Goal: Task Accomplishment & Management: Manage account settings

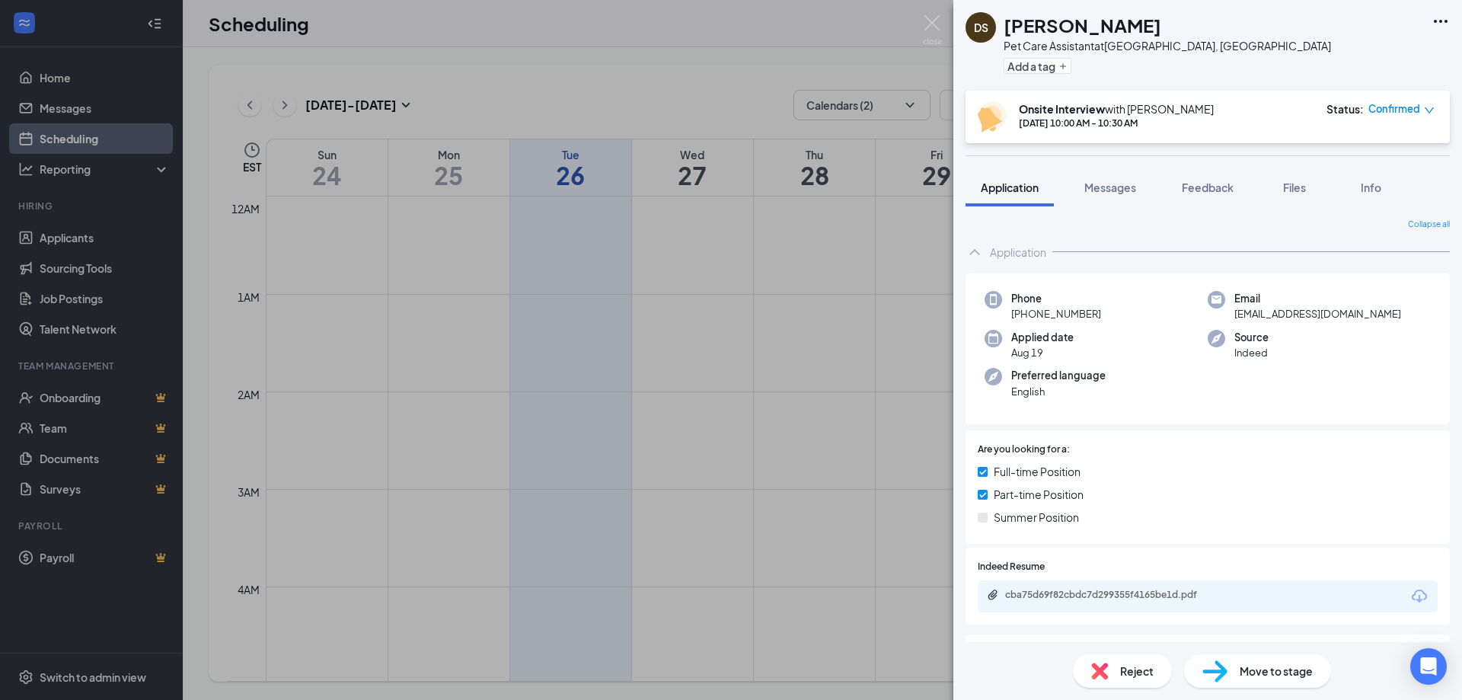
scroll to position [533, 0]
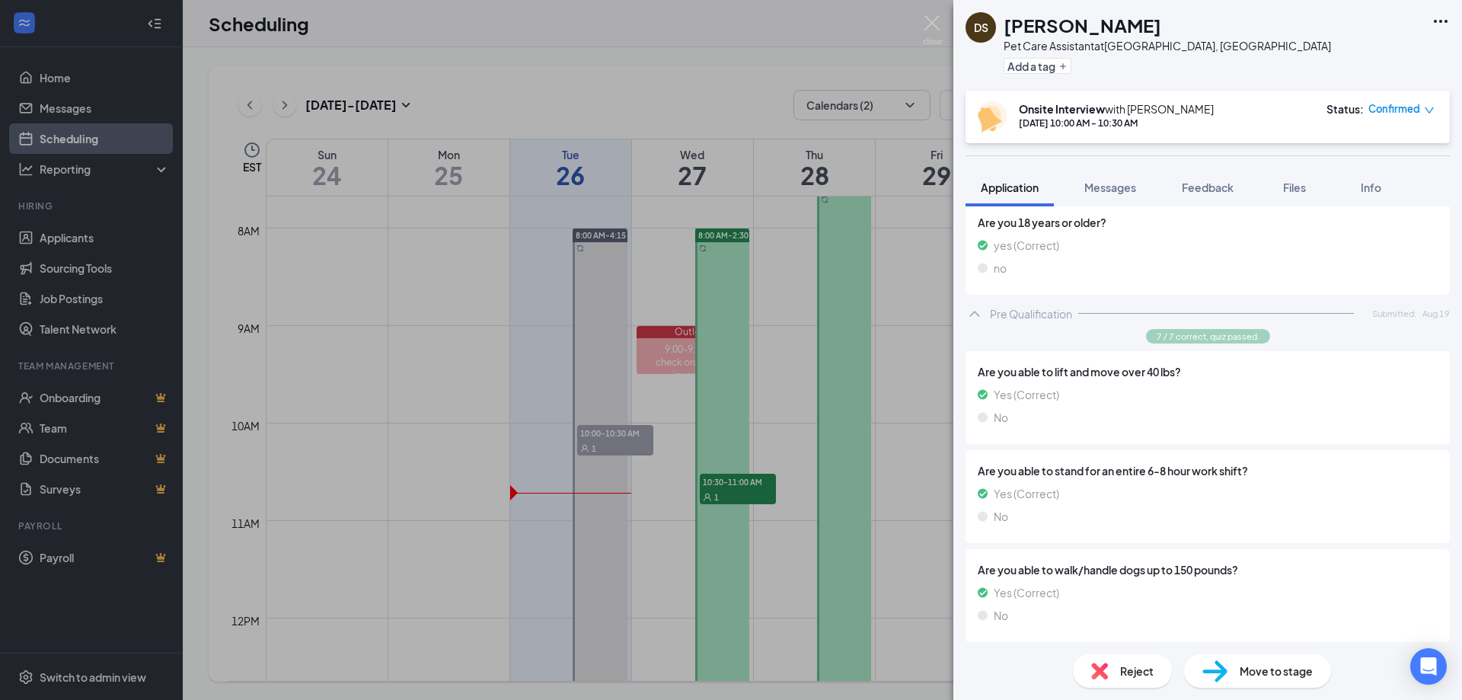
click at [1242, 660] on div "Move to stage" at bounding box center [1257, 671] width 147 height 34
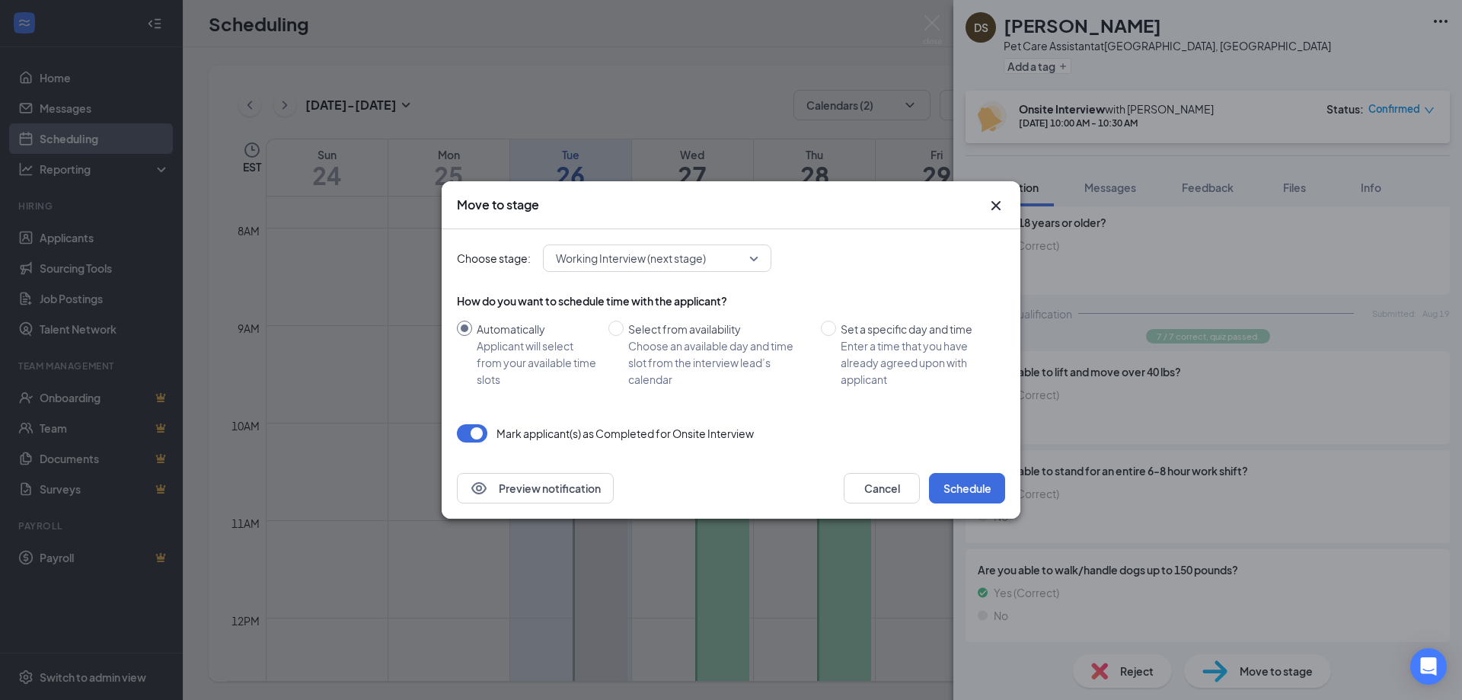
click at [658, 257] on span "Working Interview (next stage)" at bounding box center [631, 258] width 150 height 23
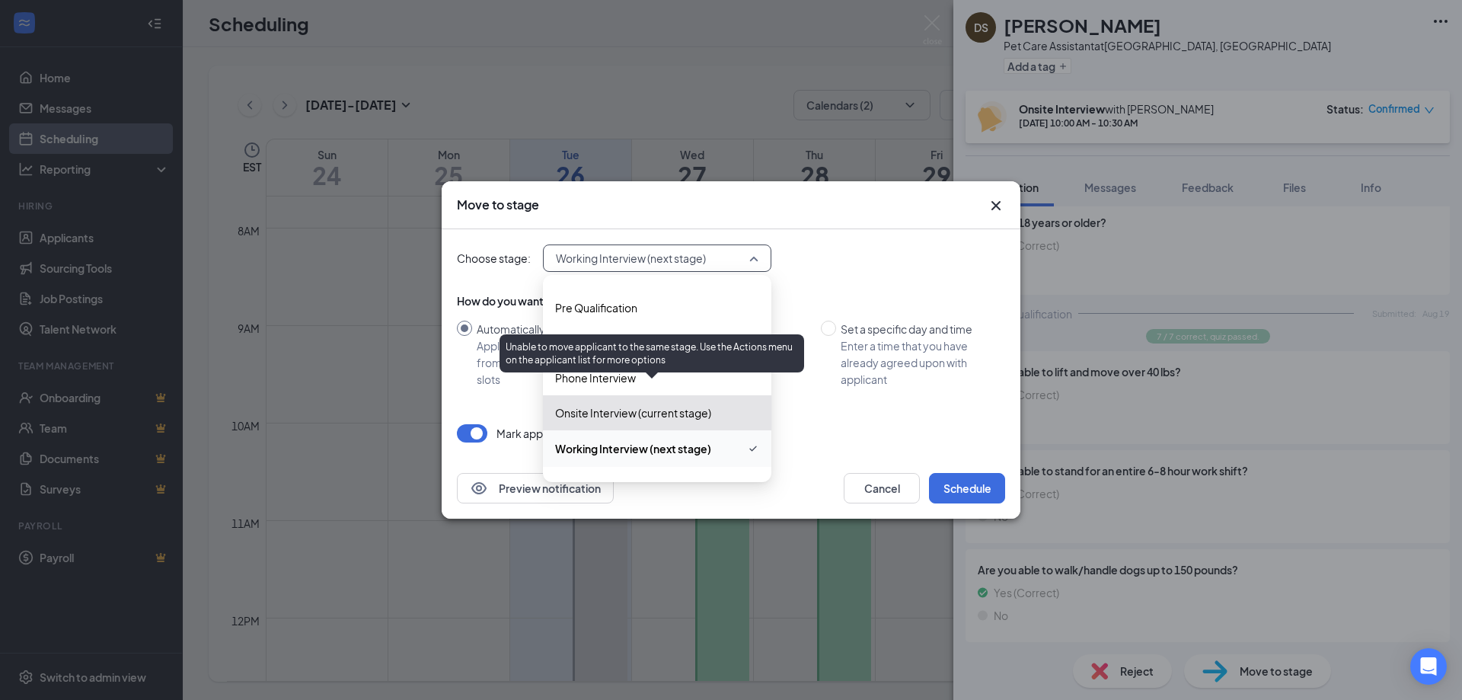
scroll to position [52, 0]
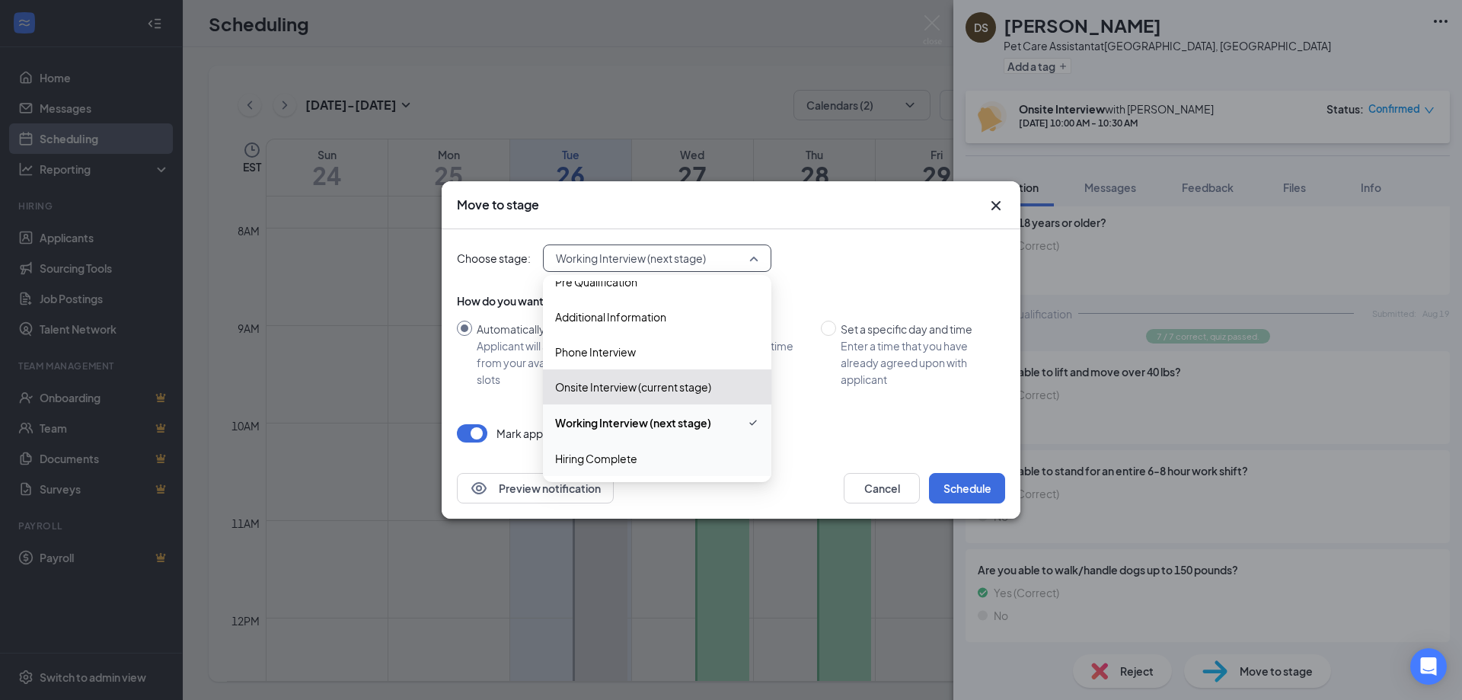
click at [631, 461] on span "Hiring Complete" at bounding box center [596, 458] width 82 height 17
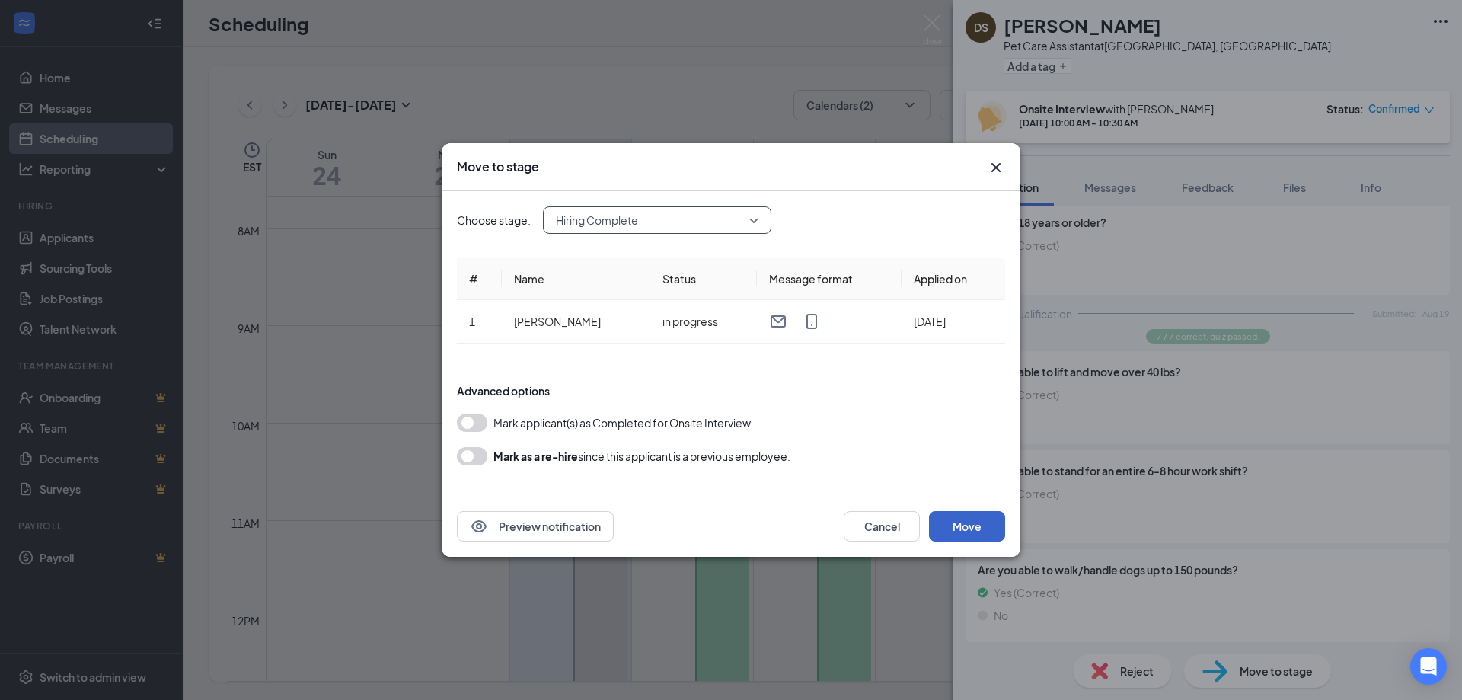
click at [973, 524] on button "Move" at bounding box center [967, 526] width 76 height 30
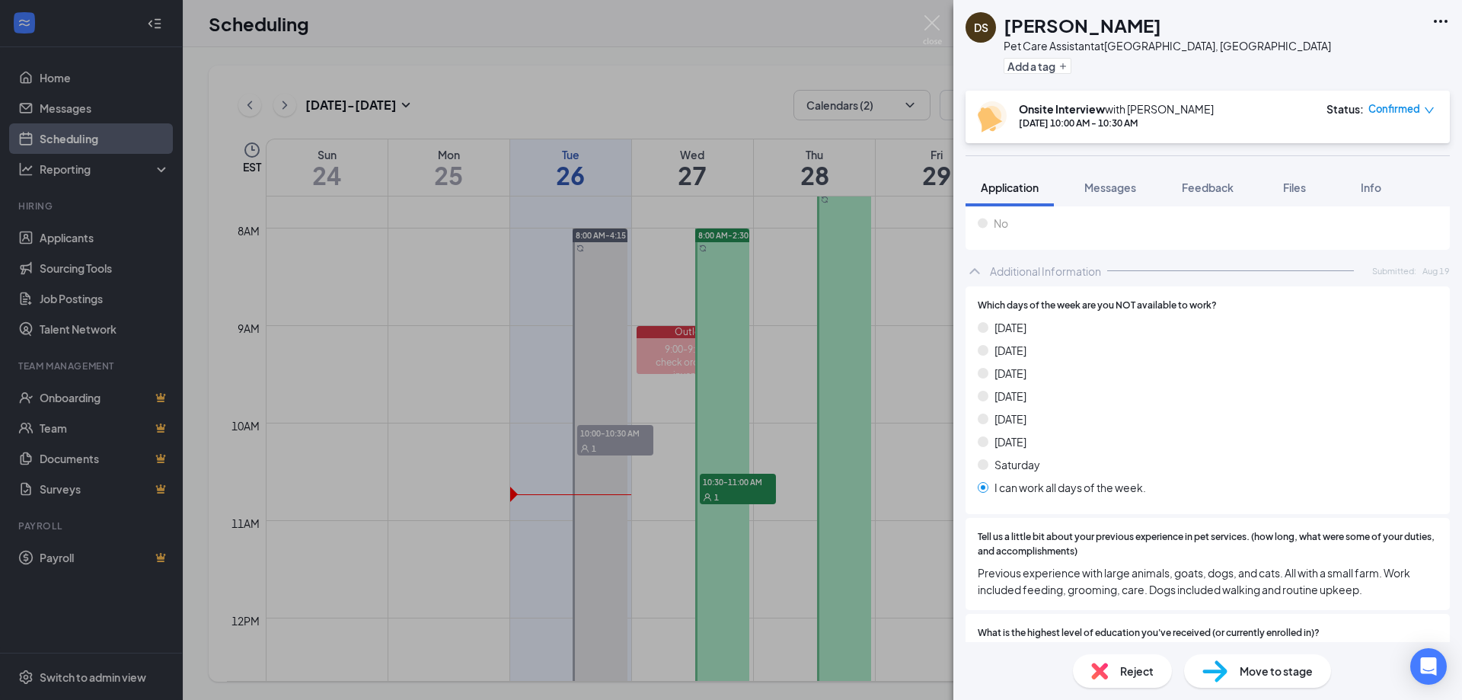
scroll to position [1523, 0]
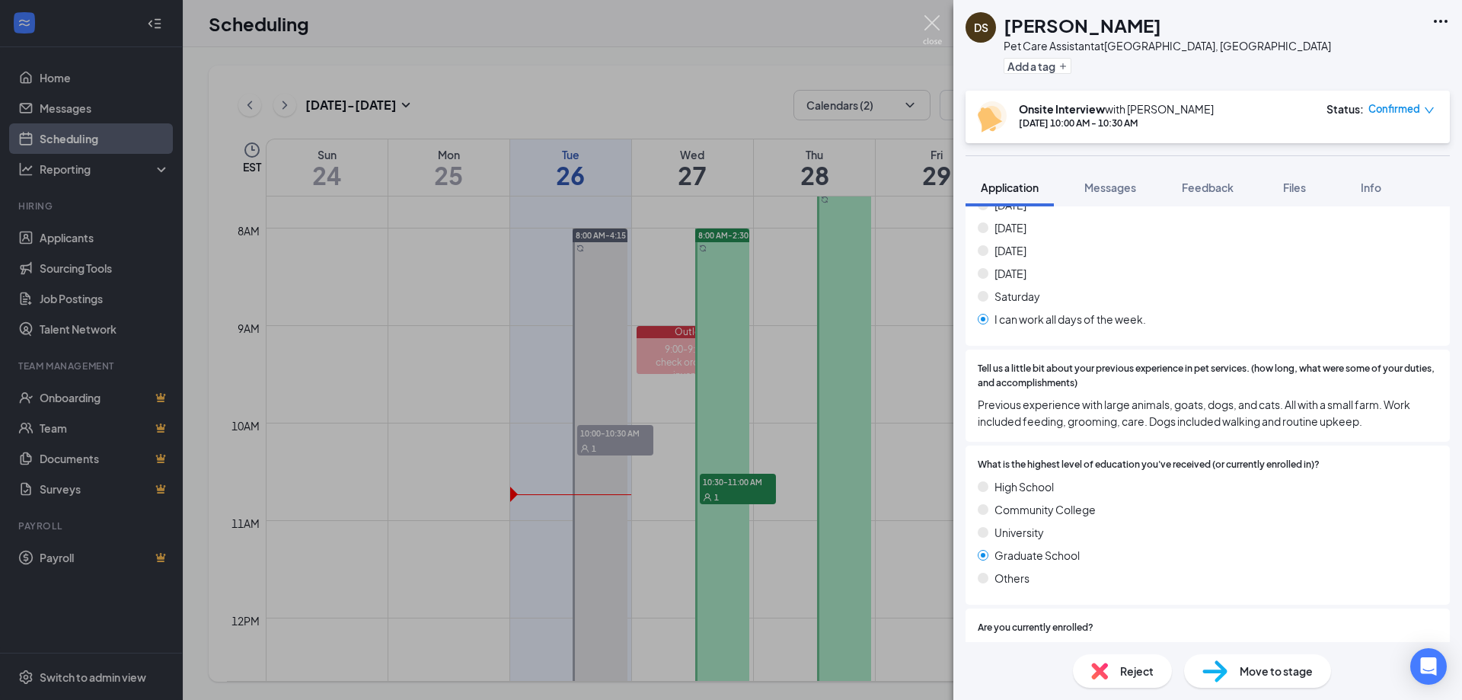
click at [932, 23] on img at bounding box center [932, 30] width 19 height 30
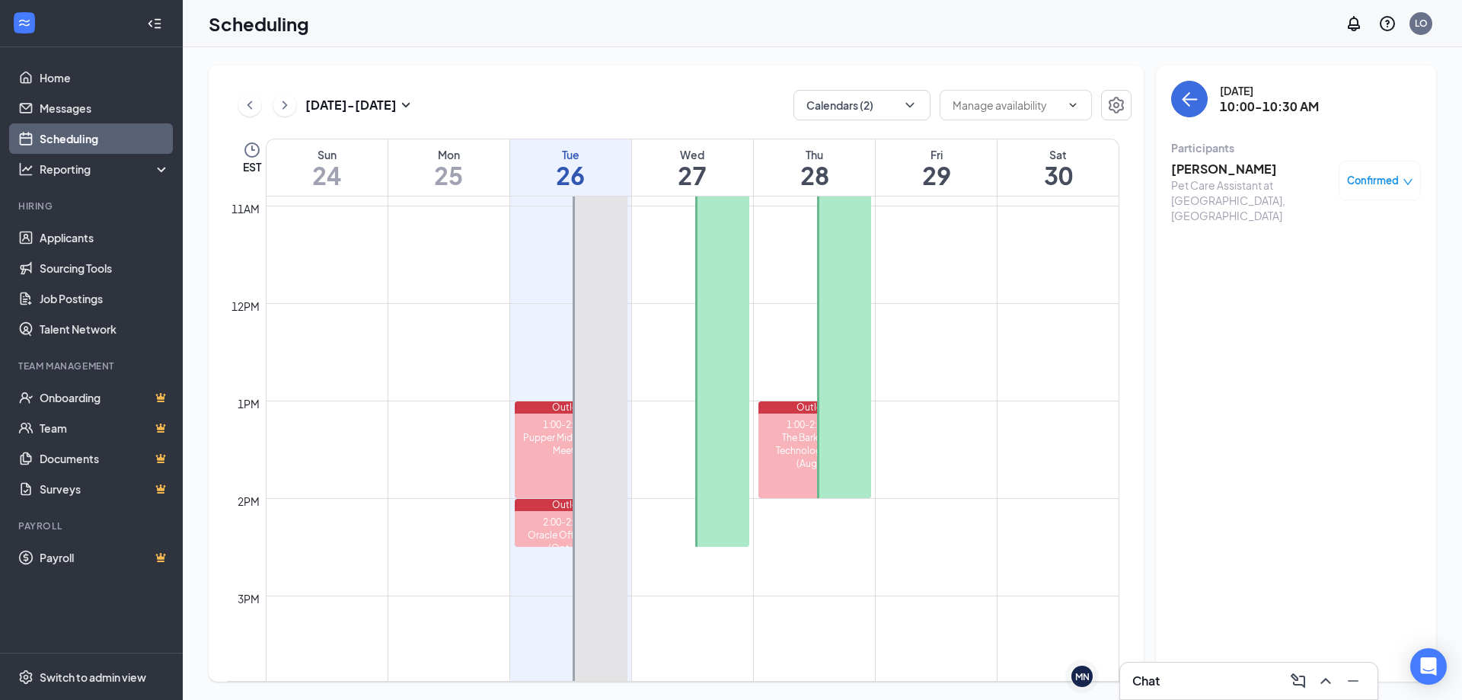
scroll to position [1129, 0]
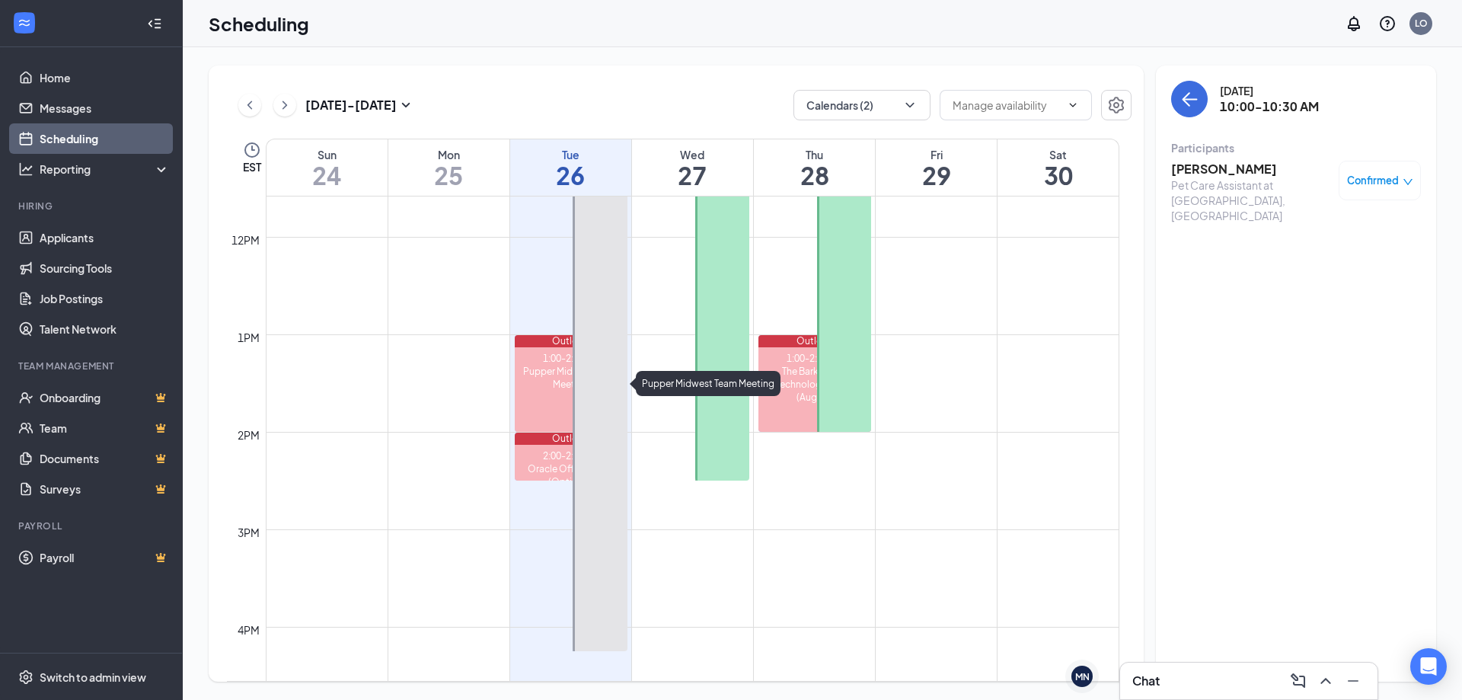
click at [554, 369] on div "Pupper Midwest Team Meeting" at bounding box center [571, 378] width 113 height 26
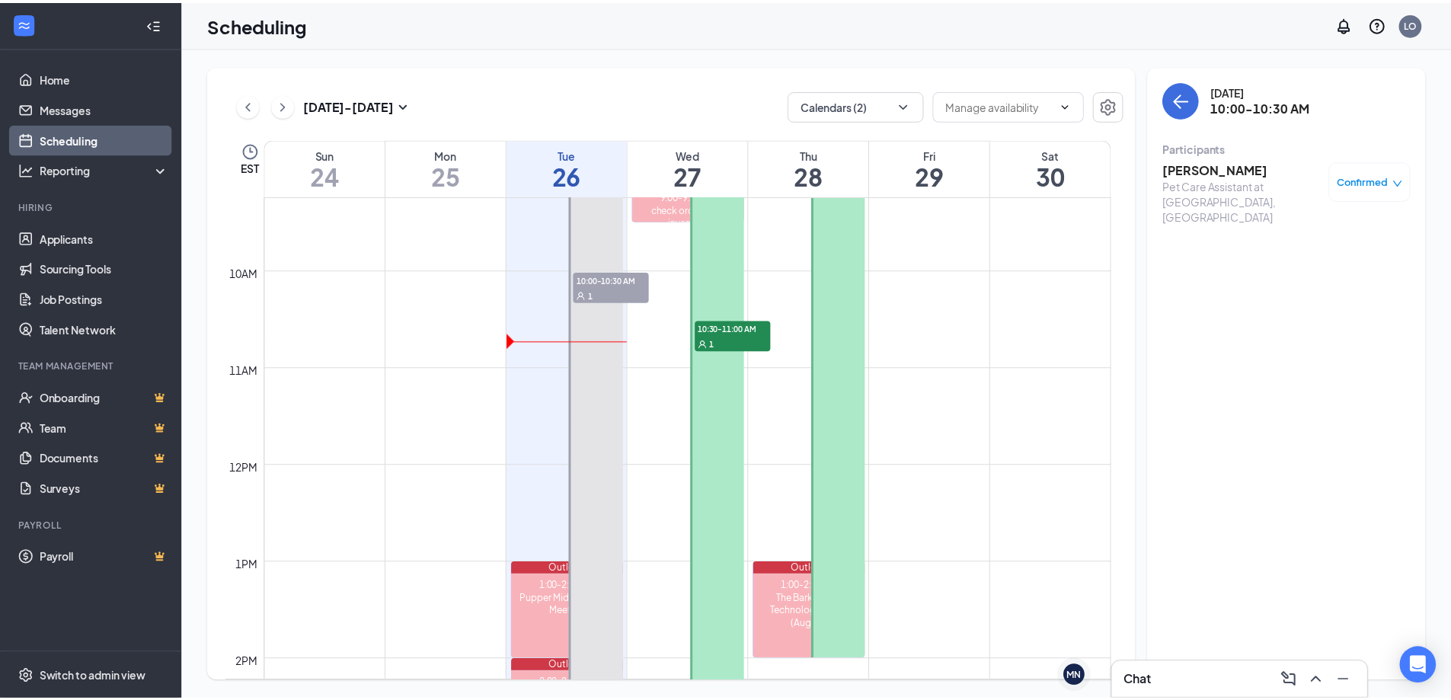
scroll to position [749, 0]
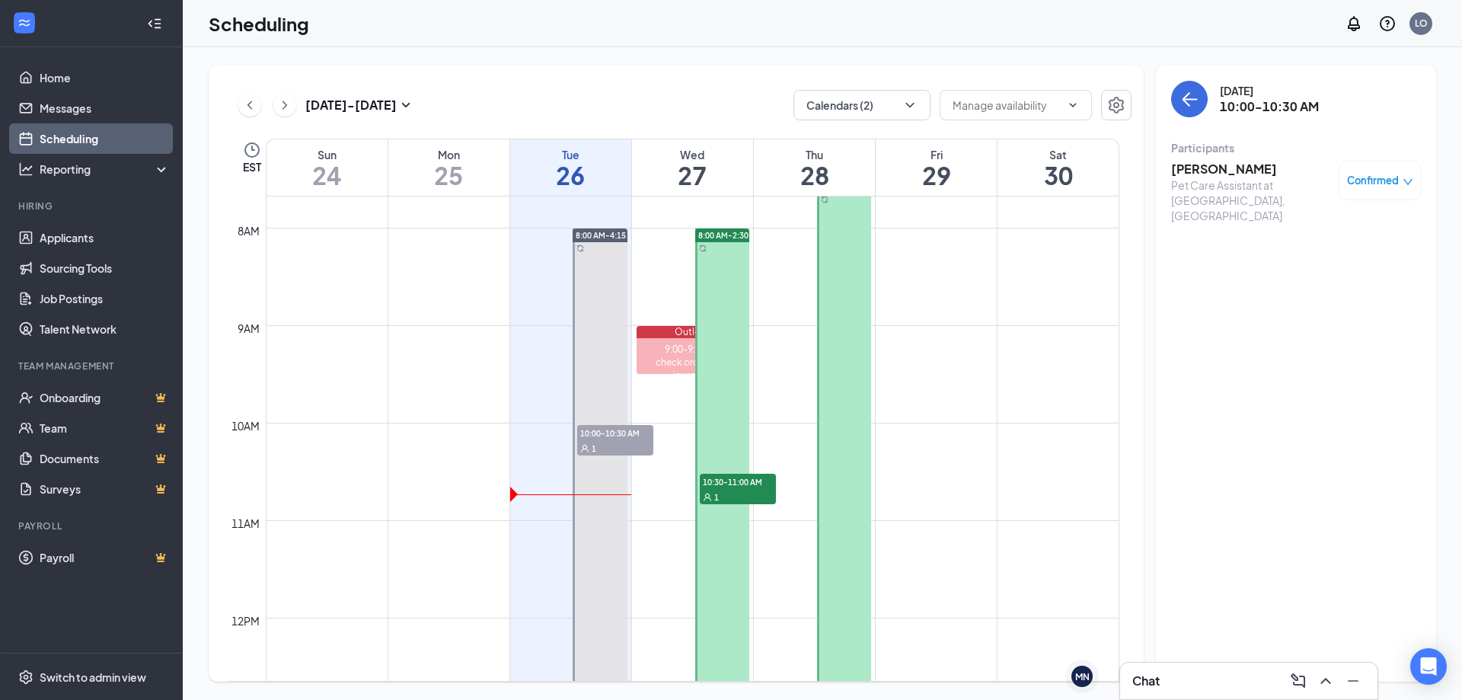
click at [751, 490] on div "1" at bounding box center [738, 496] width 76 height 15
click at [104, 300] on link "Job Postings" at bounding box center [105, 298] width 130 height 30
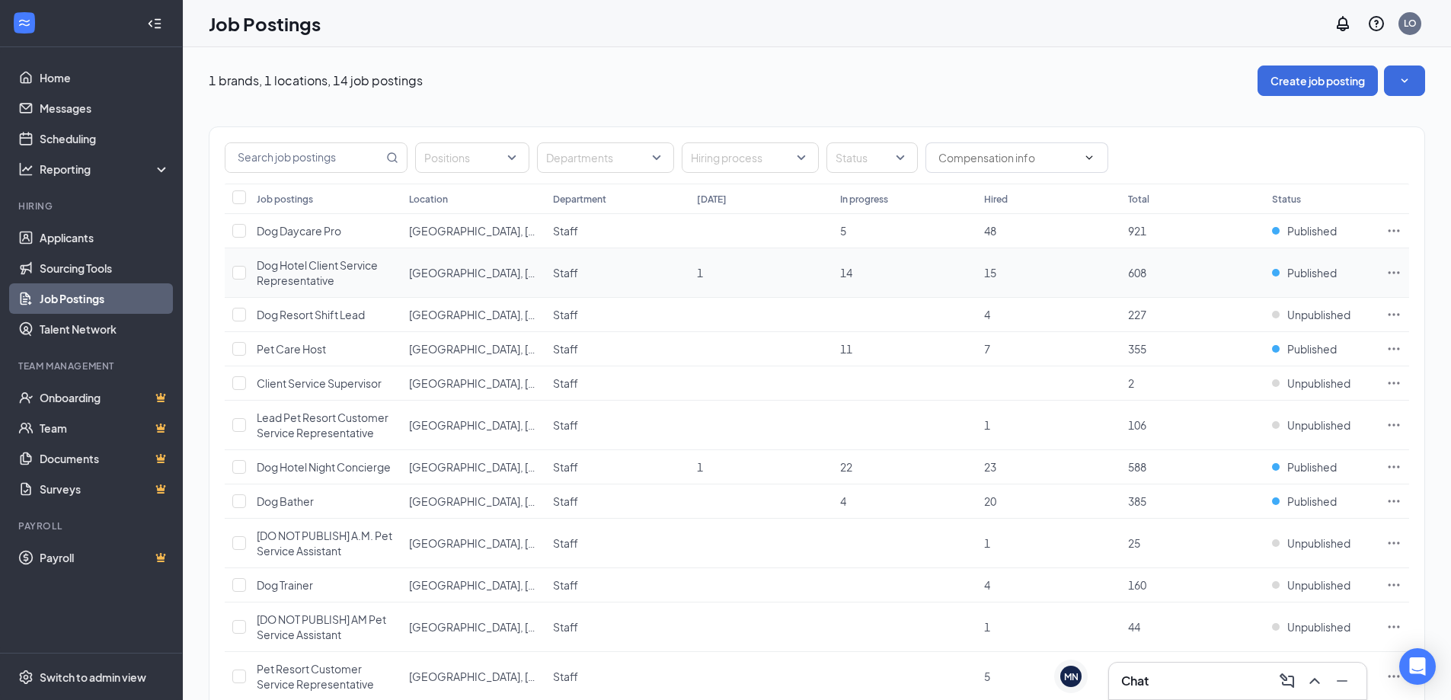
click at [1394, 270] on icon "Ellipses" at bounding box center [1393, 272] width 15 height 15
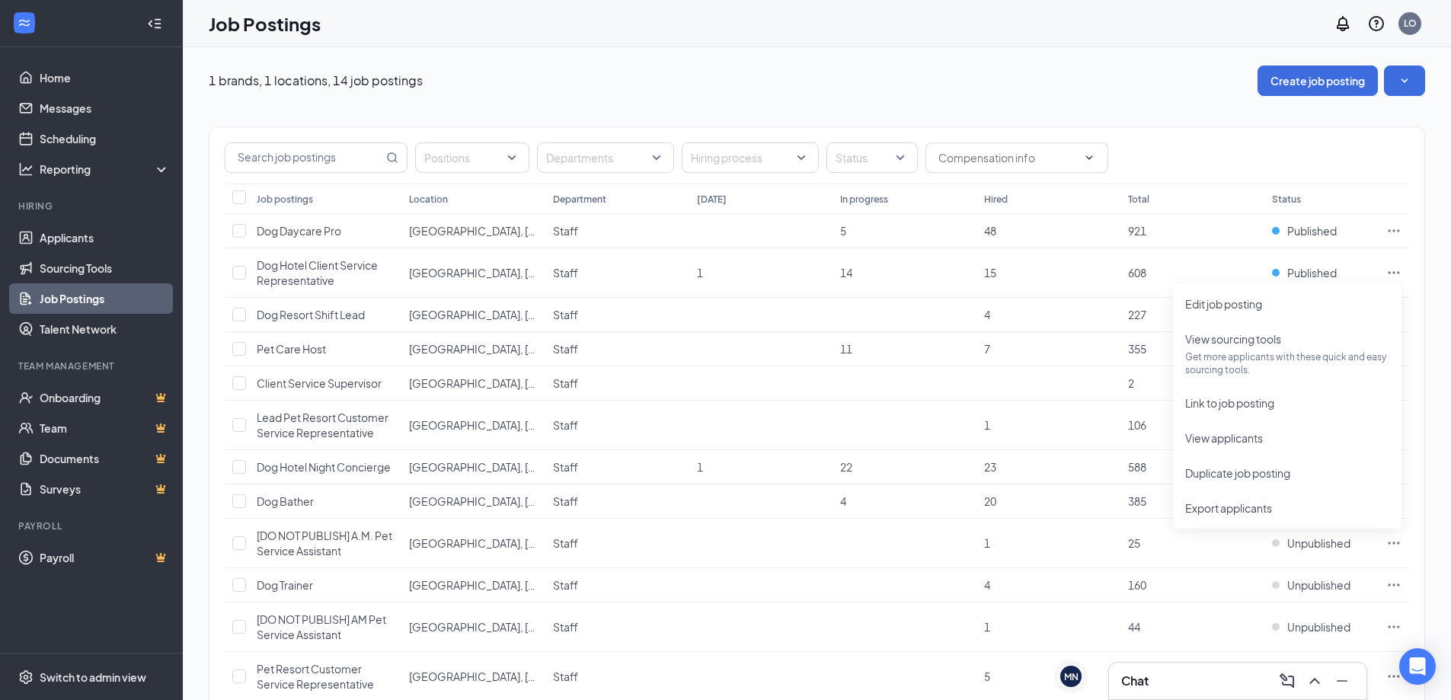
click at [214, 525] on div "Job postings Location Department Today In progress Hired Total Status Dog Dayca…" at bounding box center [816, 477] width 1215 height 586
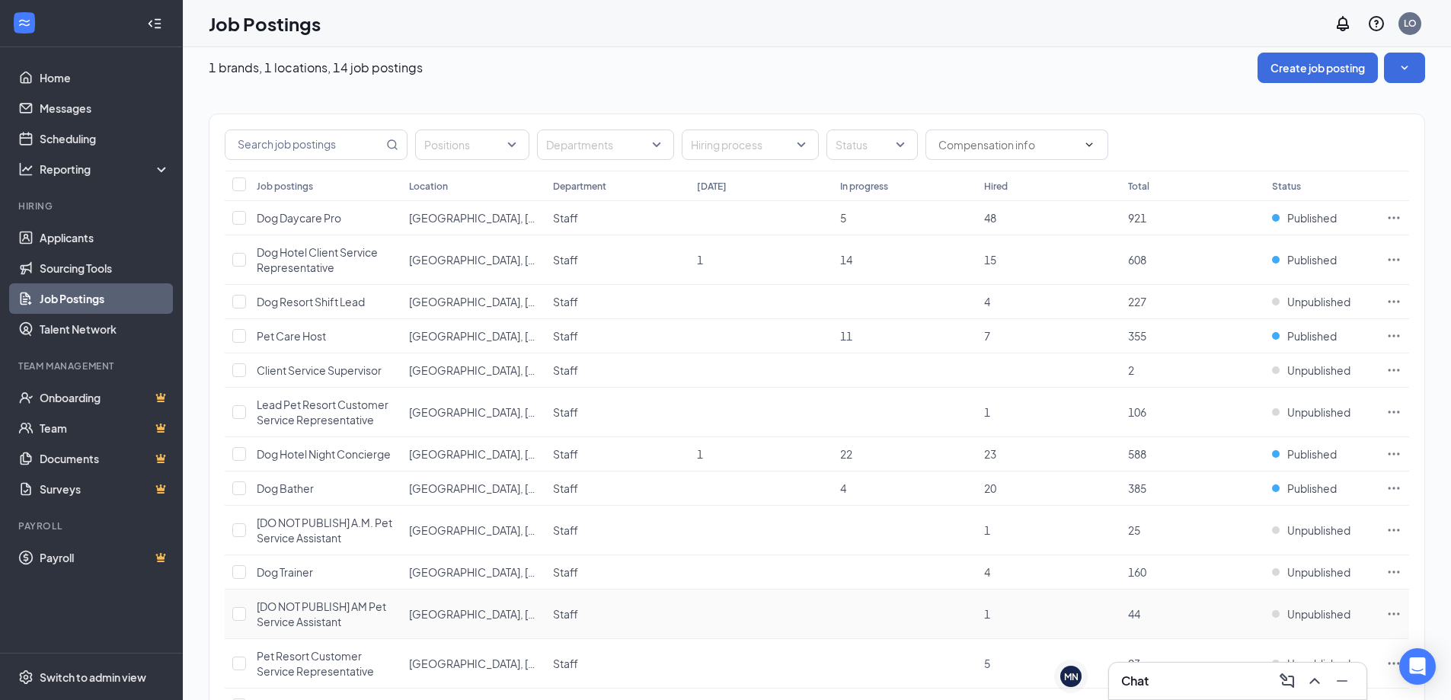
scroll to position [155, 0]
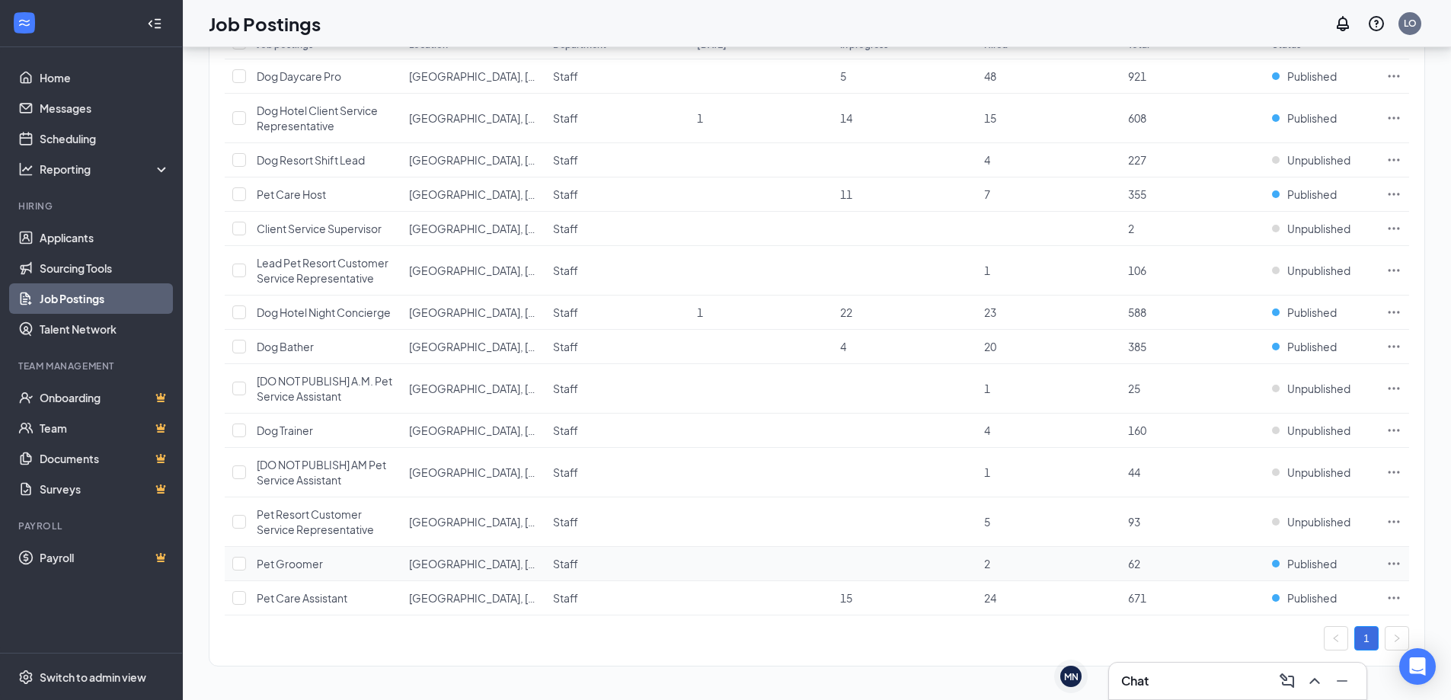
click at [1400, 567] on icon "Ellipses" at bounding box center [1393, 563] width 15 height 15
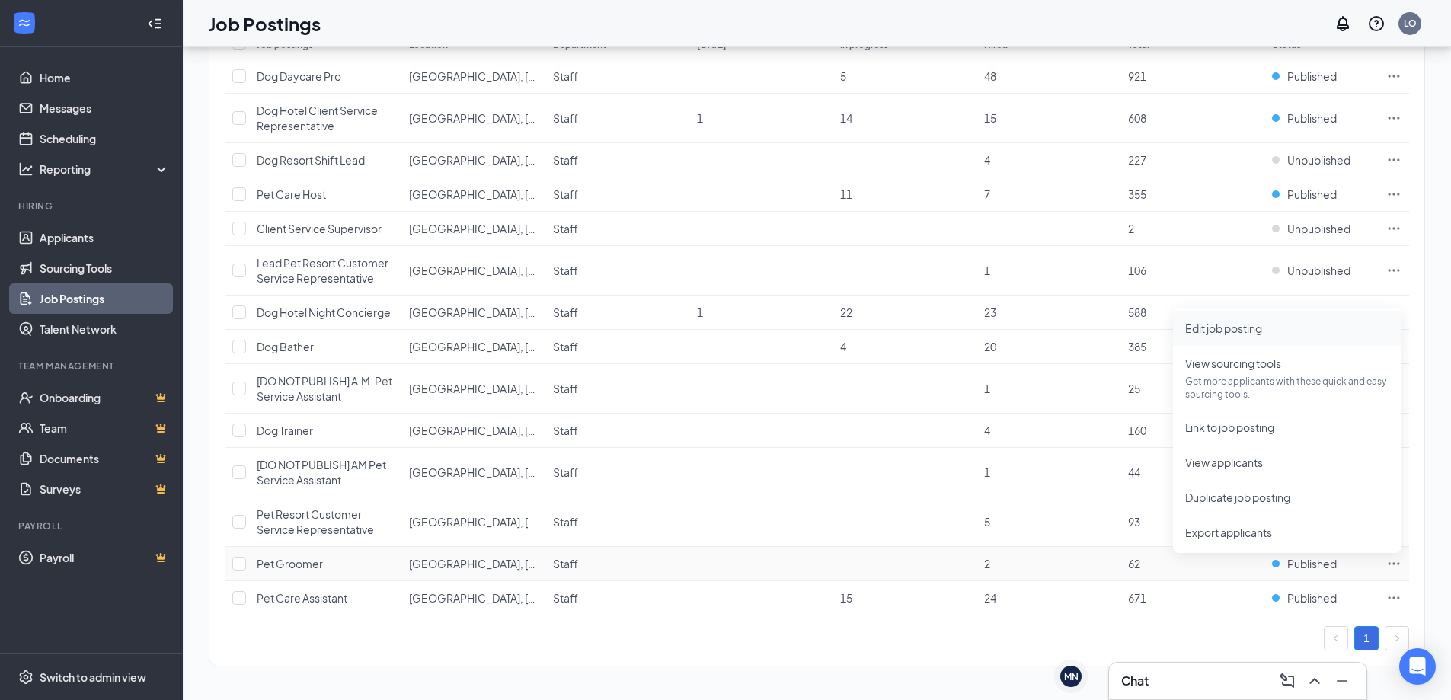
click at [1244, 327] on span "Edit job posting" at bounding box center [1223, 328] width 77 height 14
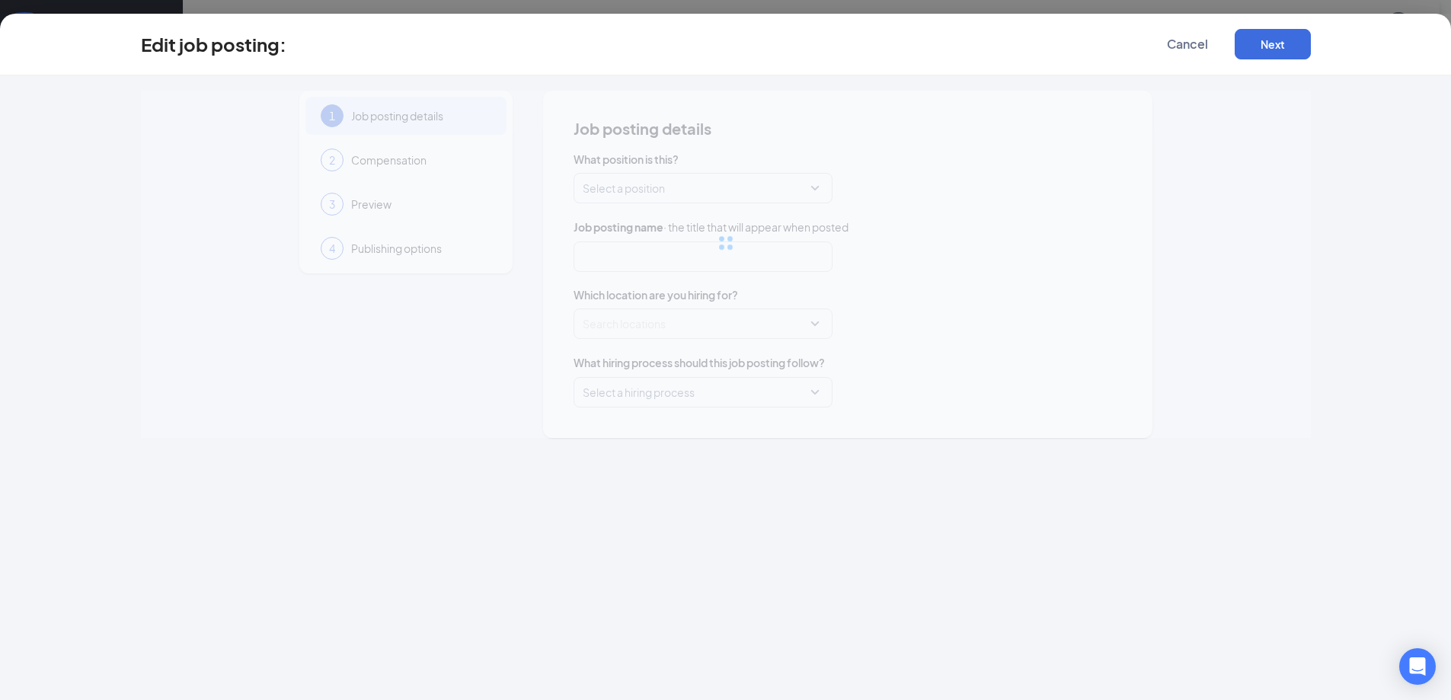
type input "Pet Groomer"
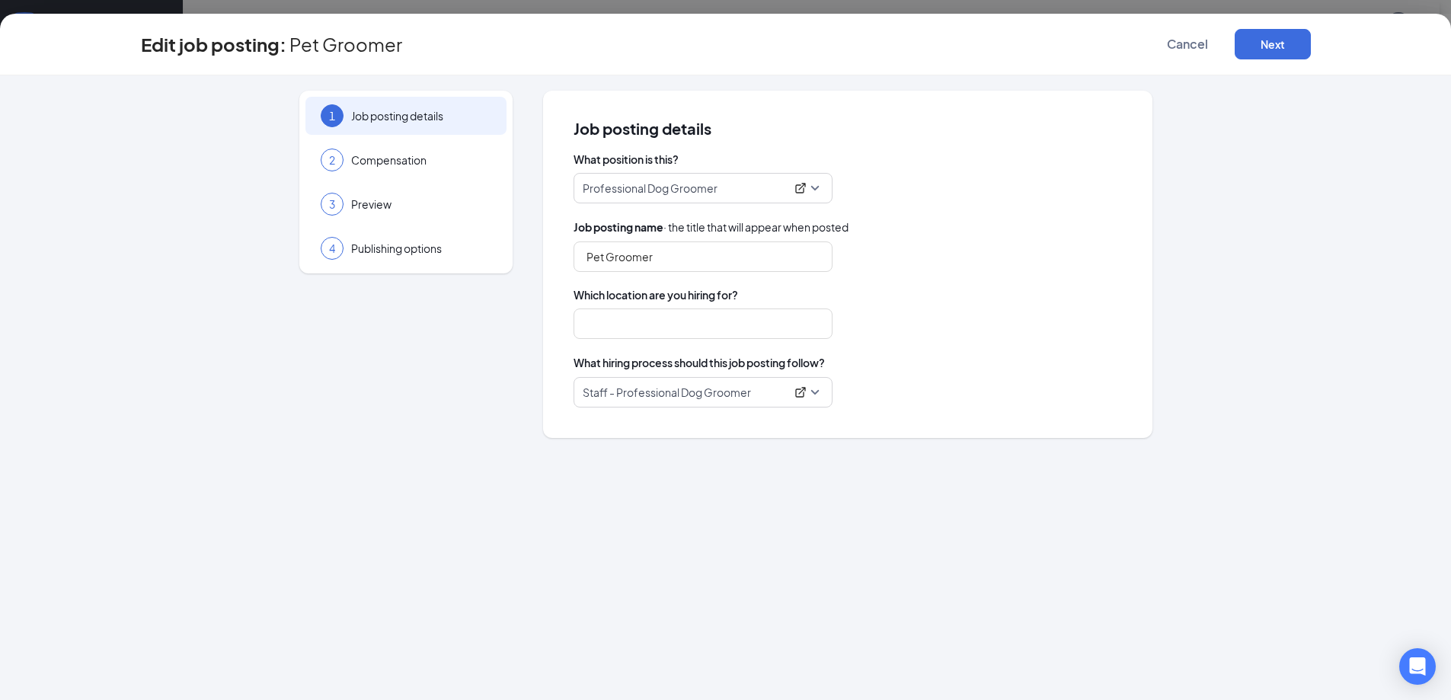
type input "[GEOGRAPHIC_DATA], [GEOGRAPHIC_DATA]"
click at [428, 160] on span "Compensation" at bounding box center [421, 159] width 140 height 15
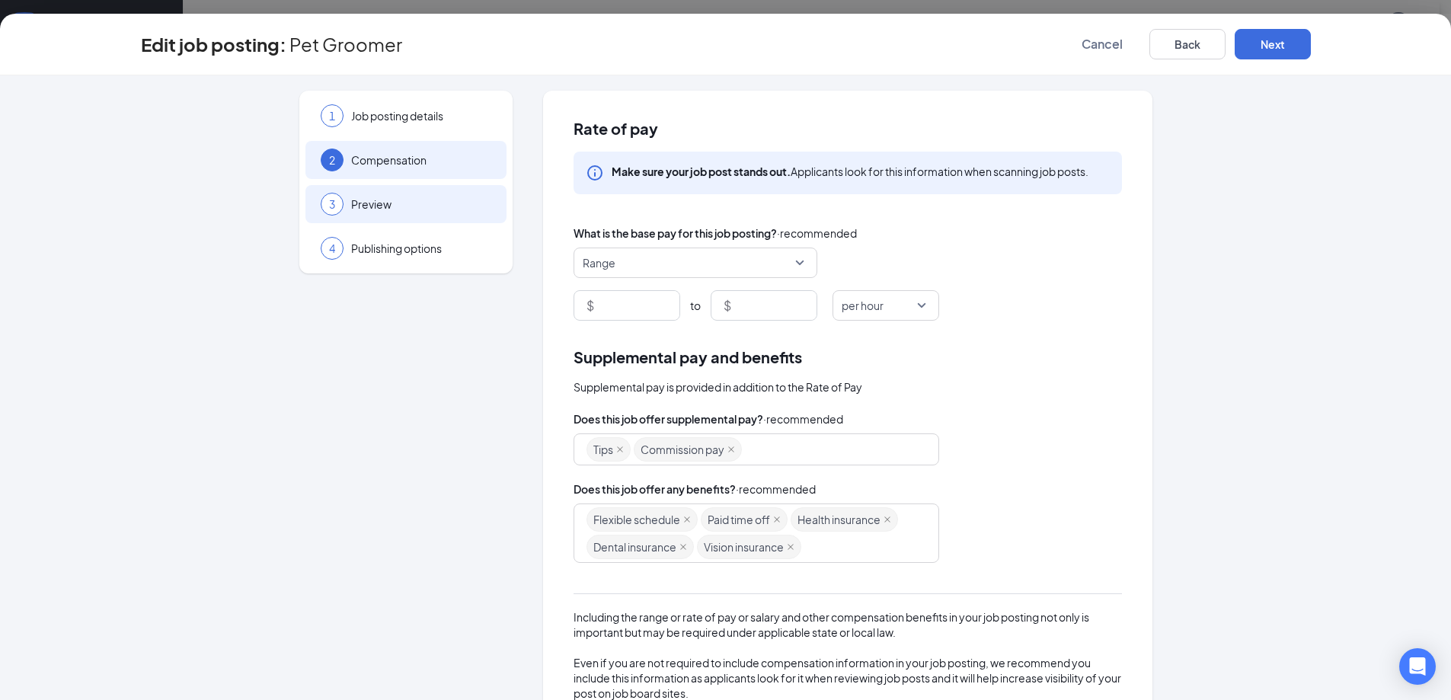
click at [407, 210] on span "Preview" at bounding box center [421, 203] width 140 height 15
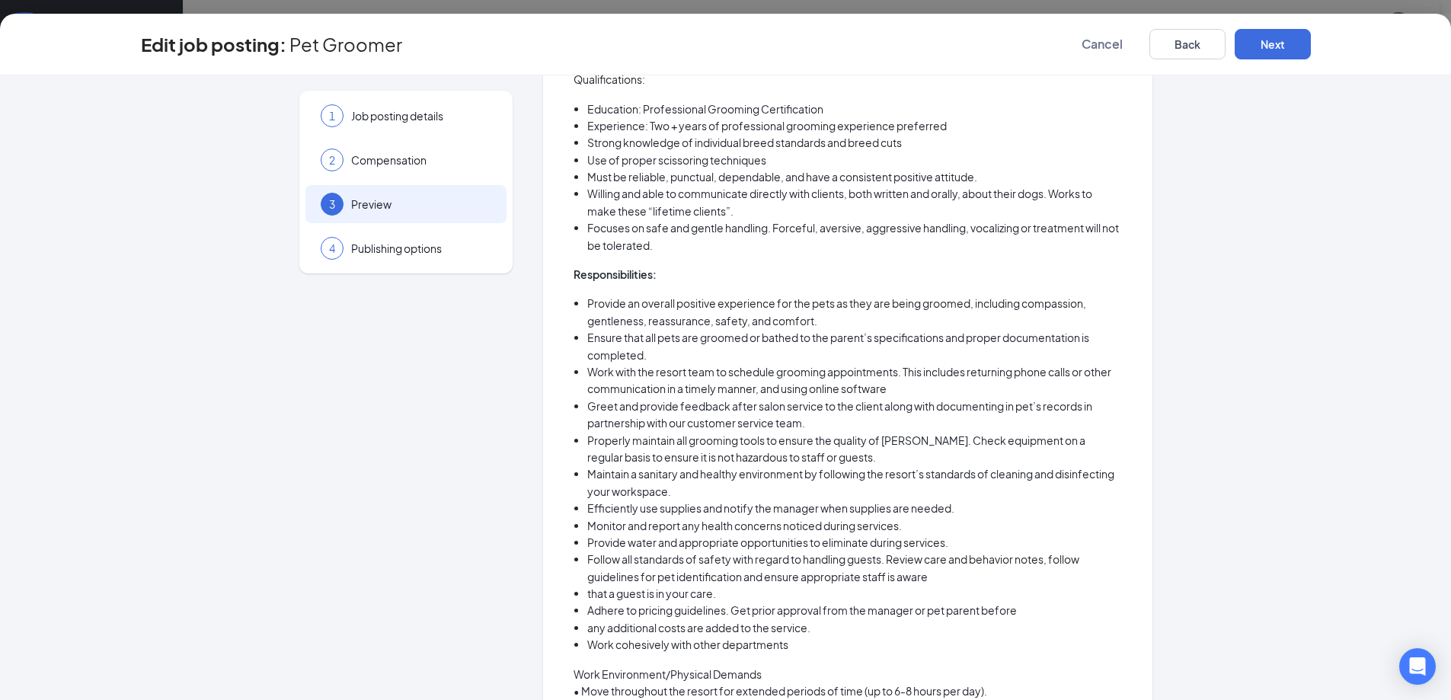
scroll to position [457, 0]
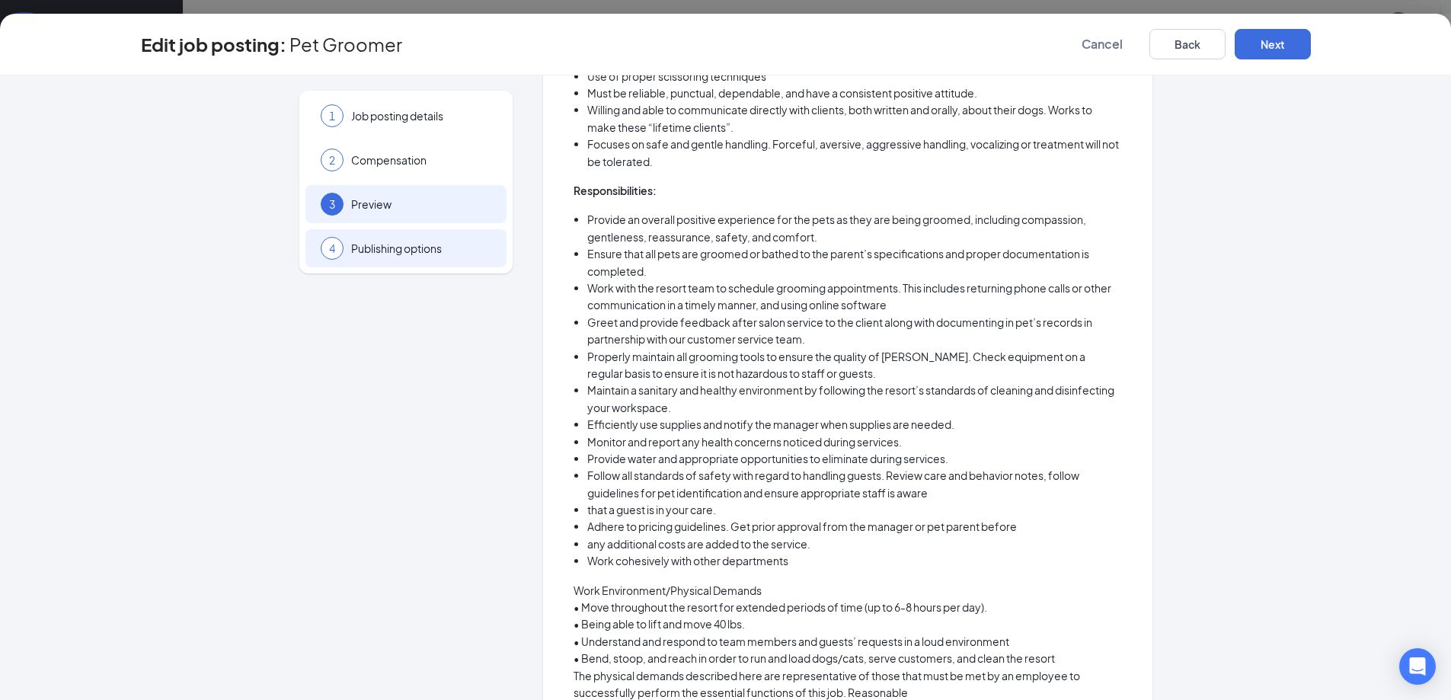
click at [401, 250] on span "Publishing options" at bounding box center [421, 248] width 140 height 15
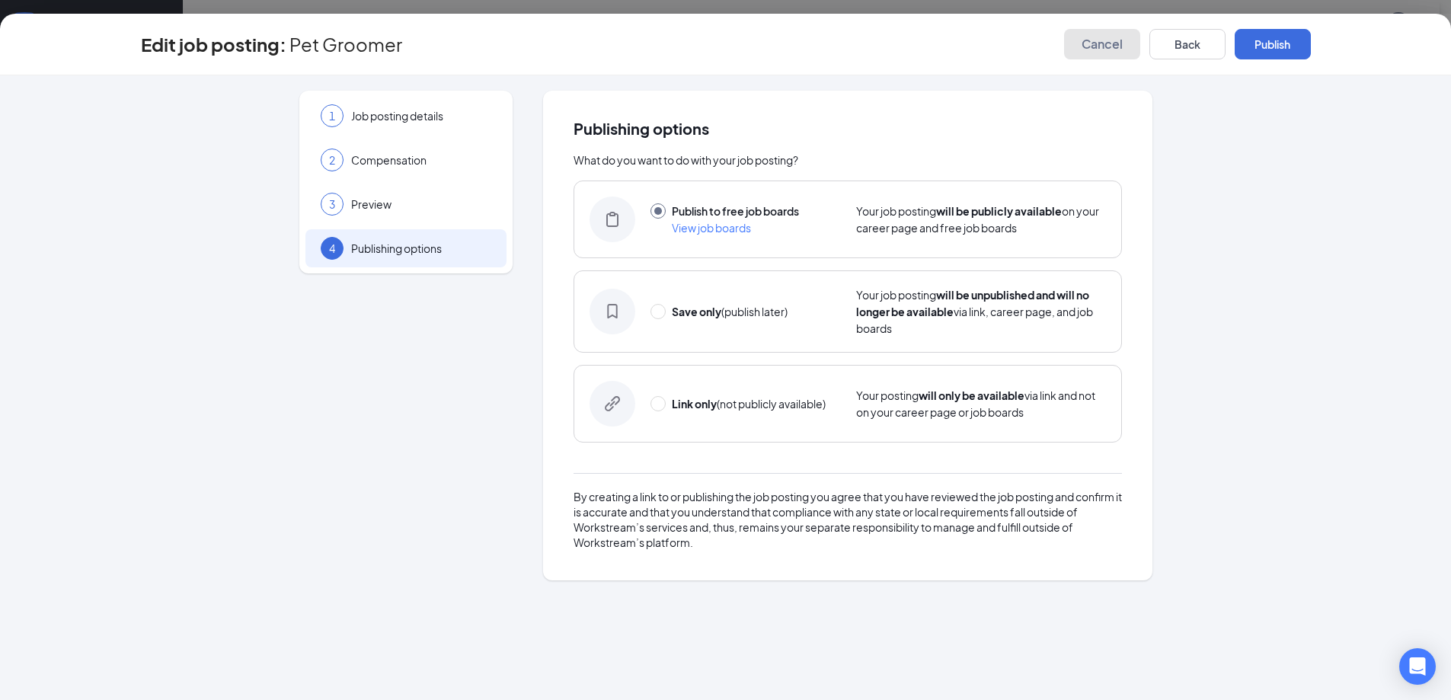
click at [1079, 49] on button "Cancel" at bounding box center [1102, 44] width 76 height 30
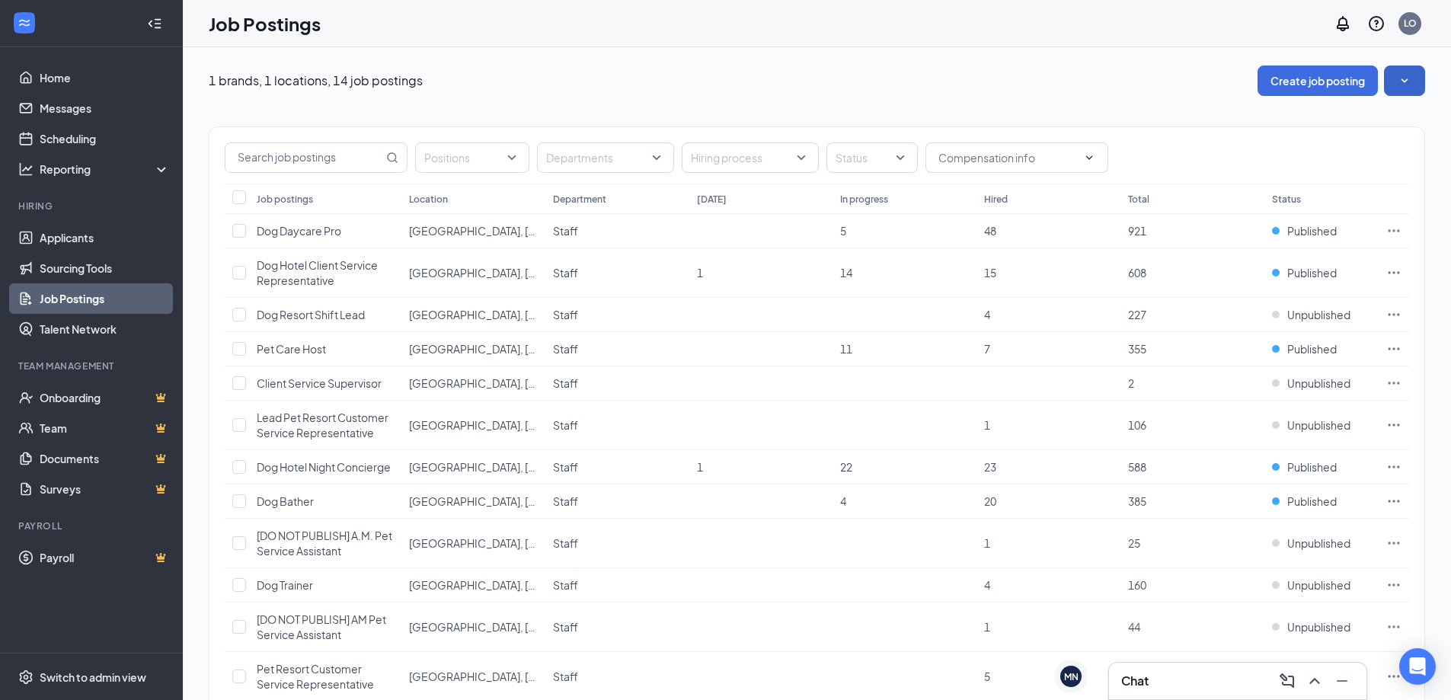
click at [1412, 77] on button "button" at bounding box center [1404, 80] width 41 height 30
click at [279, 199] on div "Job postings" at bounding box center [285, 199] width 56 height 13
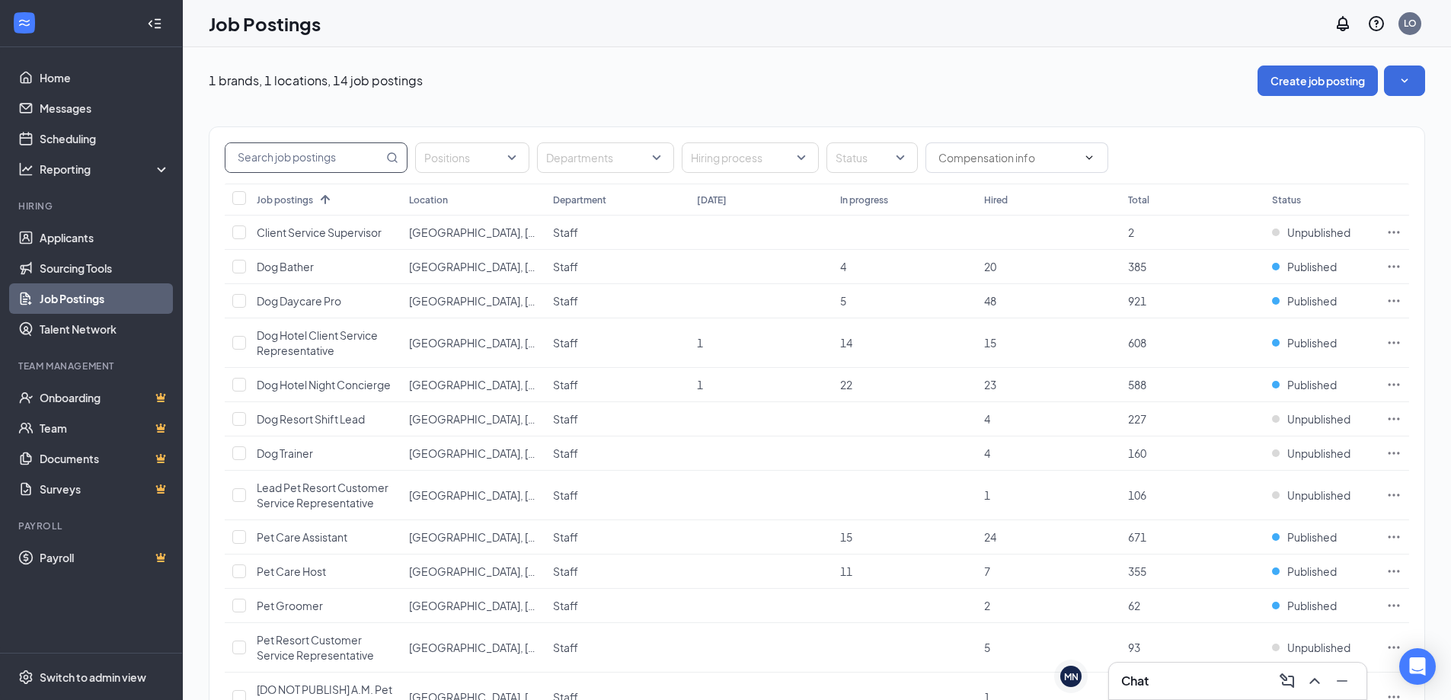
click at [334, 151] on input "text" at bounding box center [304, 157] width 158 height 29
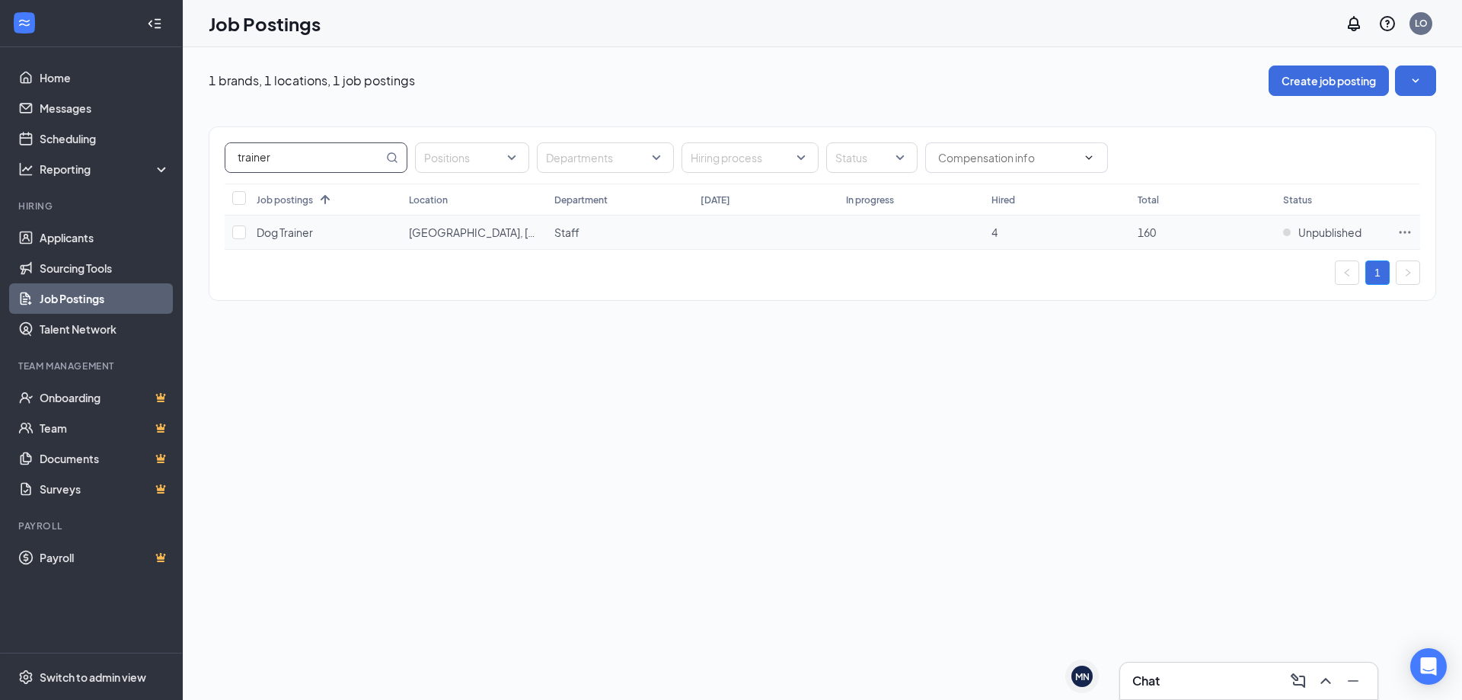
type input "trainer"
click at [1403, 232] on icon "Ellipses" at bounding box center [1404, 232] width 15 height 15
click at [1290, 274] on li "Edit job posting" at bounding box center [1298, 263] width 228 height 35
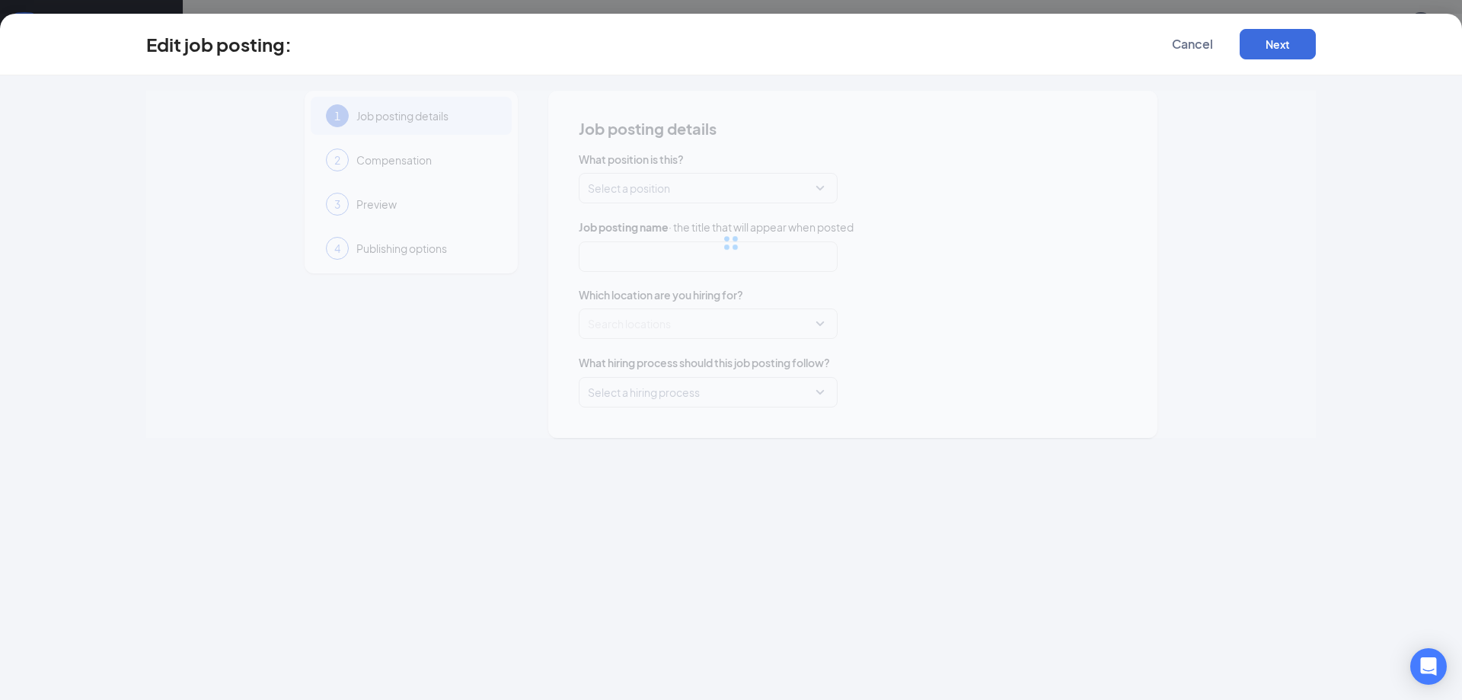
type input "Dog Trainer"
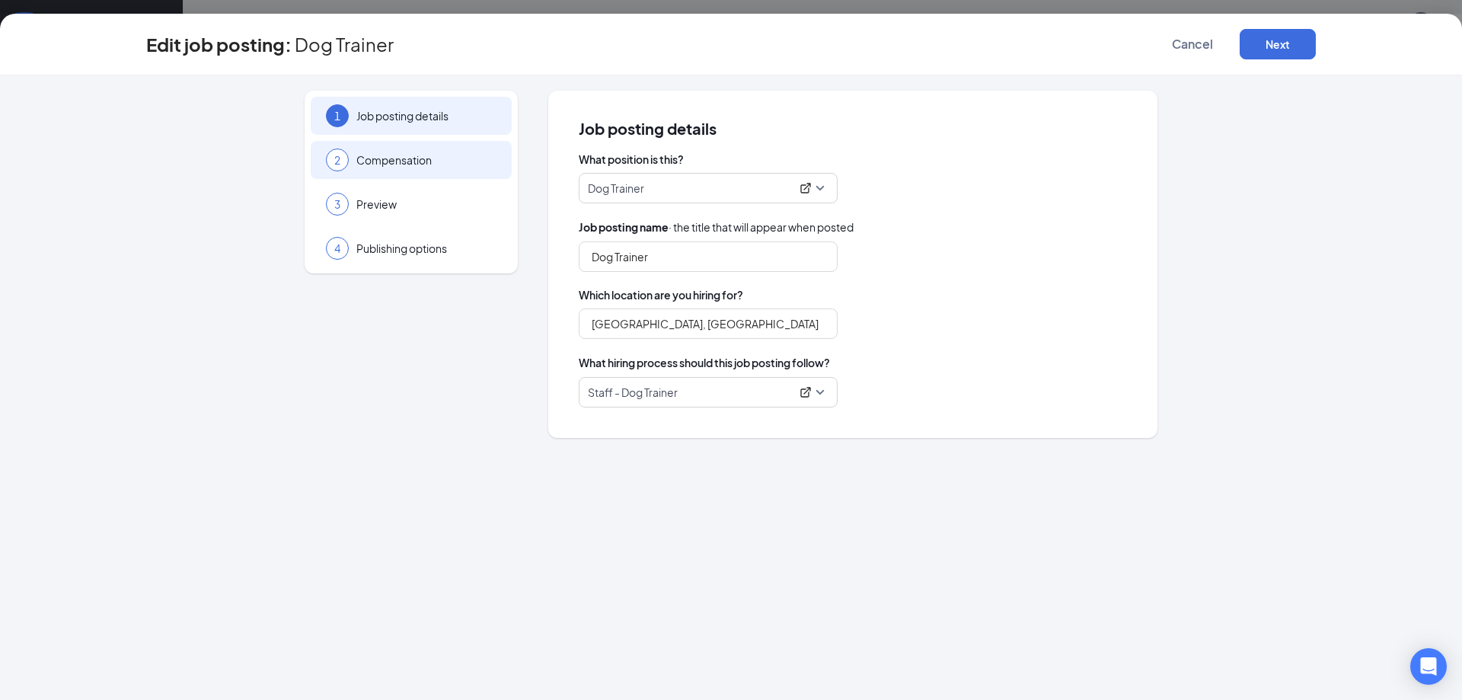
click at [429, 166] on span "Compensation" at bounding box center [426, 159] width 140 height 15
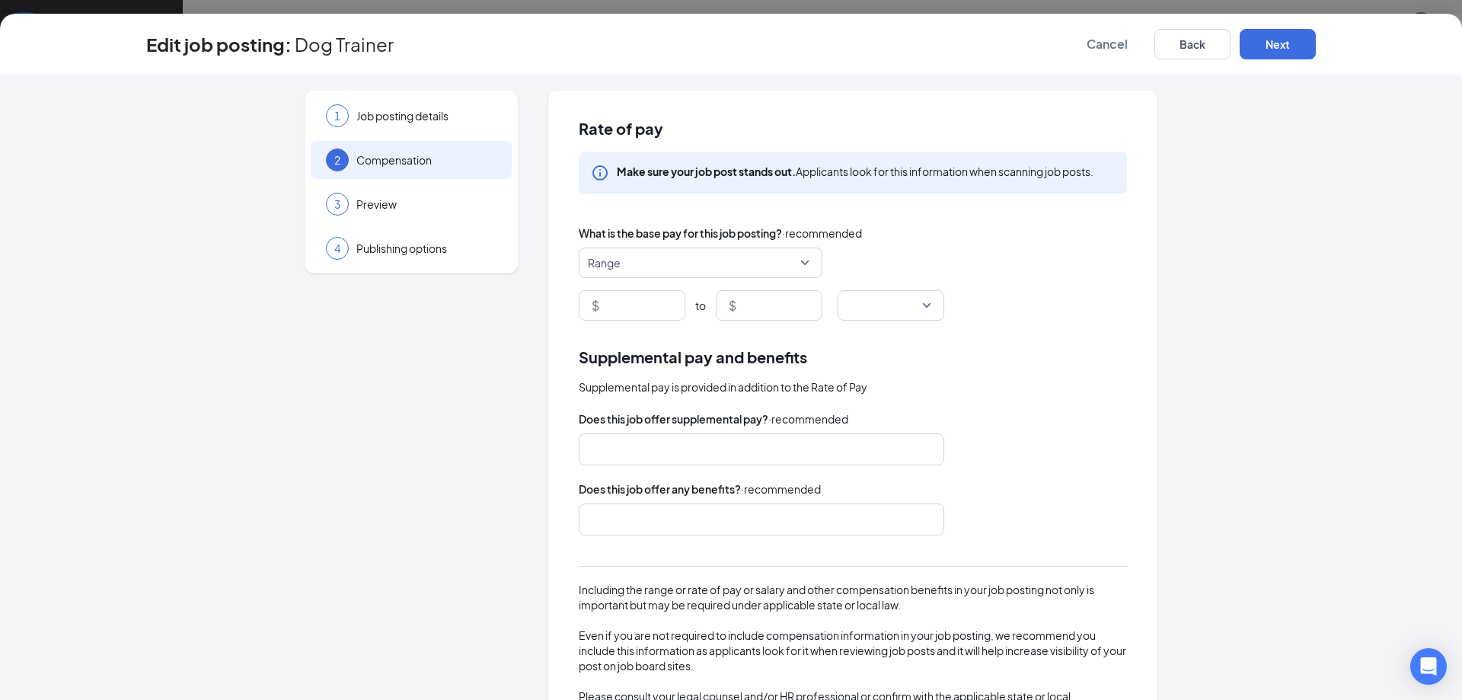
scroll to position [94, 0]
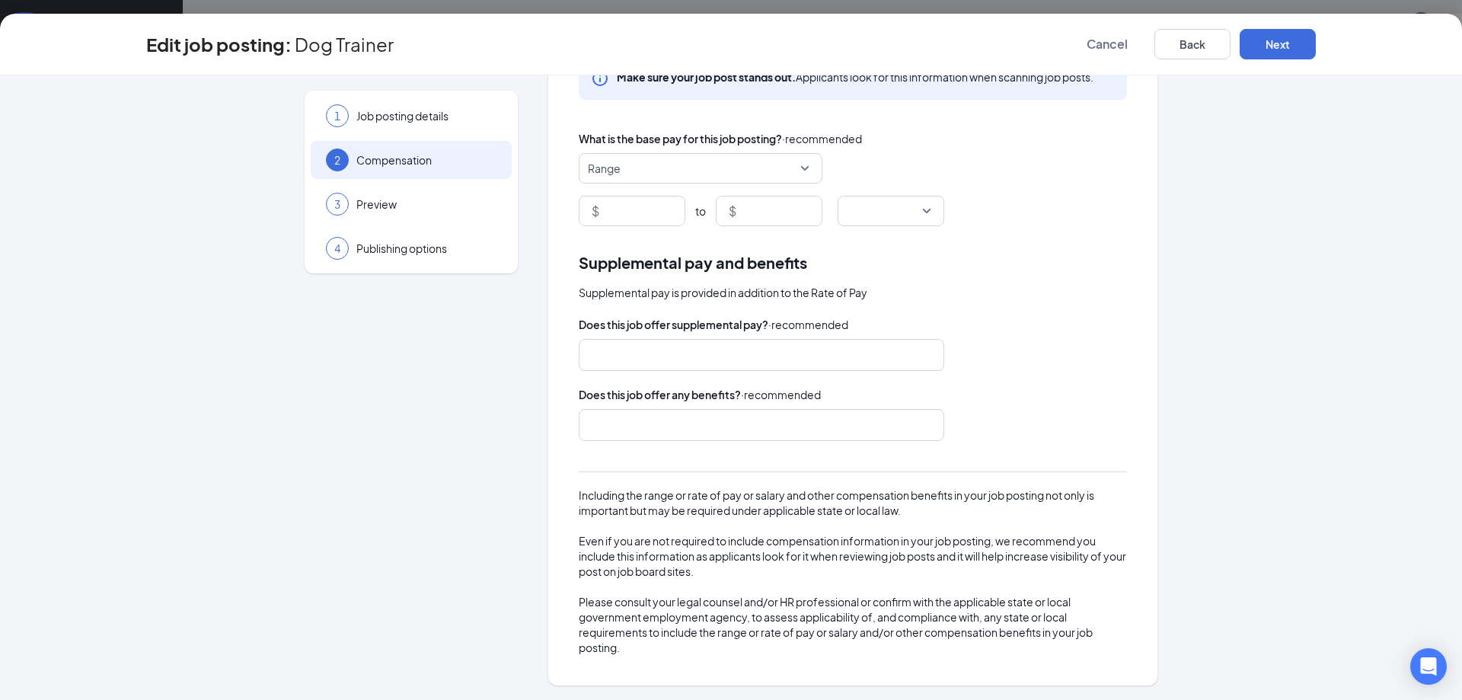
drag, startPoint x: 661, startPoint y: 404, endPoint x: 644, endPoint y: 420, distance: 23.2
click at [660, 404] on div "Does this job offer any benefits? · recommended" at bounding box center [853, 413] width 548 height 55
click at [644, 418] on div at bounding box center [754, 425] width 325 height 24
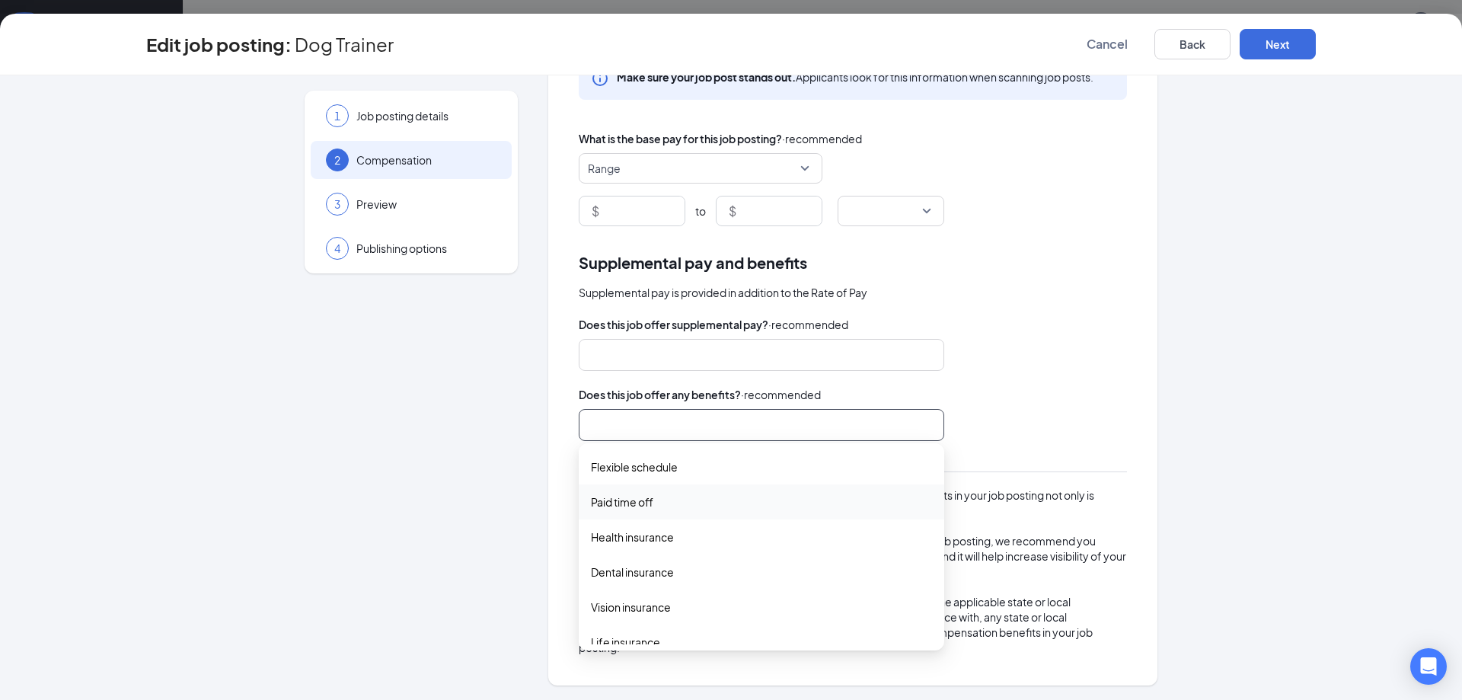
click at [653, 512] on div "Paid time off" at bounding box center [762, 501] width 366 height 35
click at [653, 538] on span "Health insurance" at bounding box center [632, 538] width 83 height 17
click at [653, 570] on span "Dental insurance" at bounding box center [632, 575] width 83 height 17
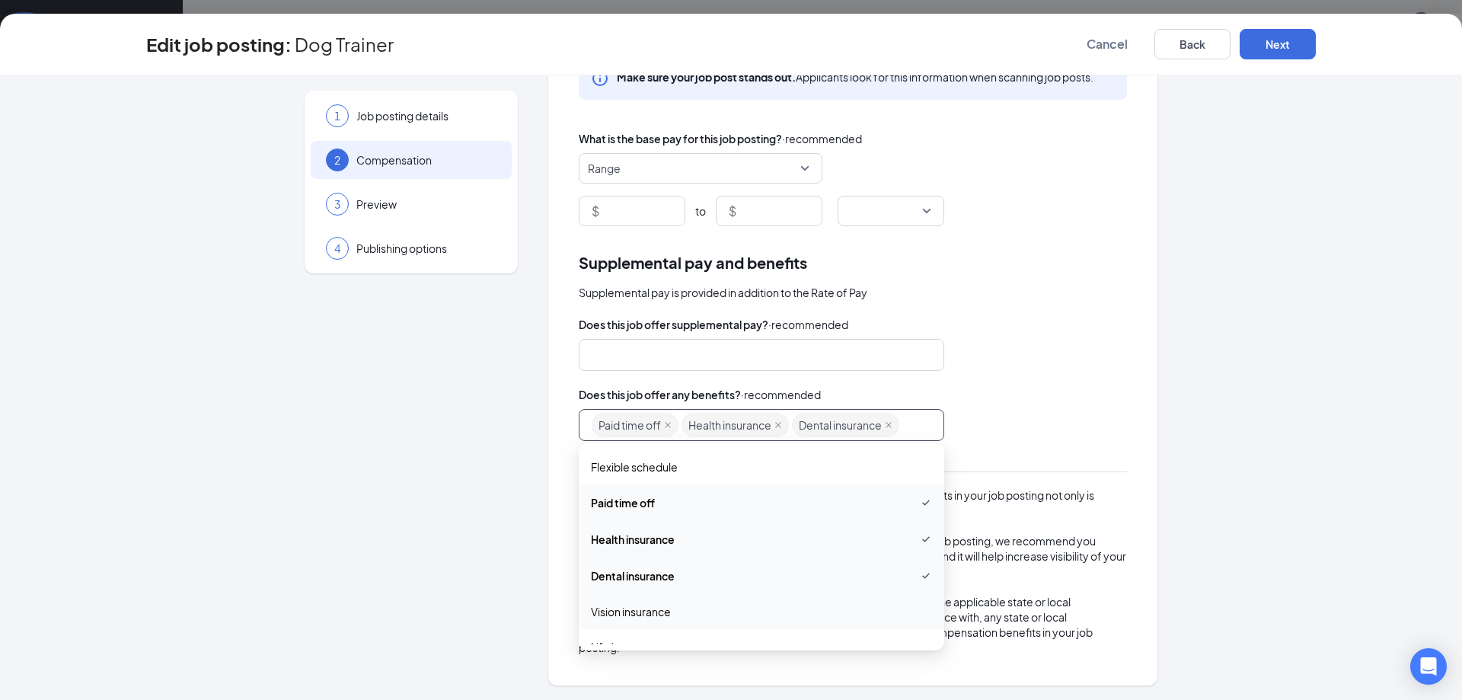
click at [652, 599] on div "Vision insurance" at bounding box center [762, 611] width 366 height 35
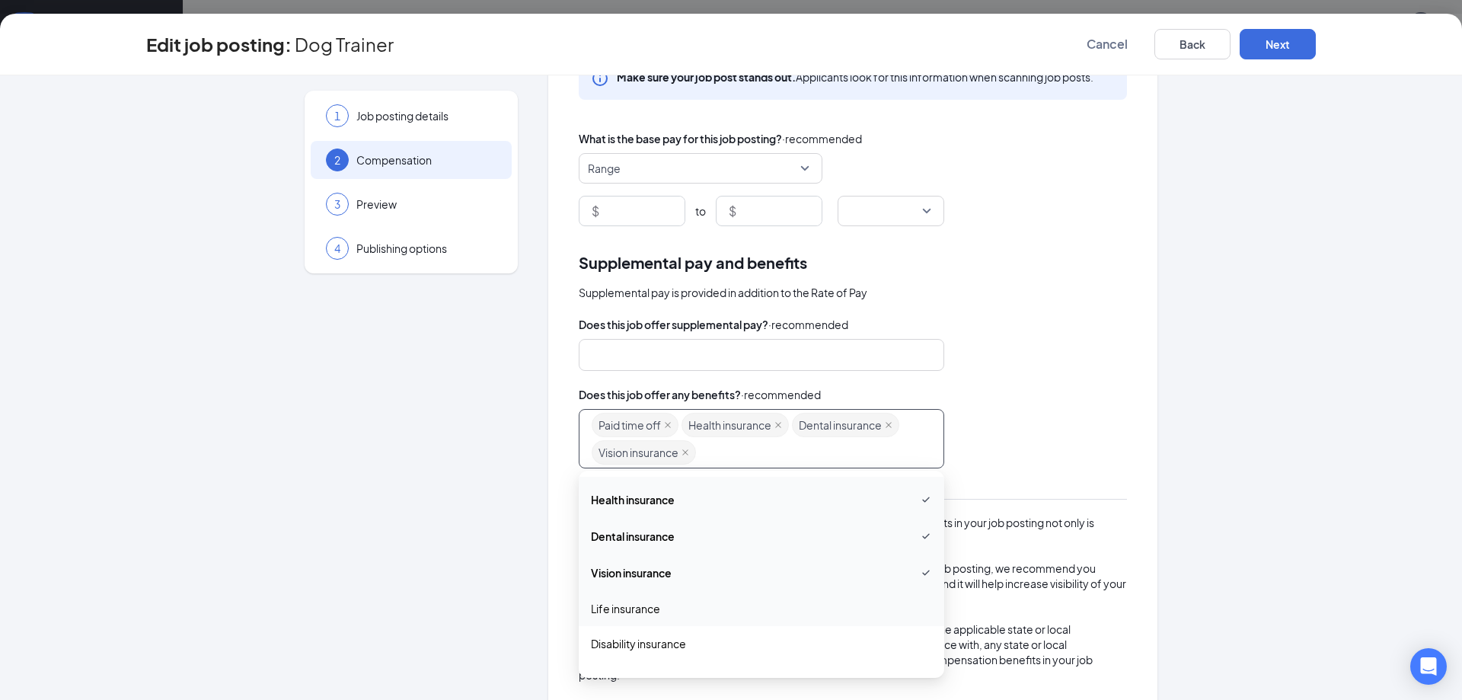
scroll to position [0, 0]
click at [1088, 346] on div at bounding box center [853, 355] width 548 height 32
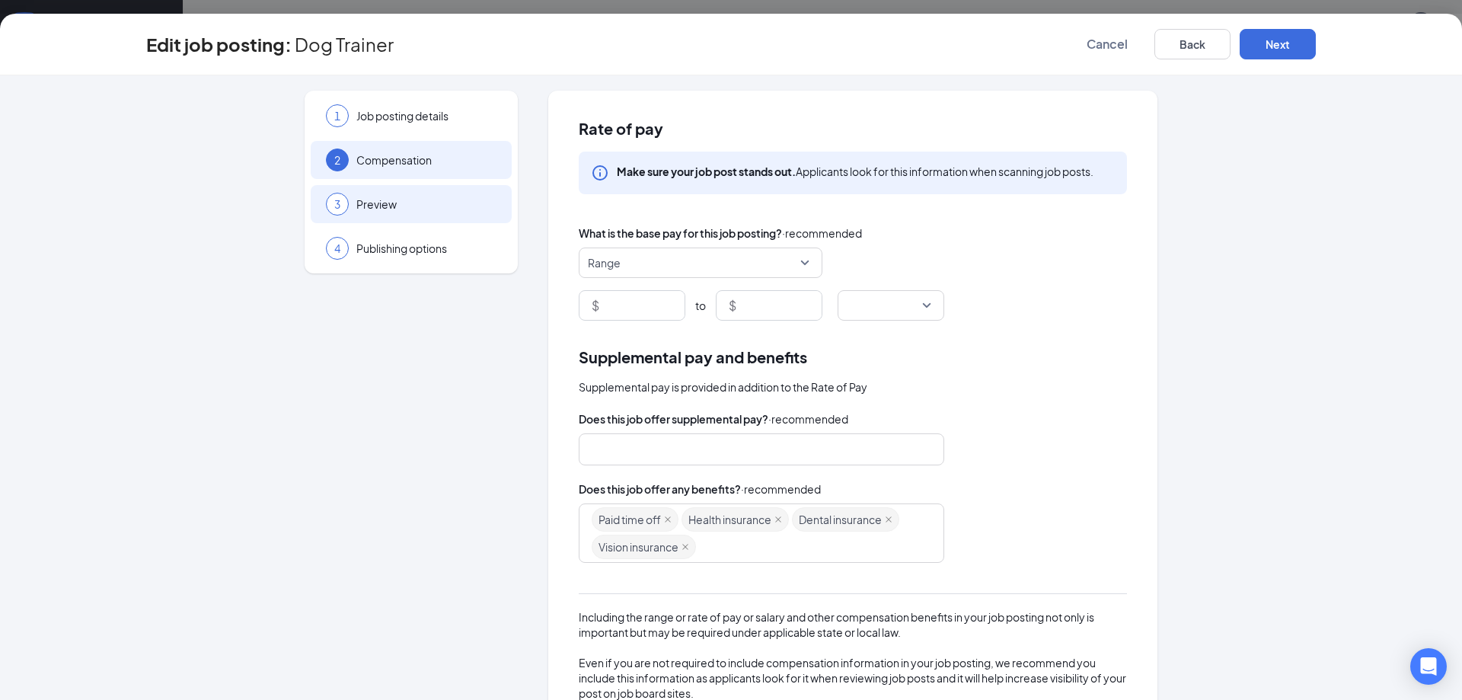
click at [430, 203] on span "Preview" at bounding box center [426, 203] width 140 height 15
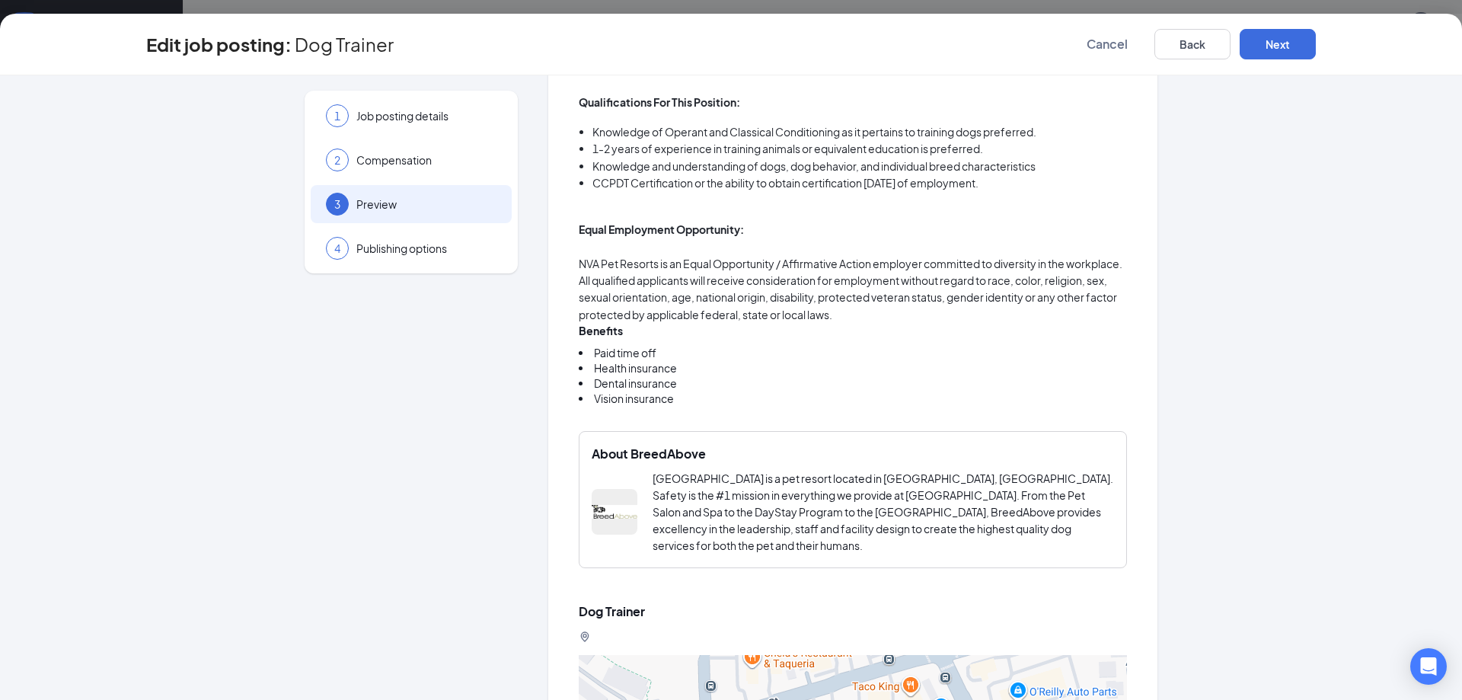
scroll to position [1142, 0]
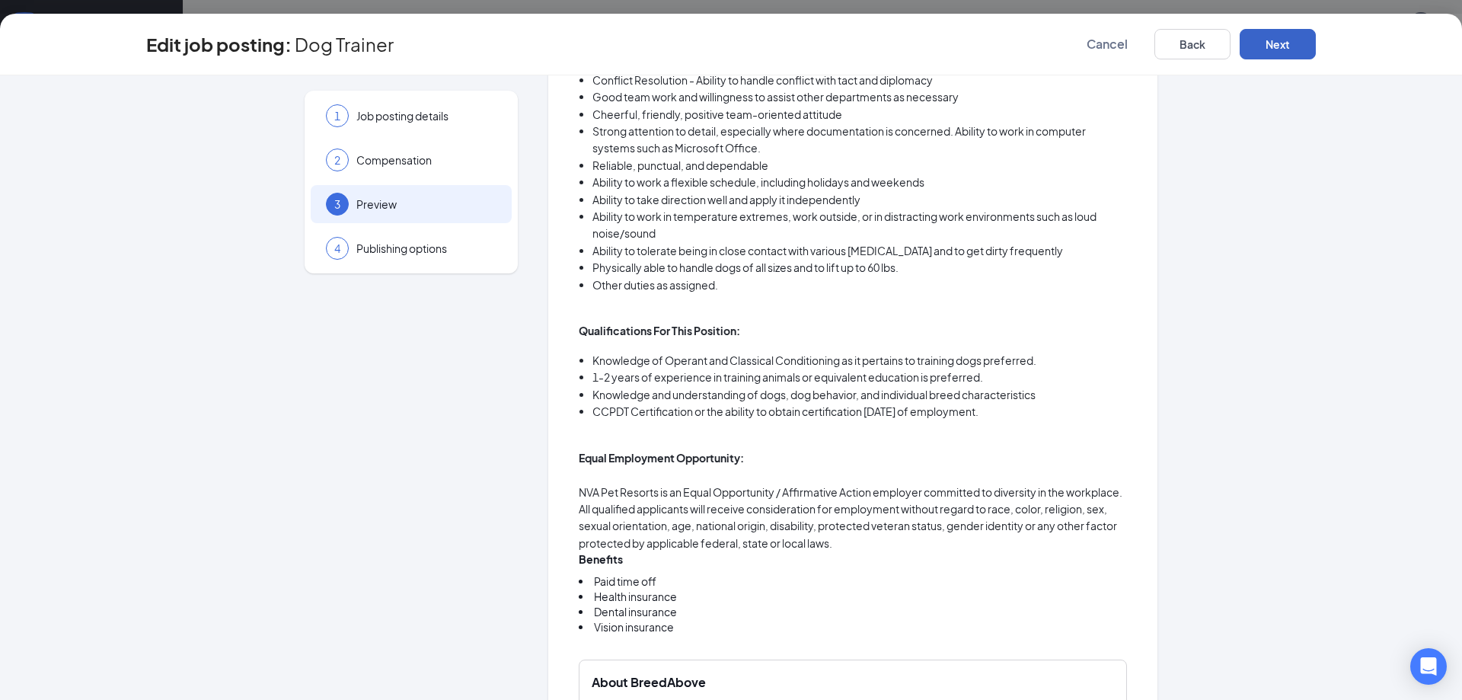
click at [1272, 38] on button "Next" at bounding box center [1278, 44] width 76 height 30
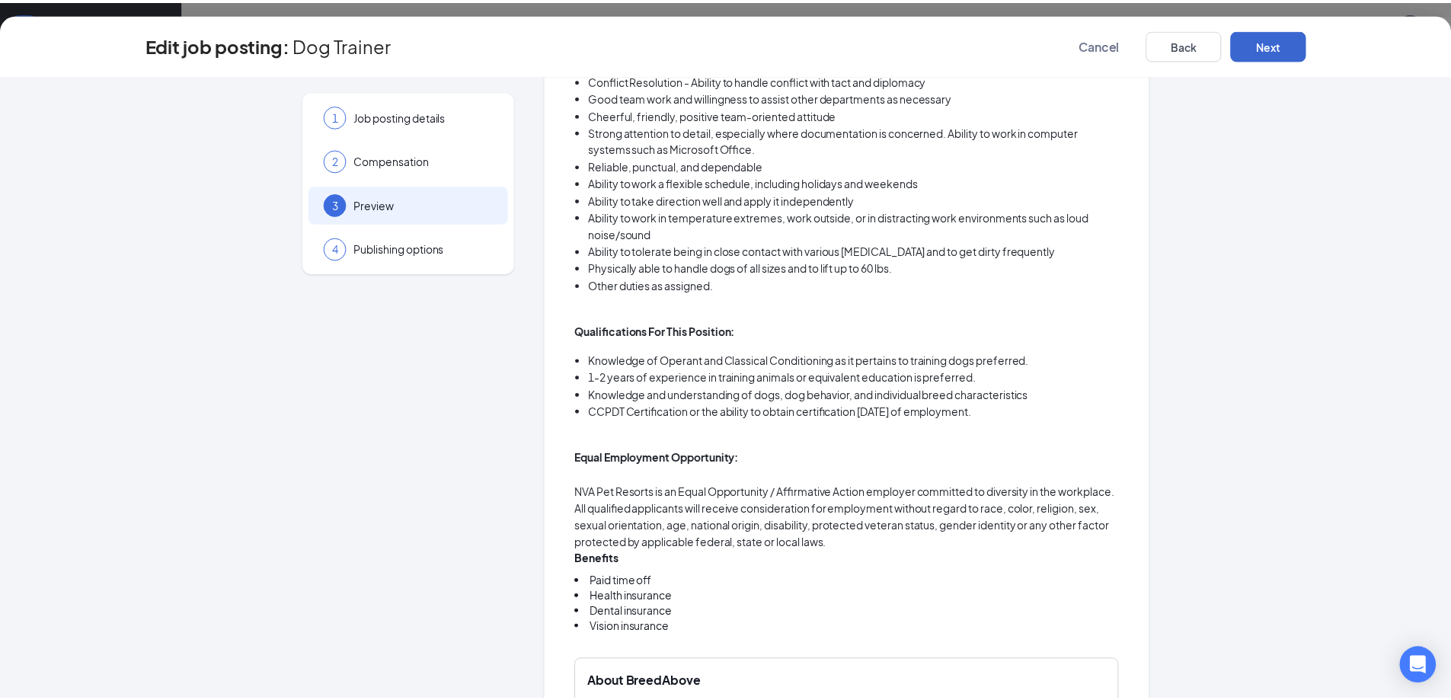
scroll to position [0, 0]
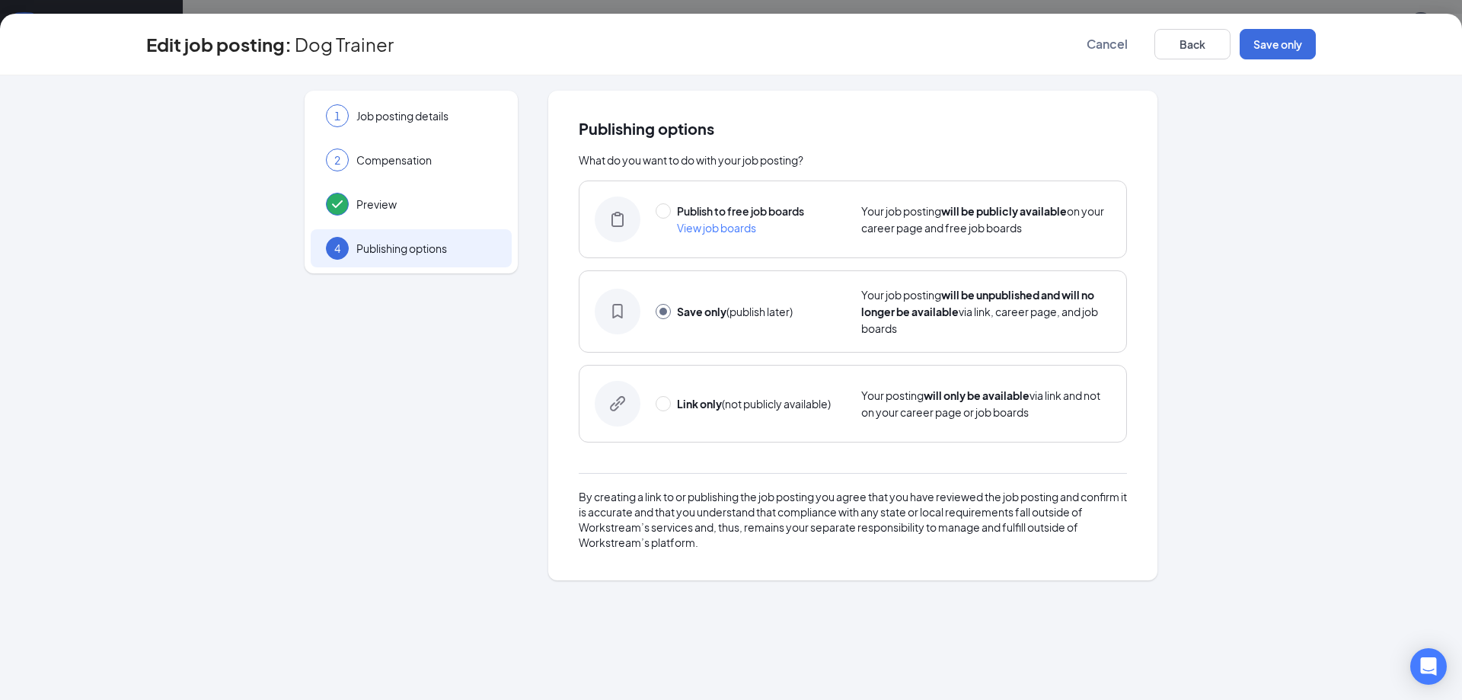
click at [655, 211] on div "Publish to free job boards View job boards Your job posting will be publicly av…" at bounding box center [853, 219] width 548 height 78
radio input "true"
radio input "false"
click at [1278, 58] on button "Publish" at bounding box center [1278, 44] width 76 height 30
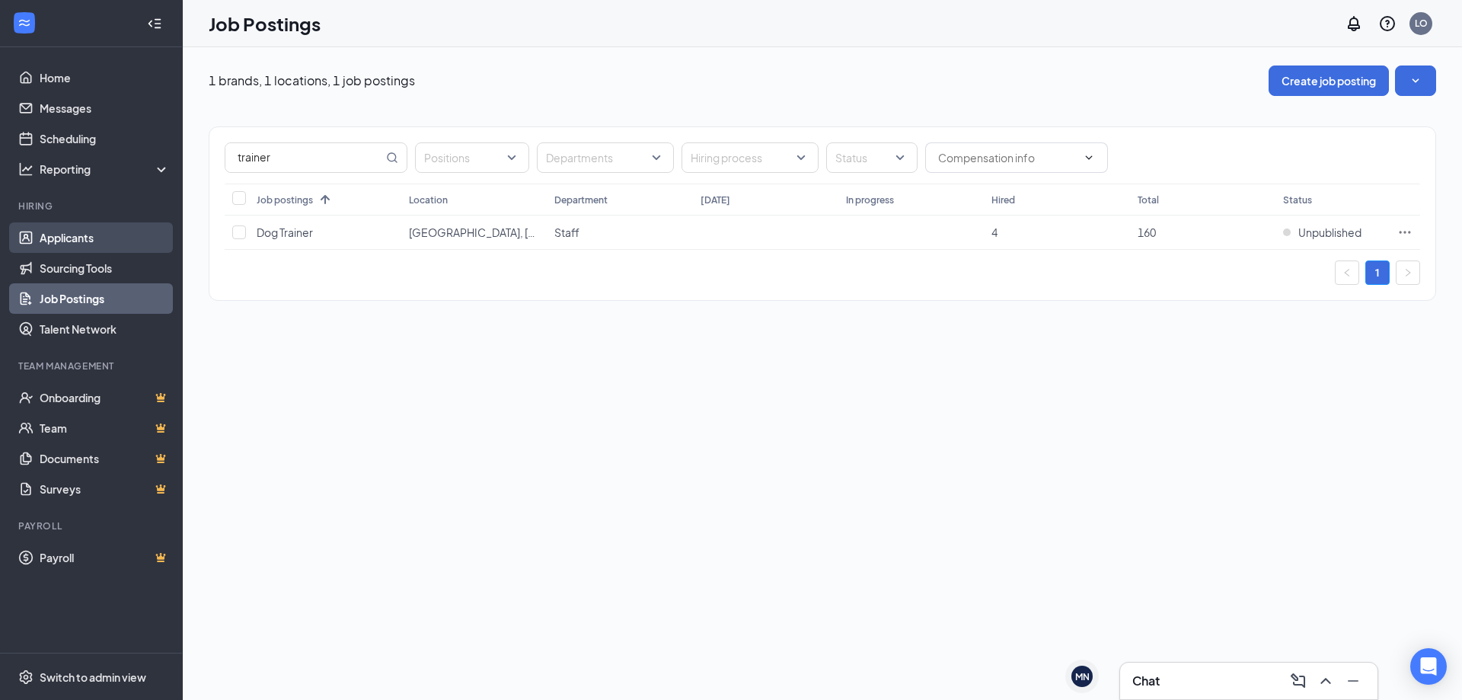
click at [102, 236] on link "Applicants" at bounding box center [105, 237] width 130 height 30
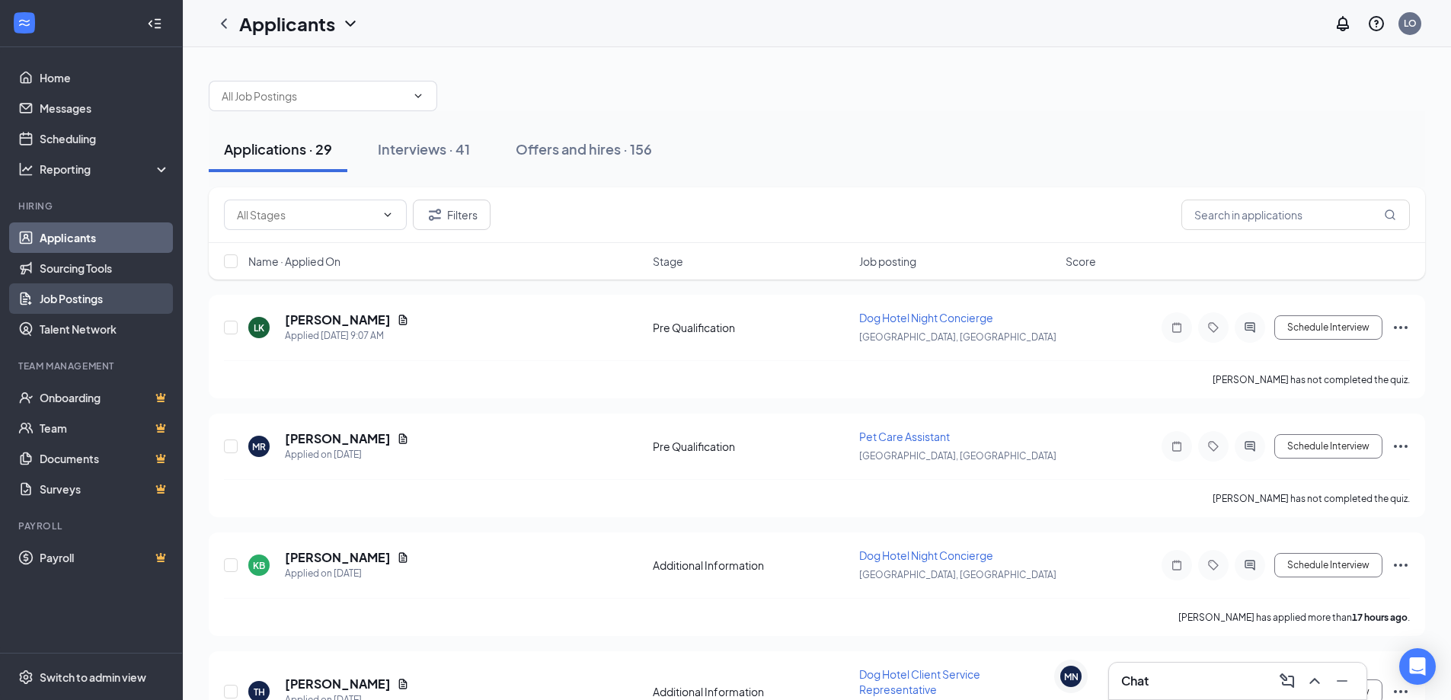
click at [91, 308] on link "Job Postings" at bounding box center [105, 298] width 130 height 30
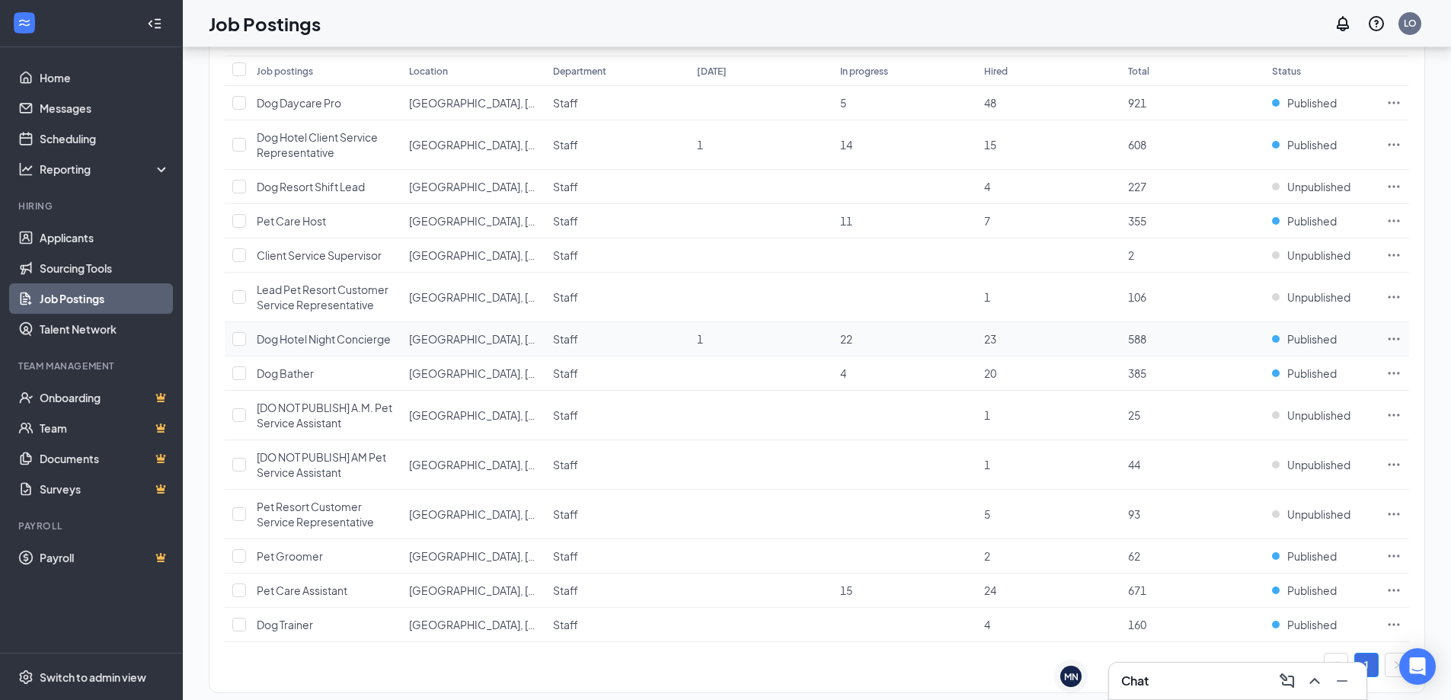
scroll to position [155, 0]
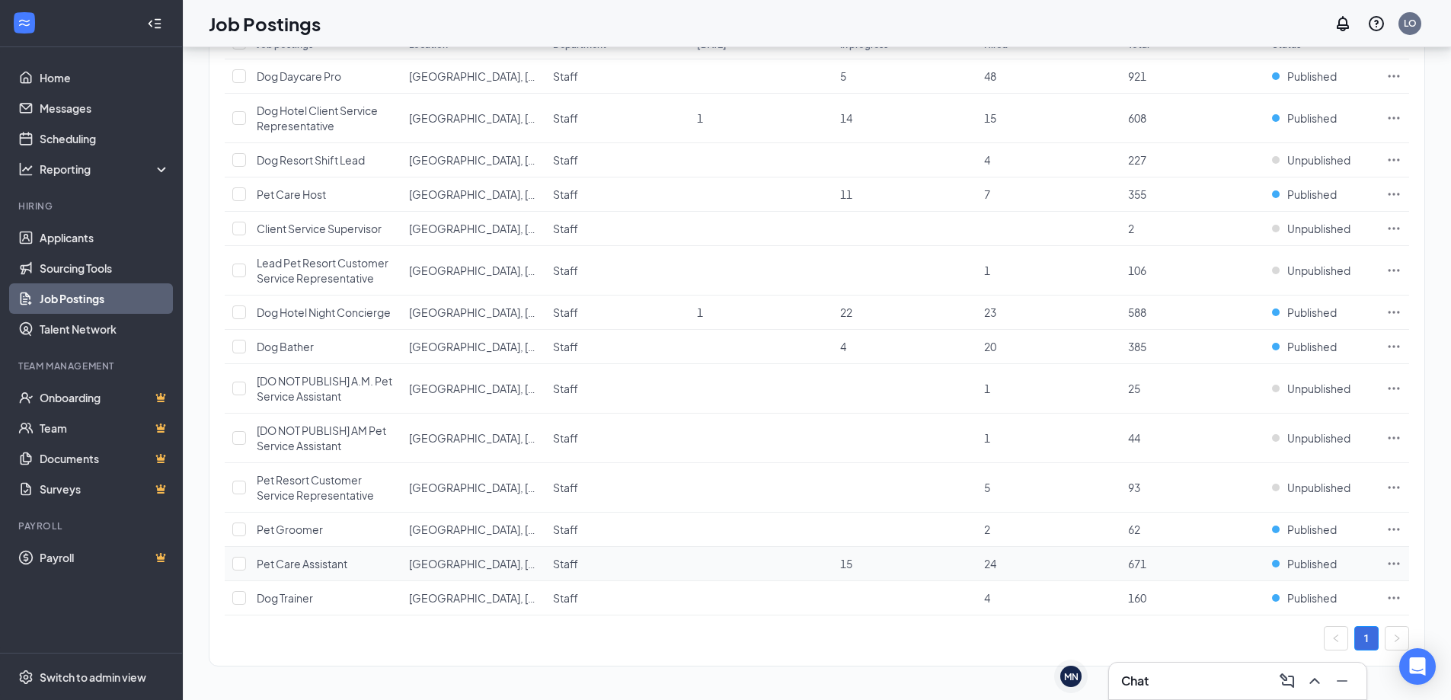
click at [1393, 559] on icon "Ellipses" at bounding box center [1393, 563] width 15 height 15
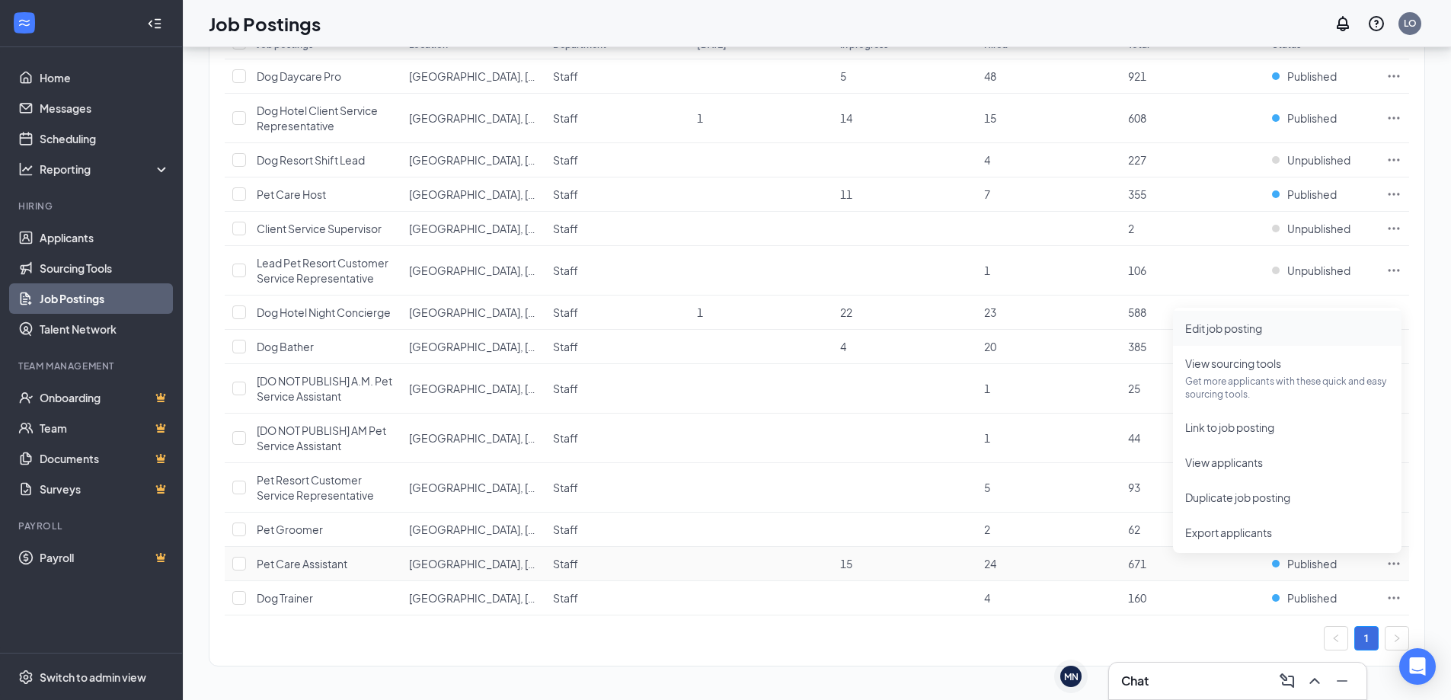
click at [1262, 333] on span "Edit job posting" at bounding box center [1223, 328] width 77 height 14
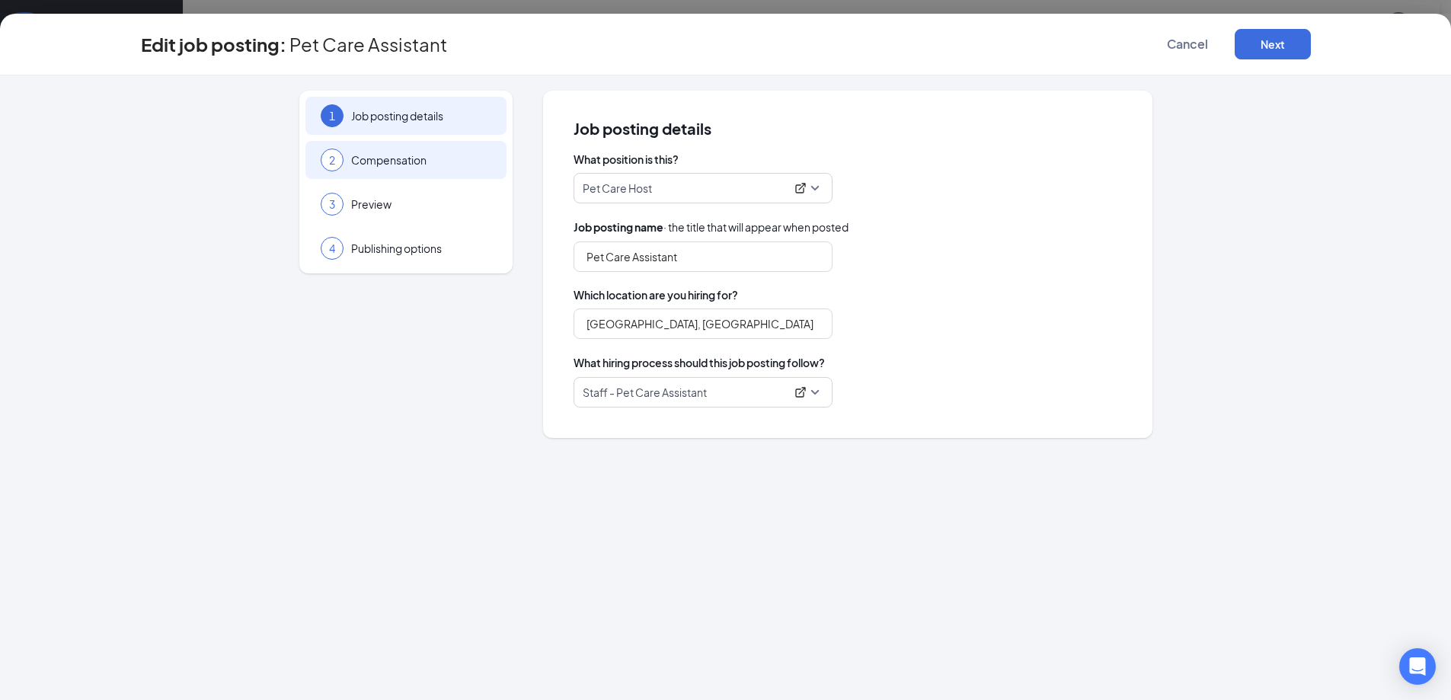
click at [362, 150] on div "2 Compensation" at bounding box center [405, 160] width 201 height 38
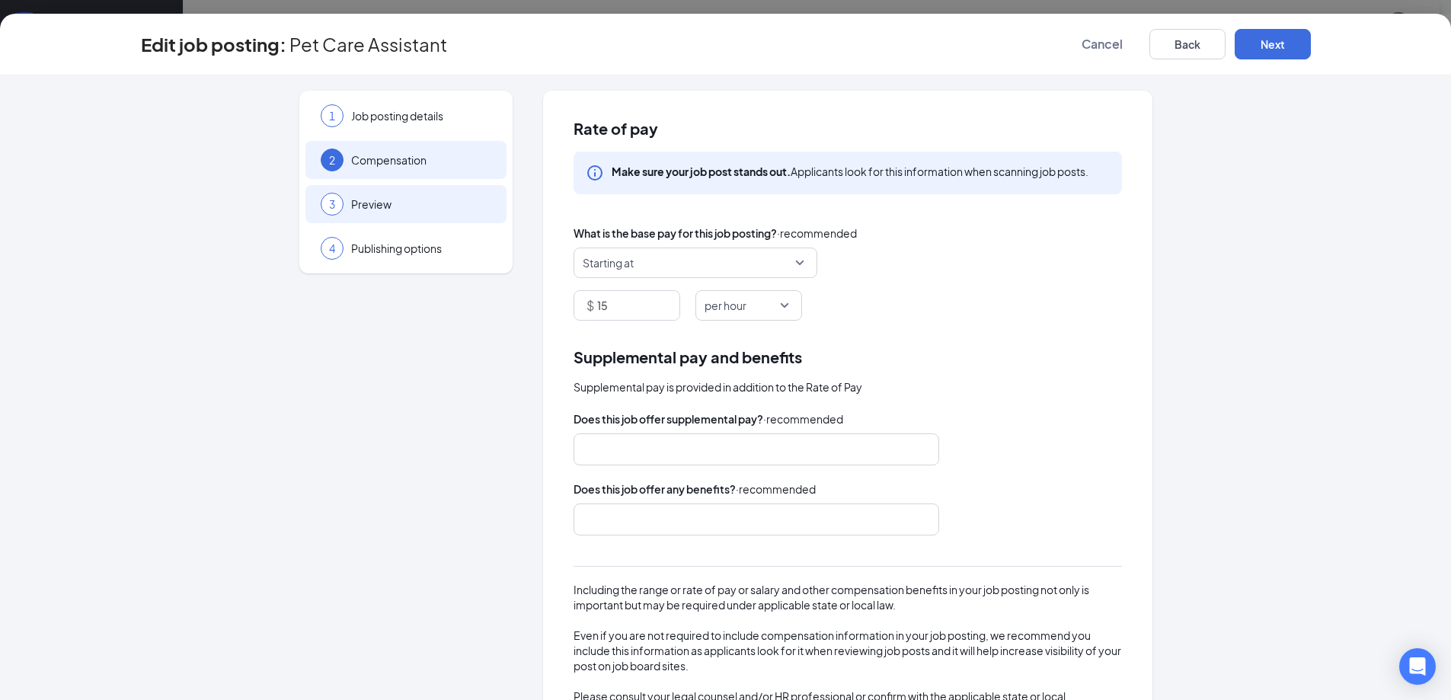
click at [373, 213] on div "3 Preview" at bounding box center [405, 204] width 201 height 38
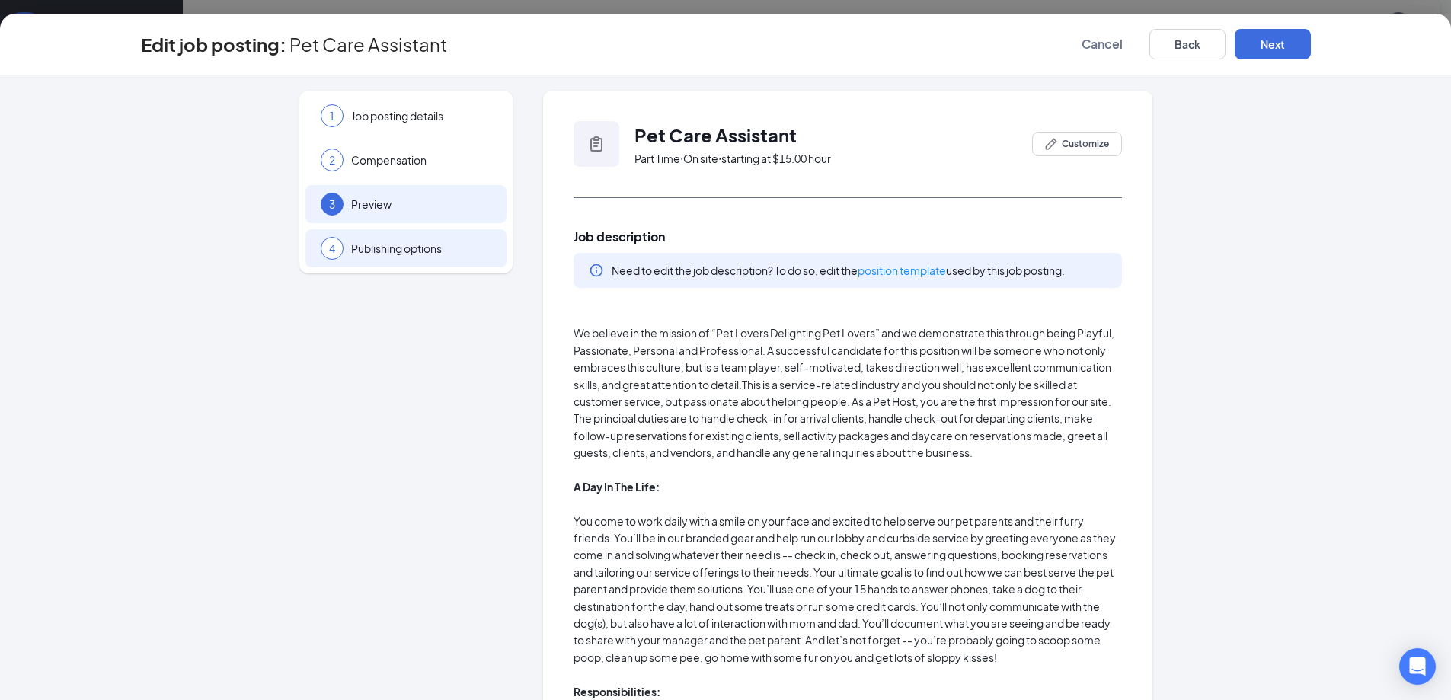
click at [372, 263] on div "4 Publishing options" at bounding box center [405, 248] width 201 height 38
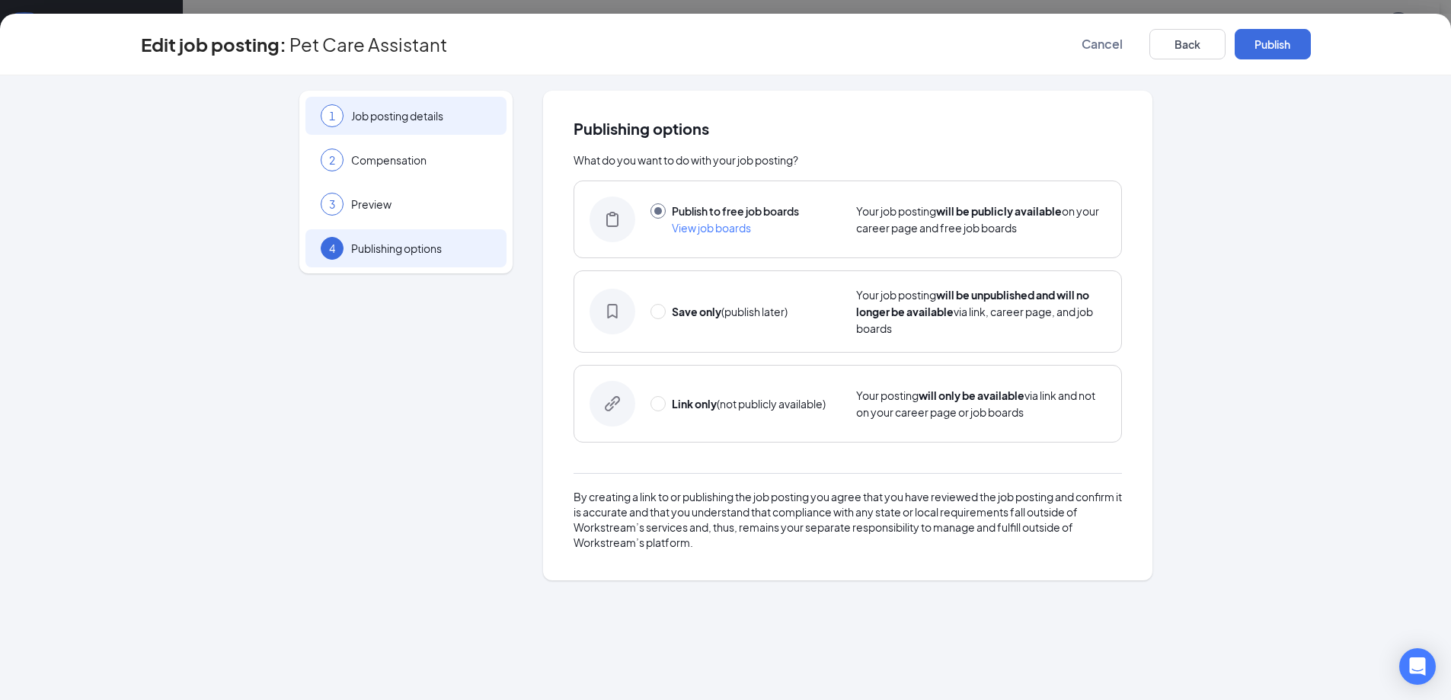
click at [337, 110] on div "1" at bounding box center [332, 115] width 23 height 23
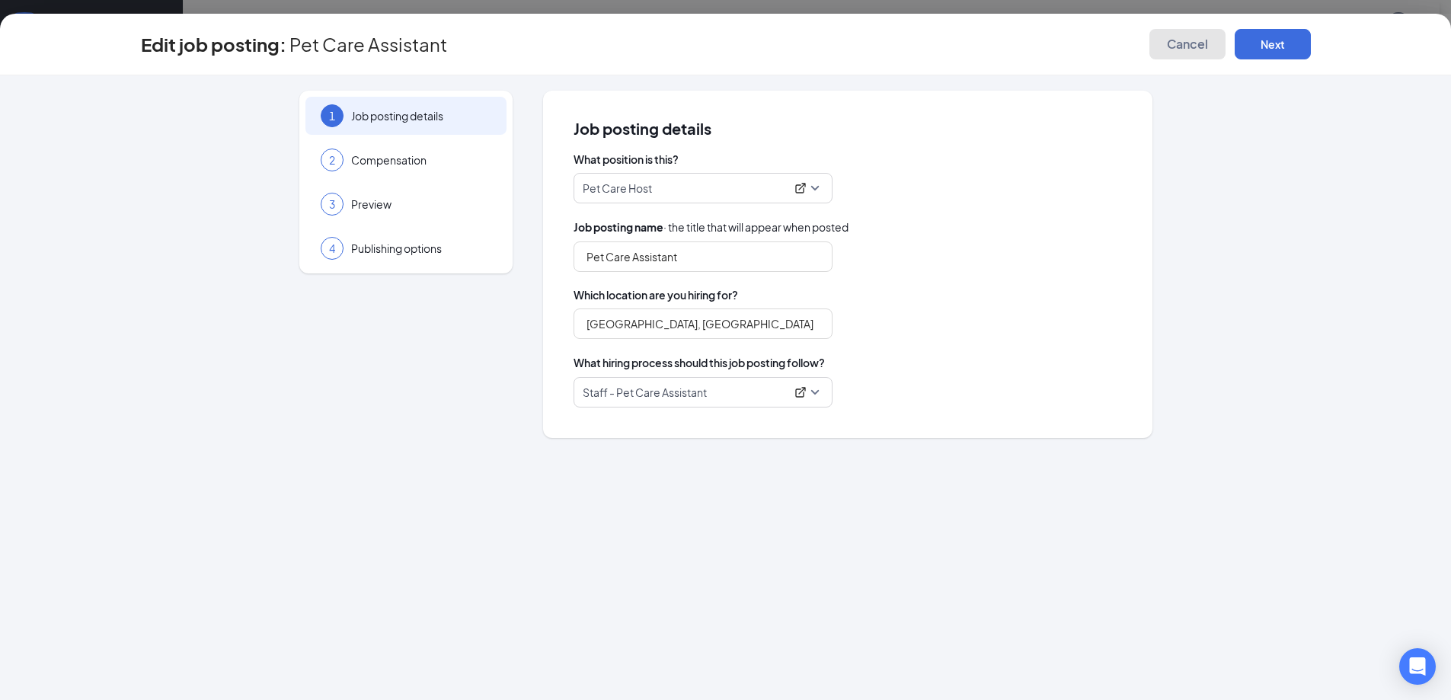
click at [1177, 50] on span "Cancel" at bounding box center [1187, 44] width 41 height 15
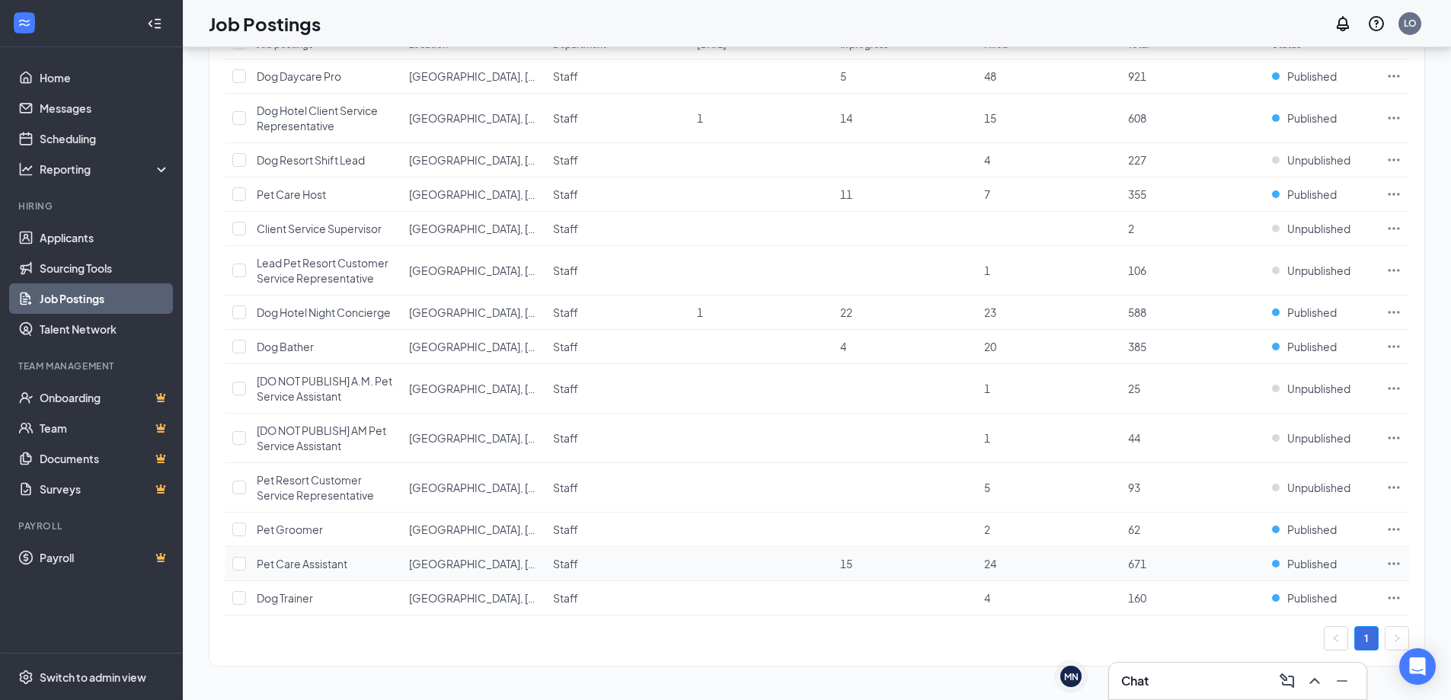
click at [1395, 560] on icon "Ellipses" at bounding box center [1393, 563] width 15 height 15
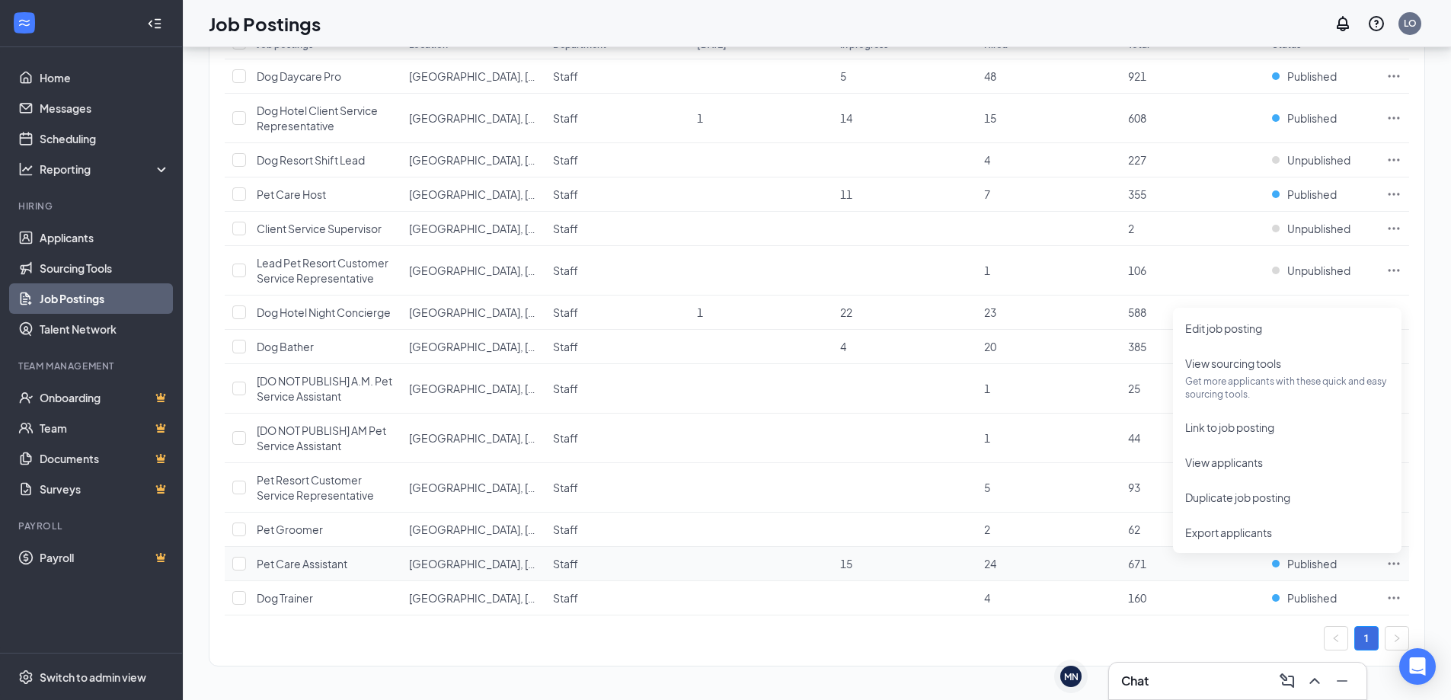
click at [1319, 572] on td "Published" at bounding box center [1321, 564] width 114 height 34
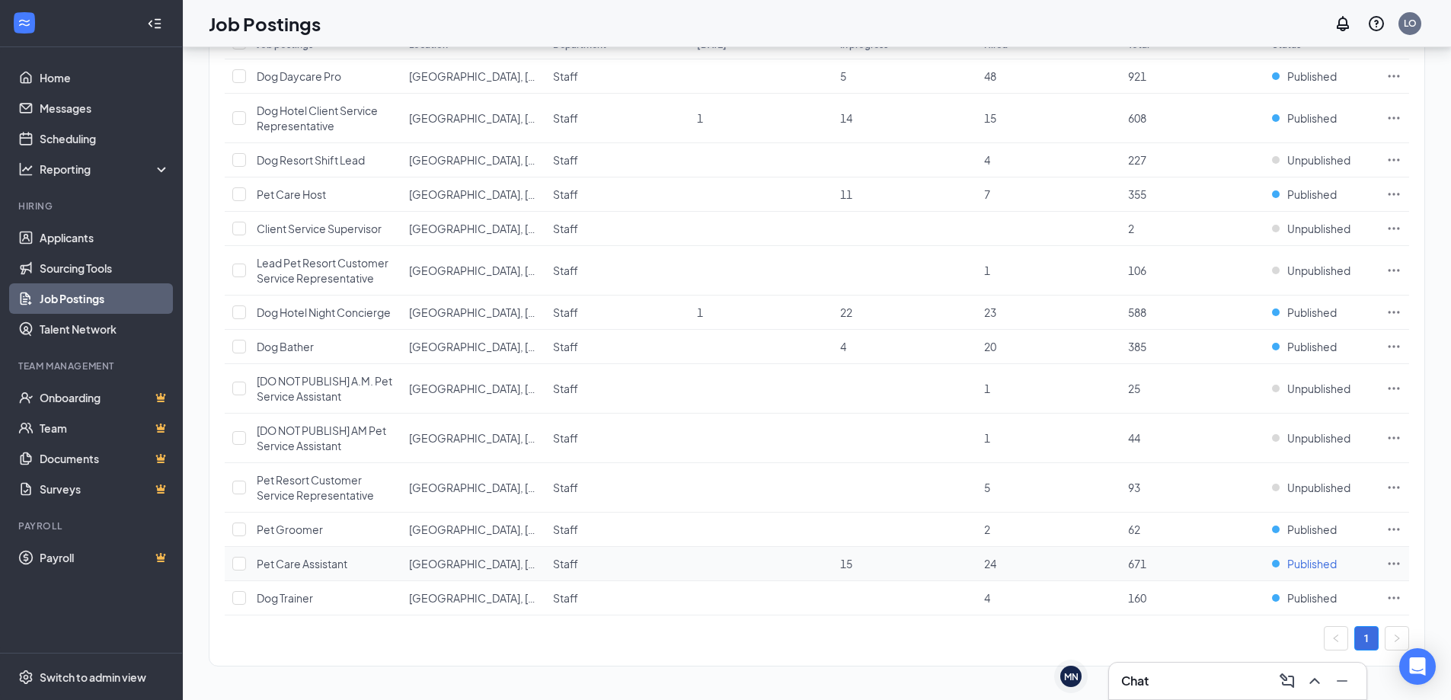
click at [1294, 560] on span "Published" at bounding box center [1311, 563] width 49 height 15
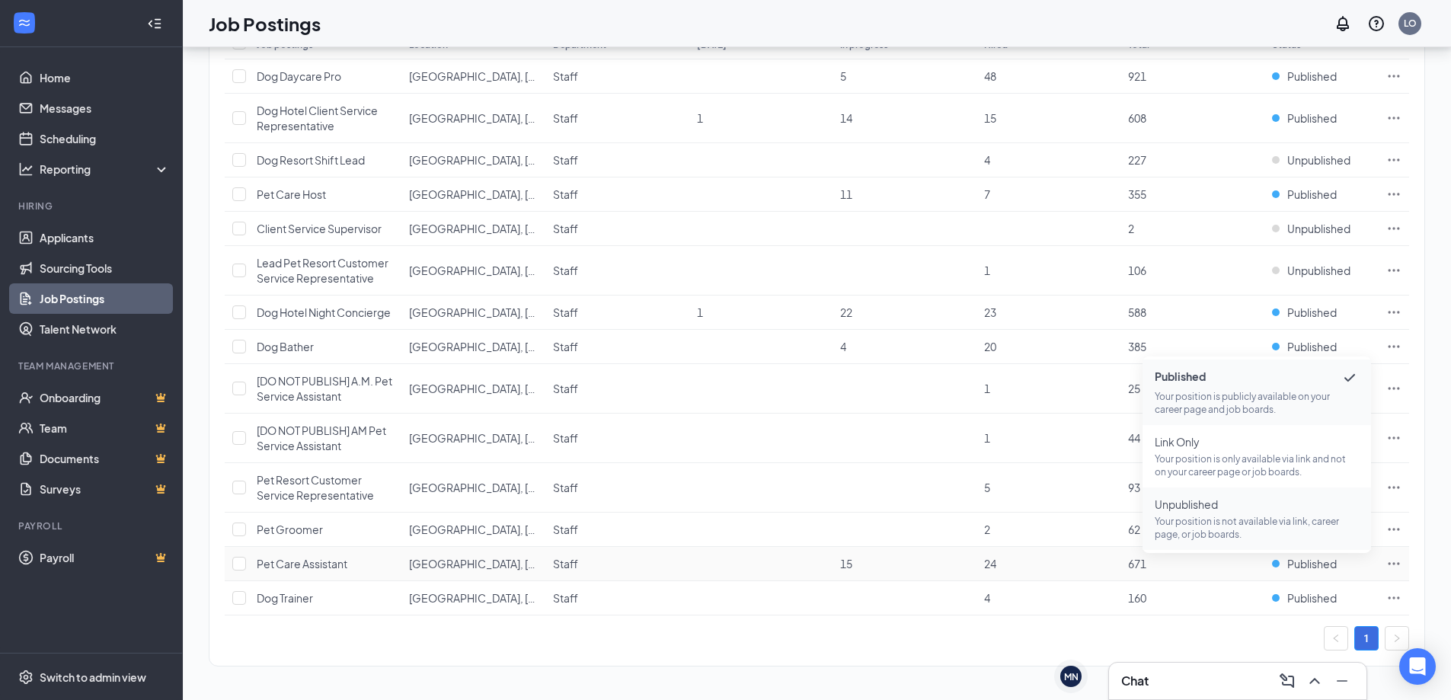
click at [1326, 523] on p "Your position is not available via link, career page, or job boards." at bounding box center [1256, 528] width 204 height 26
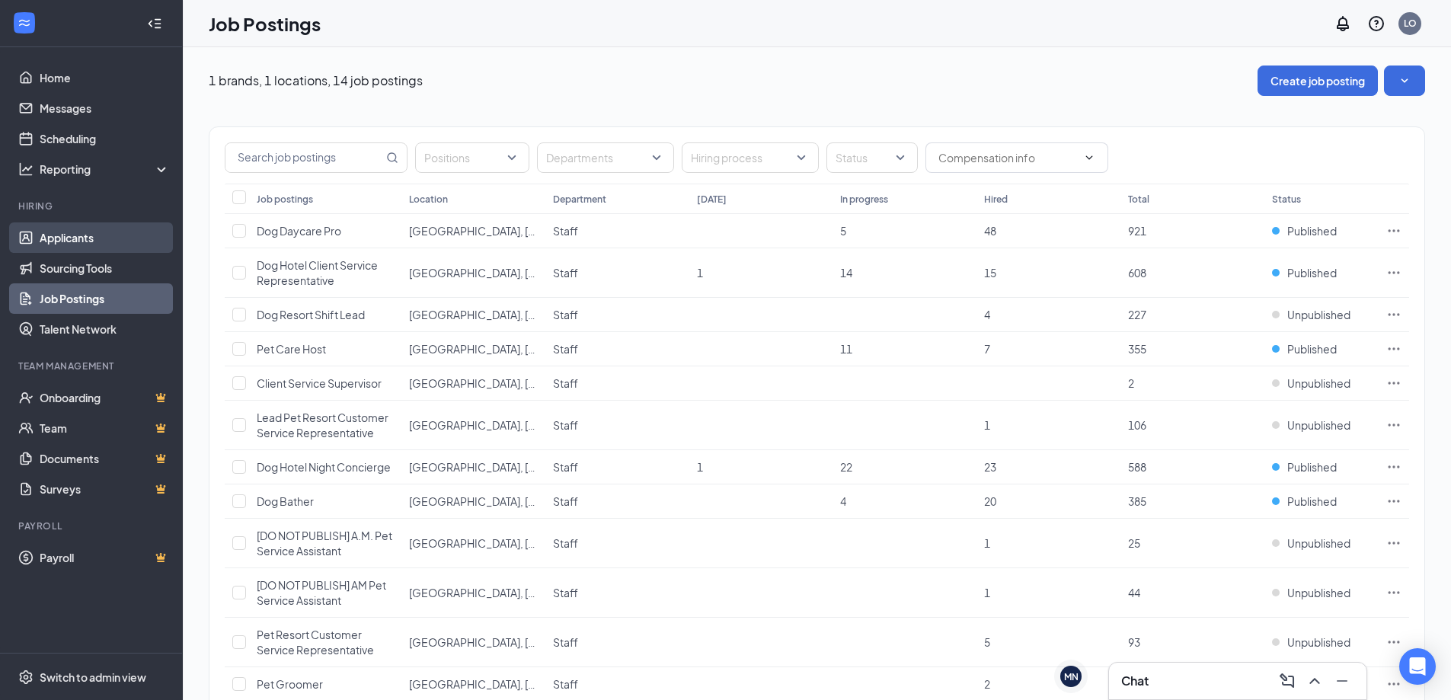
click at [84, 234] on link "Applicants" at bounding box center [105, 237] width 130 height 30
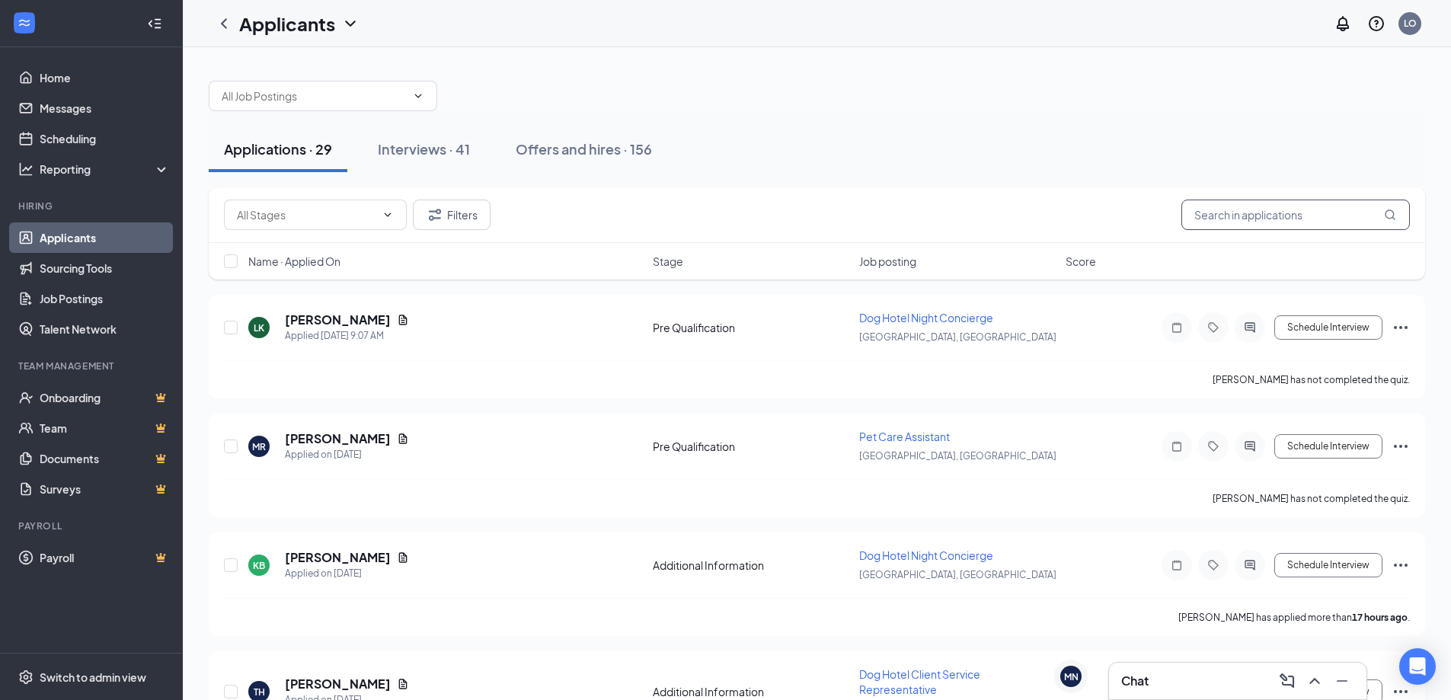
click at [1221, 209] on input "text" at bounding box center [1295, 215] width 228 height 30
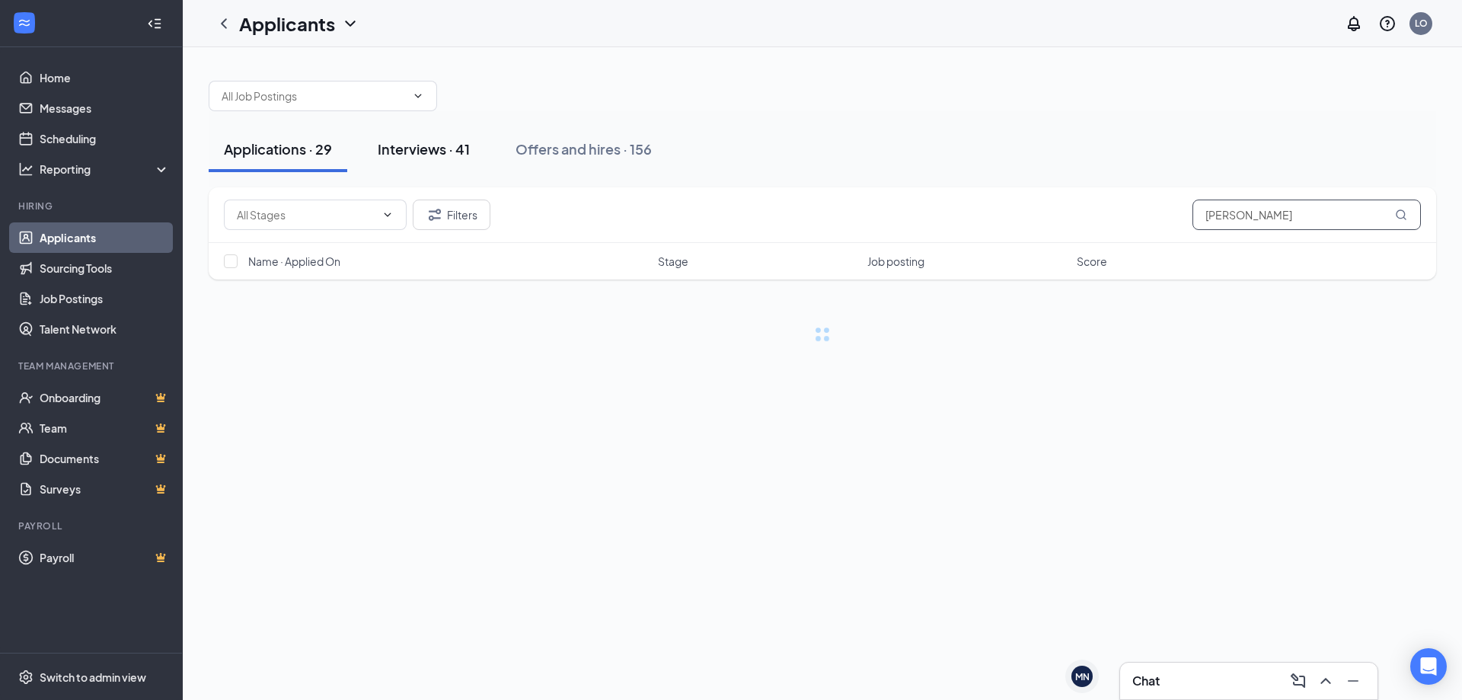
type input "david"
click at [436, 145] on div "Interviews · 41" at bounding box center [424, 148] width 92 height 19
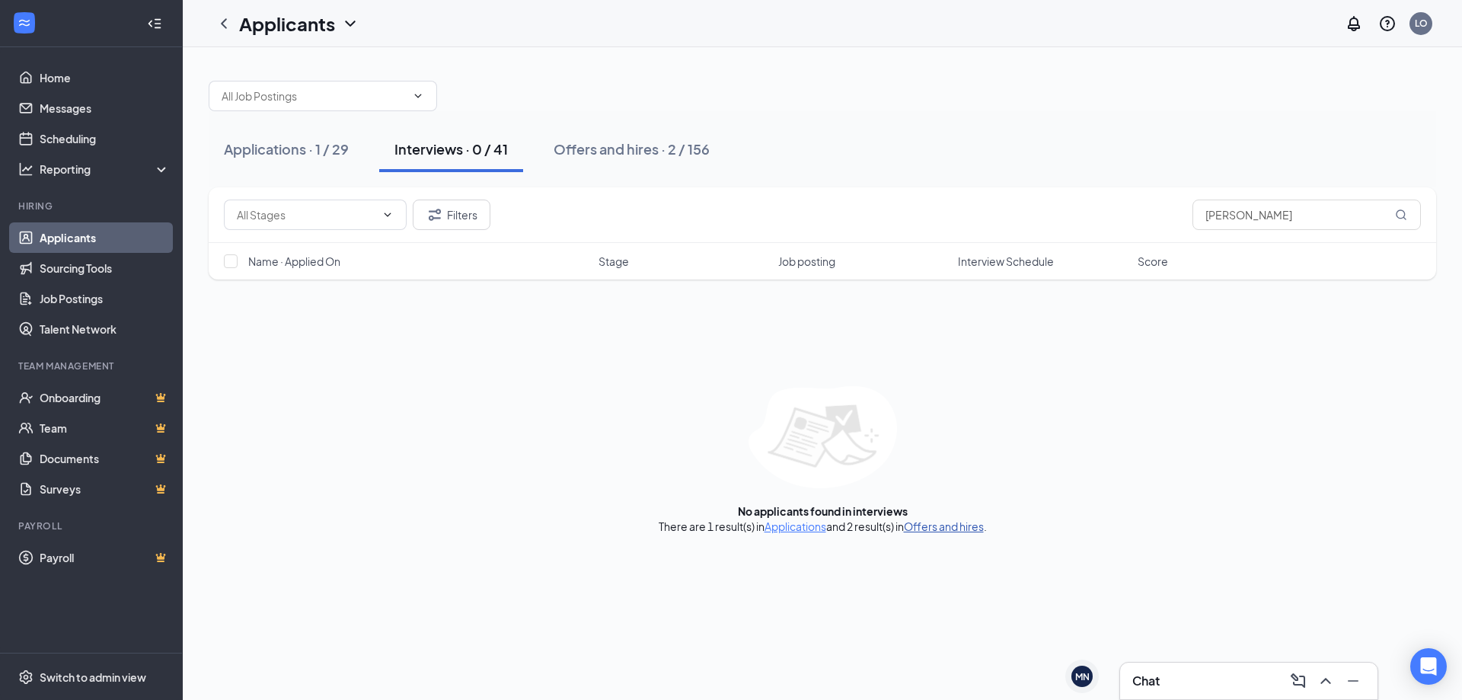
click at [955, 526] on link "Offers and hires" at bounding box center [944, 526] width 80 height 14
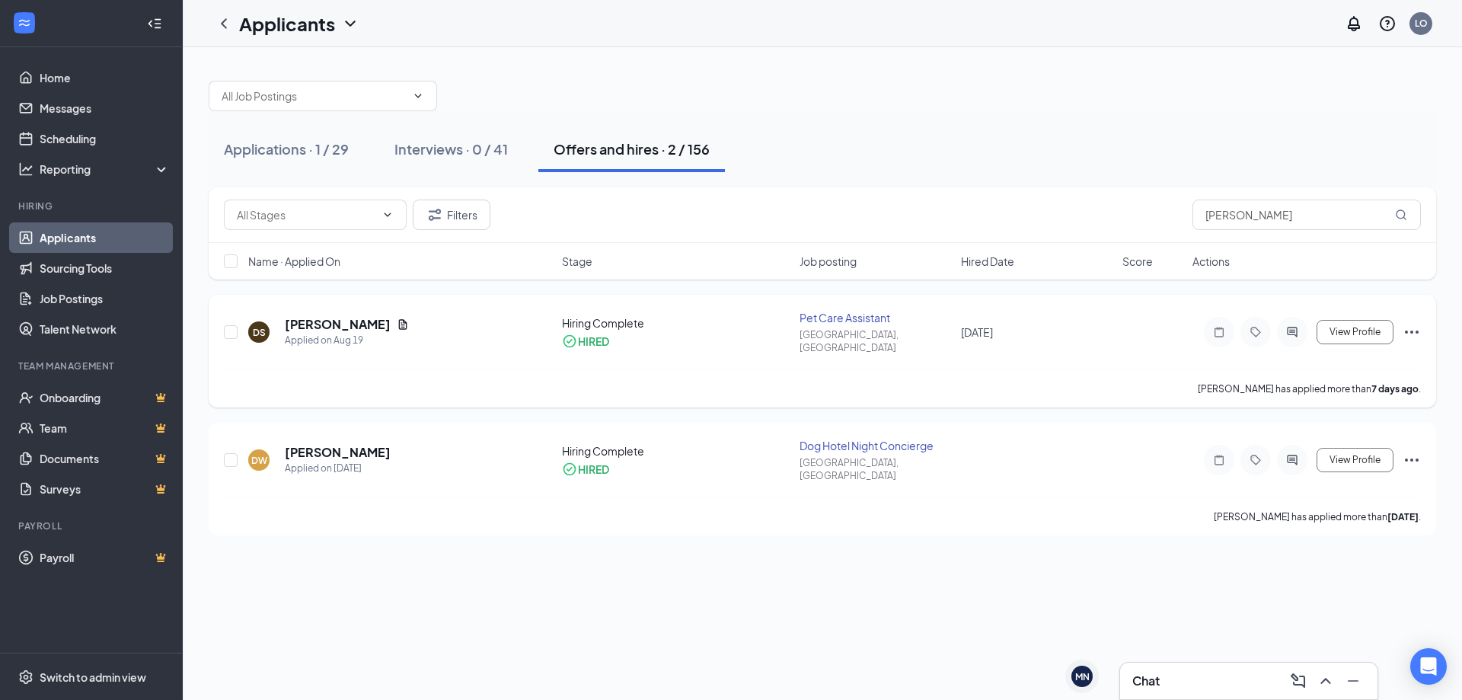
click at [401, 320] on icon "Document" at bounding box center [403, 324] width 12 height 12
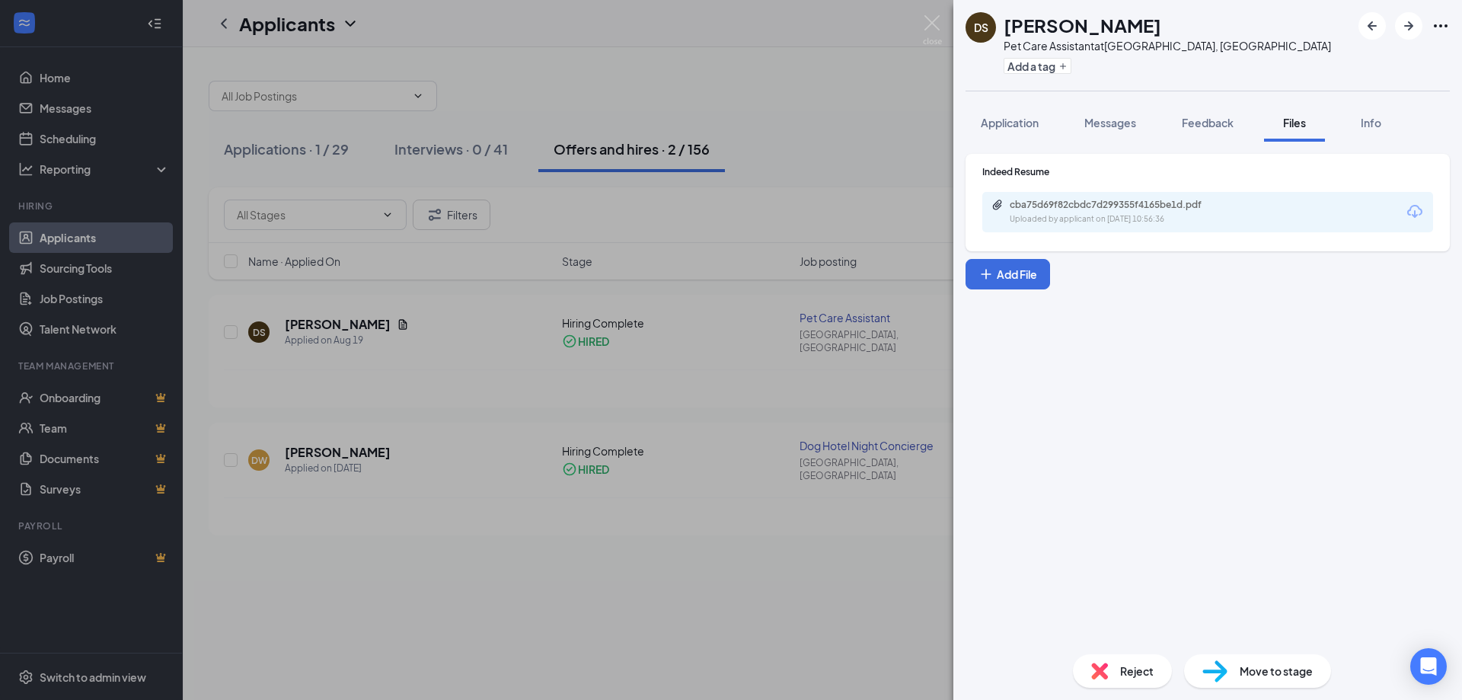
click at [1088, 219] on div "Uploaded by applicant on Aug 19, 2025 at 10:56:36" at bounding box center [1124, 219] width 228 height 12
click at [934, 33] on img at bounding box center [932, 30] width 19 height 30
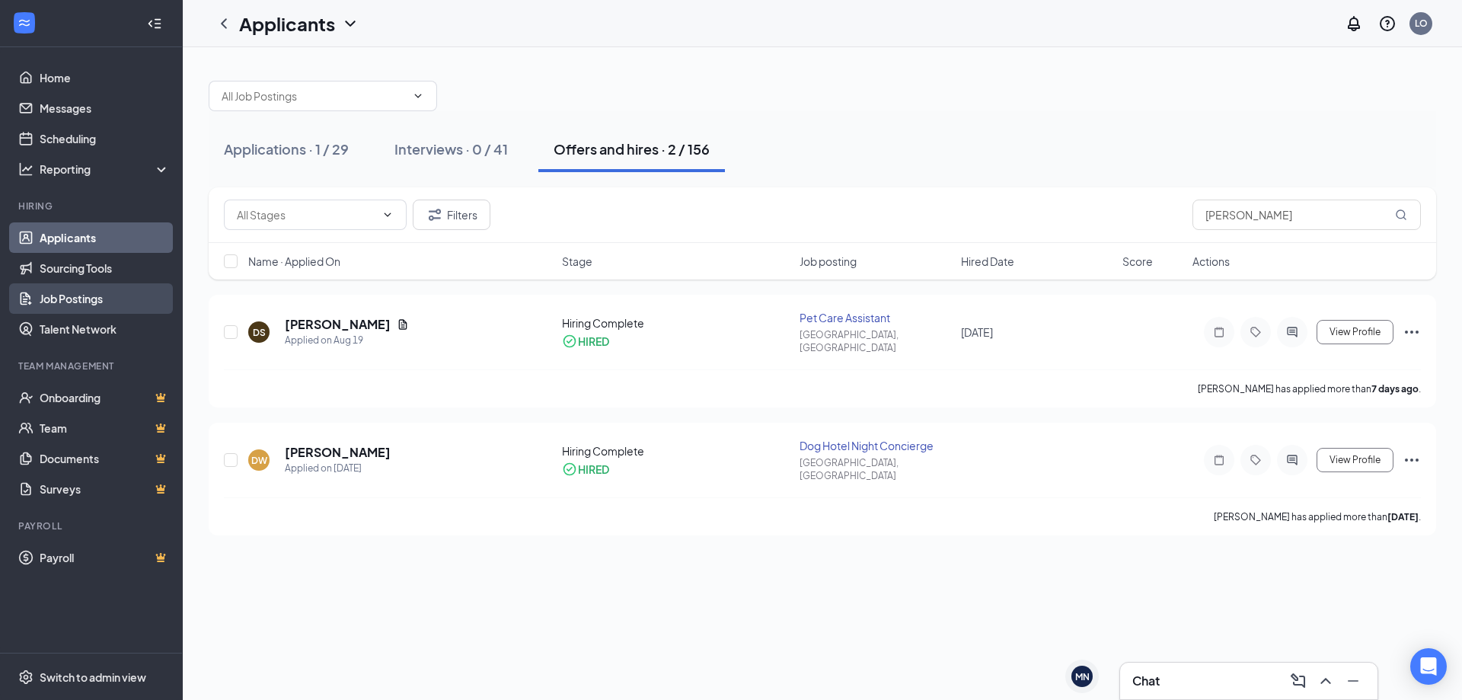
click at [103, 297] on link "Job Postings" at bounding box center [105, 298] width 130 height 30
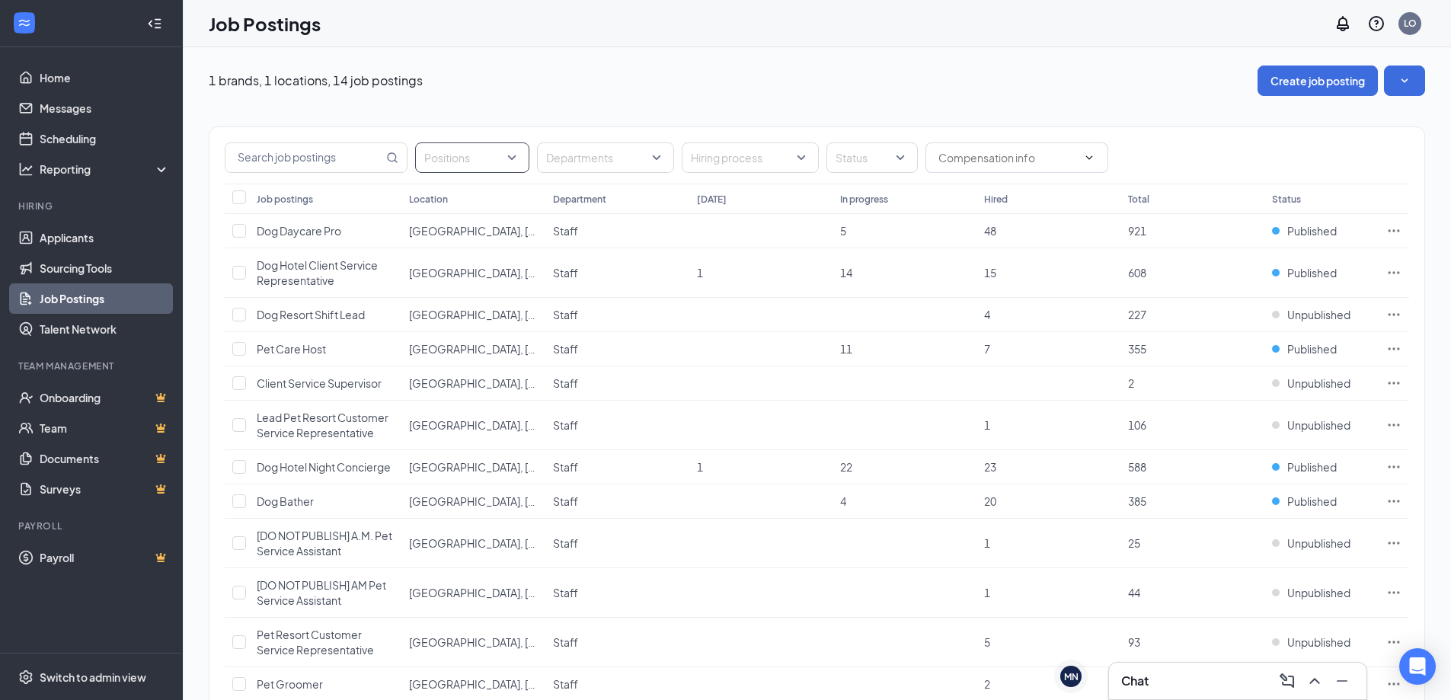
click at [473, 158] on div at bounding box center [464, 157] width 91 height 24
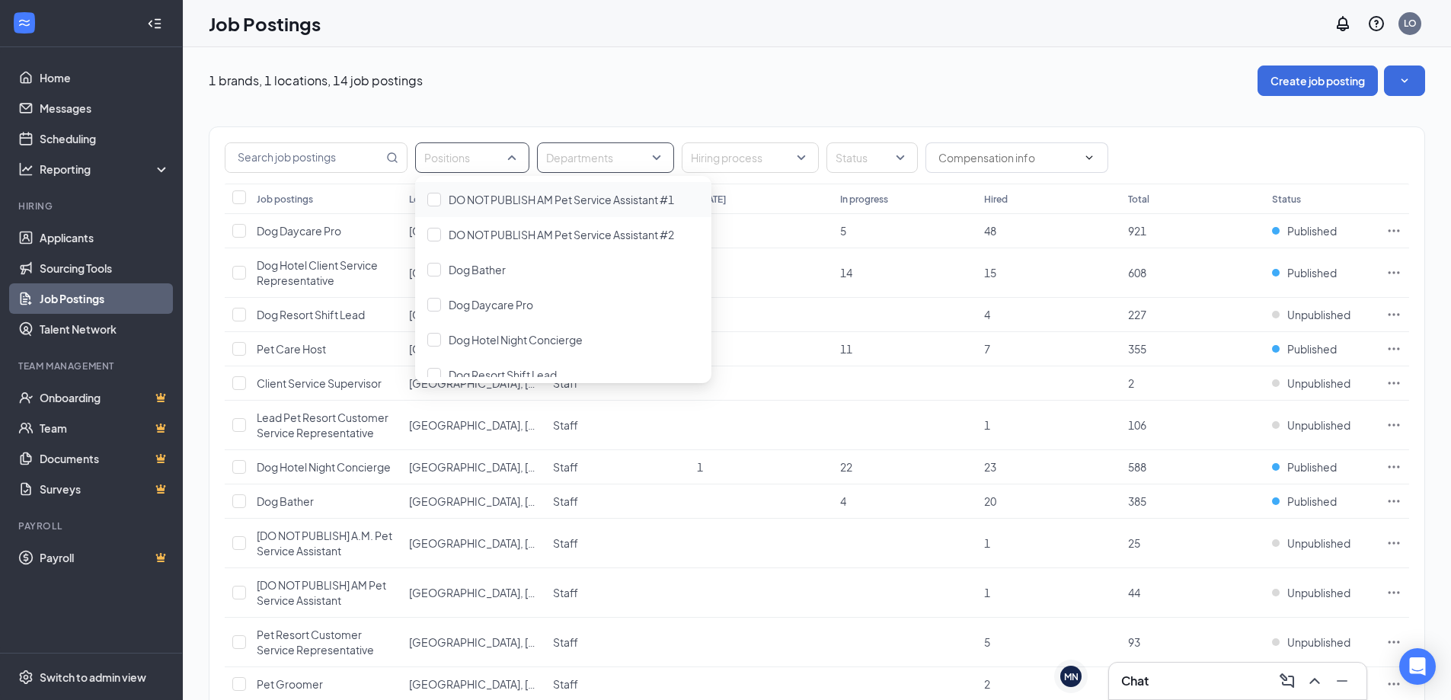
click at [561, 160] on div at bounding box center [598, 157] width 114 height 24
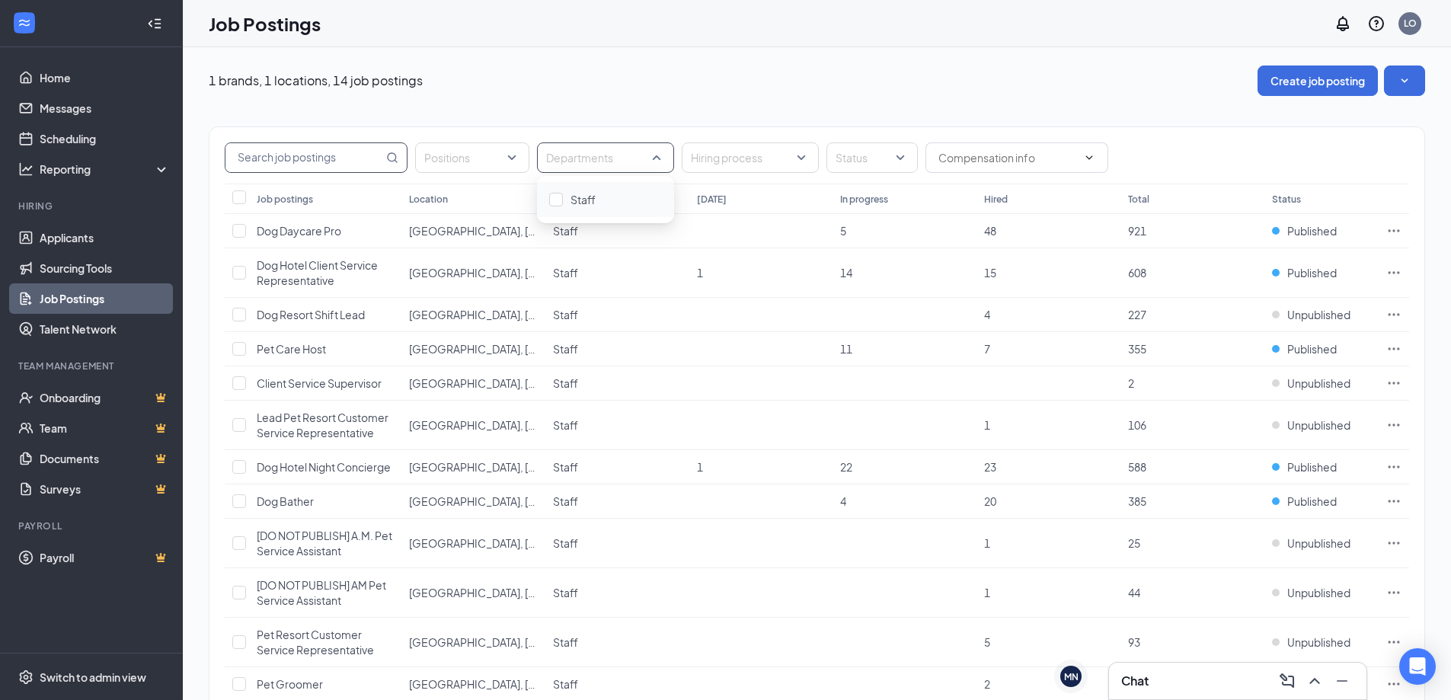
click at [331, 160] on input "text" at bounding box center [304, 157] width 158 height 29
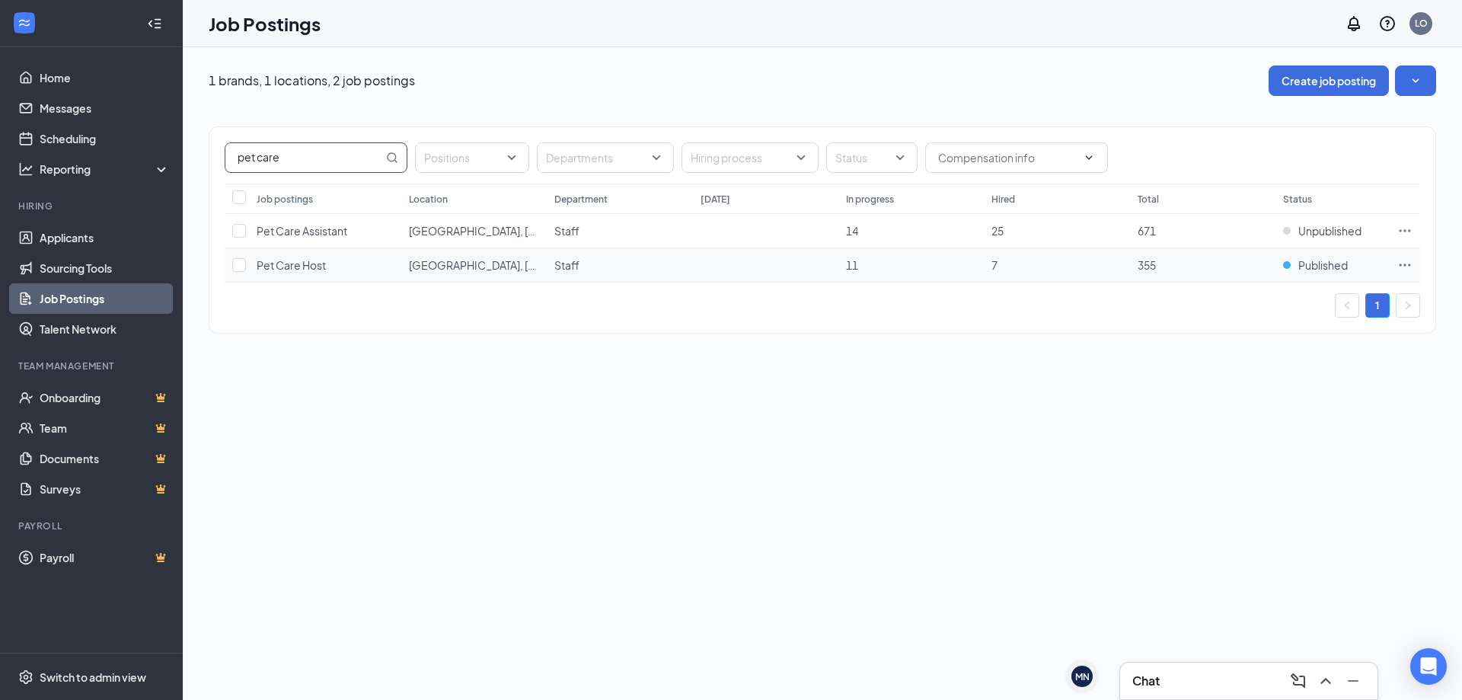
type input "pet care"
click at [297, 261] on span "Pet Care Host" at bounding box center [291, 265] width 69 height 14
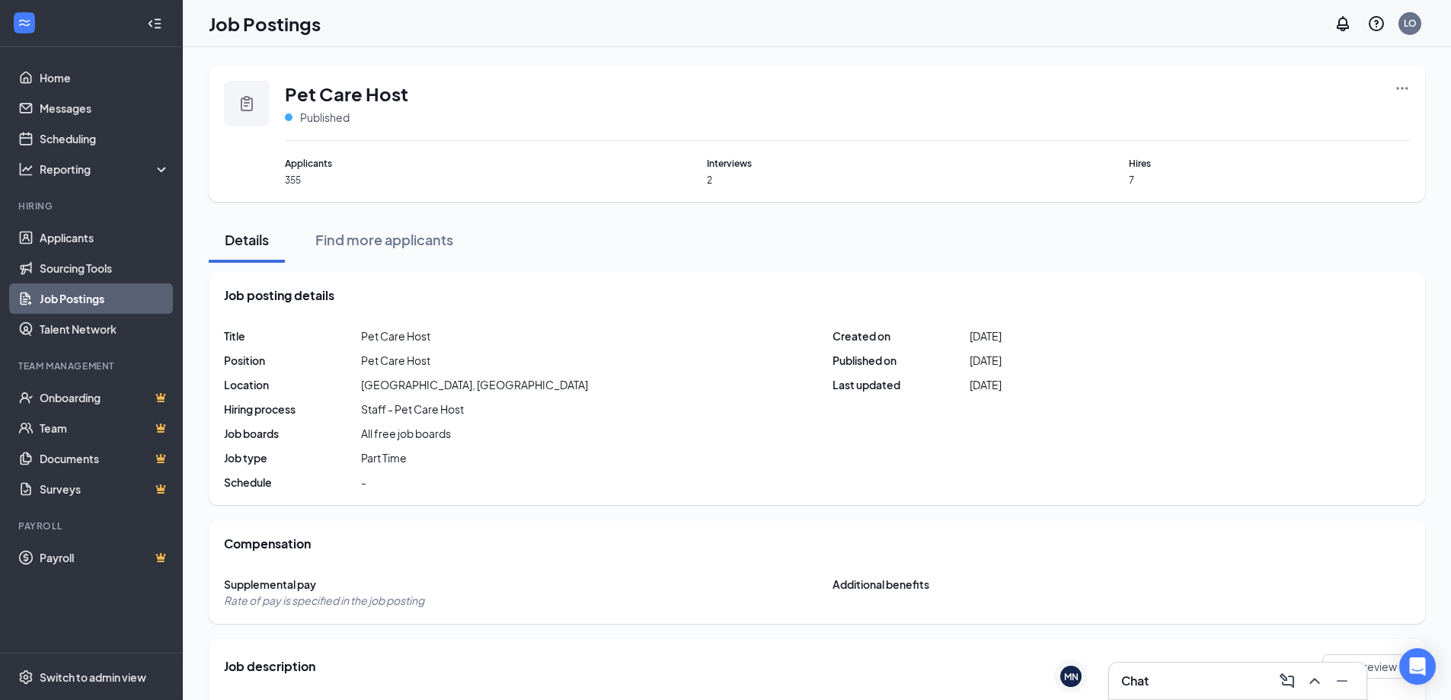
click at [111, 292] on link "Job Postings" at bounding box center [105, 298] width 130 height 30
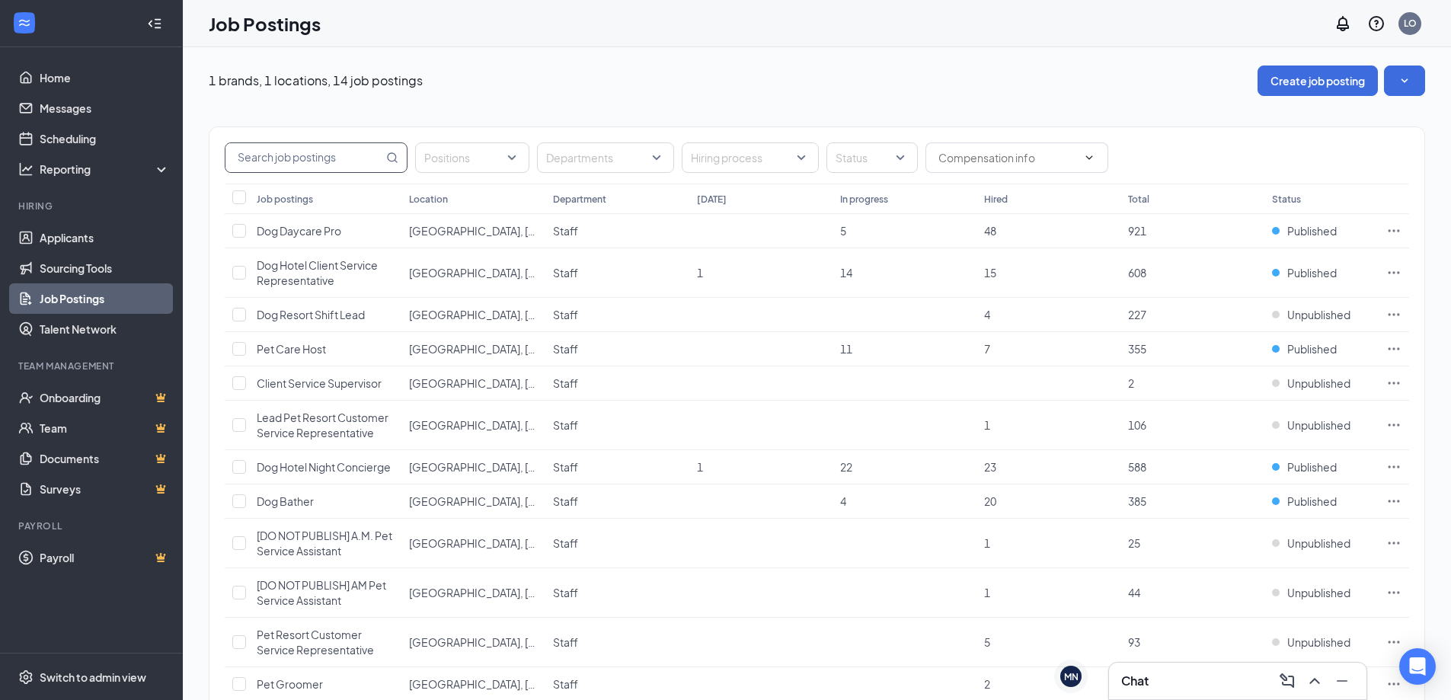
click at [313, 154] on input "text" at bounding box center [304, 157] width 158 height 29
type input "pet care"
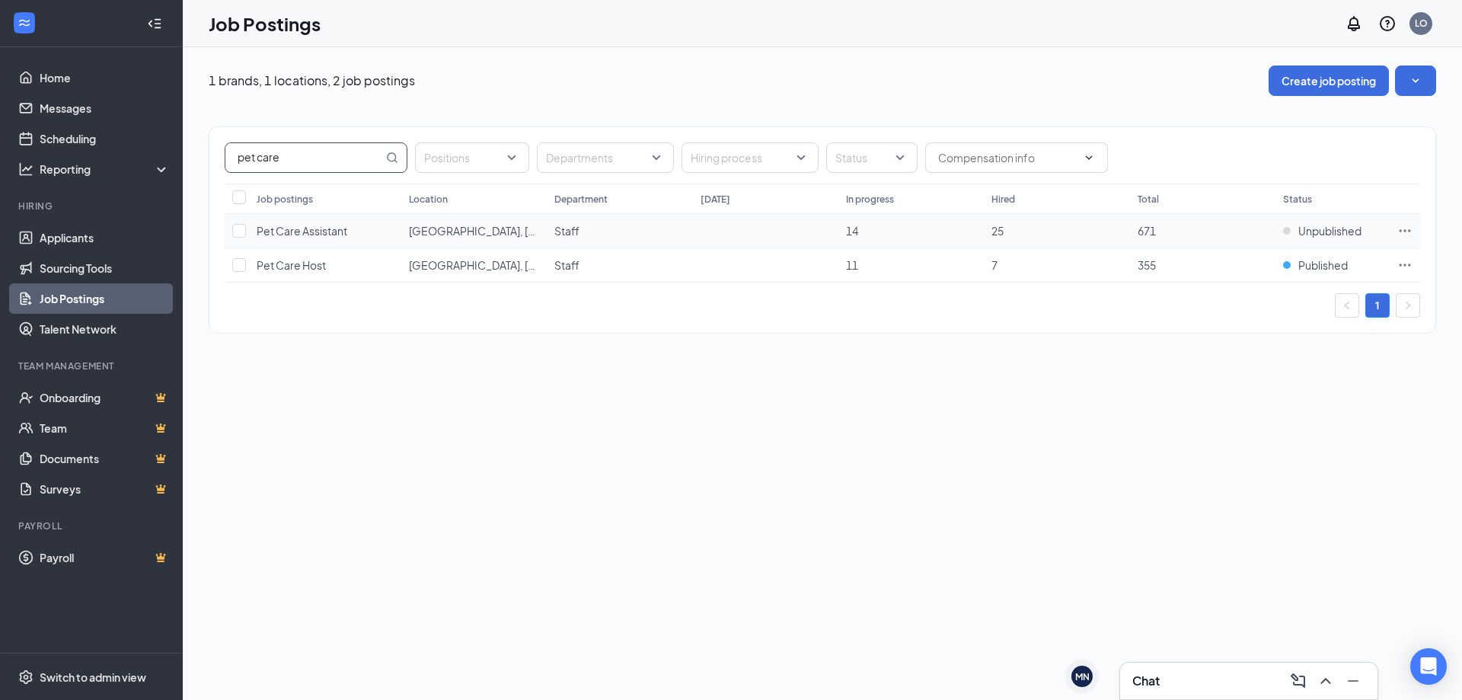
click at [336, 238] on div "Pet Care Assistant" at bounding box center [302, 230] width 91 height 15
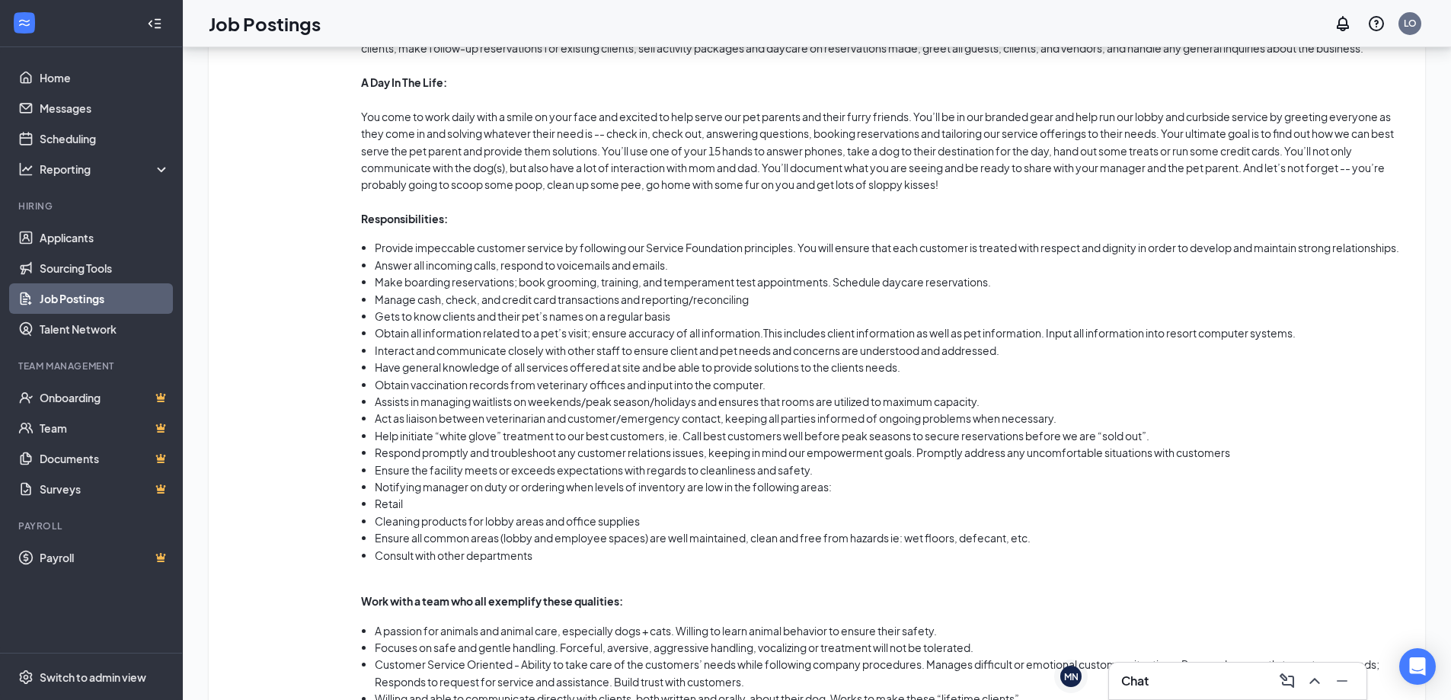
scroll to position [762, 0]
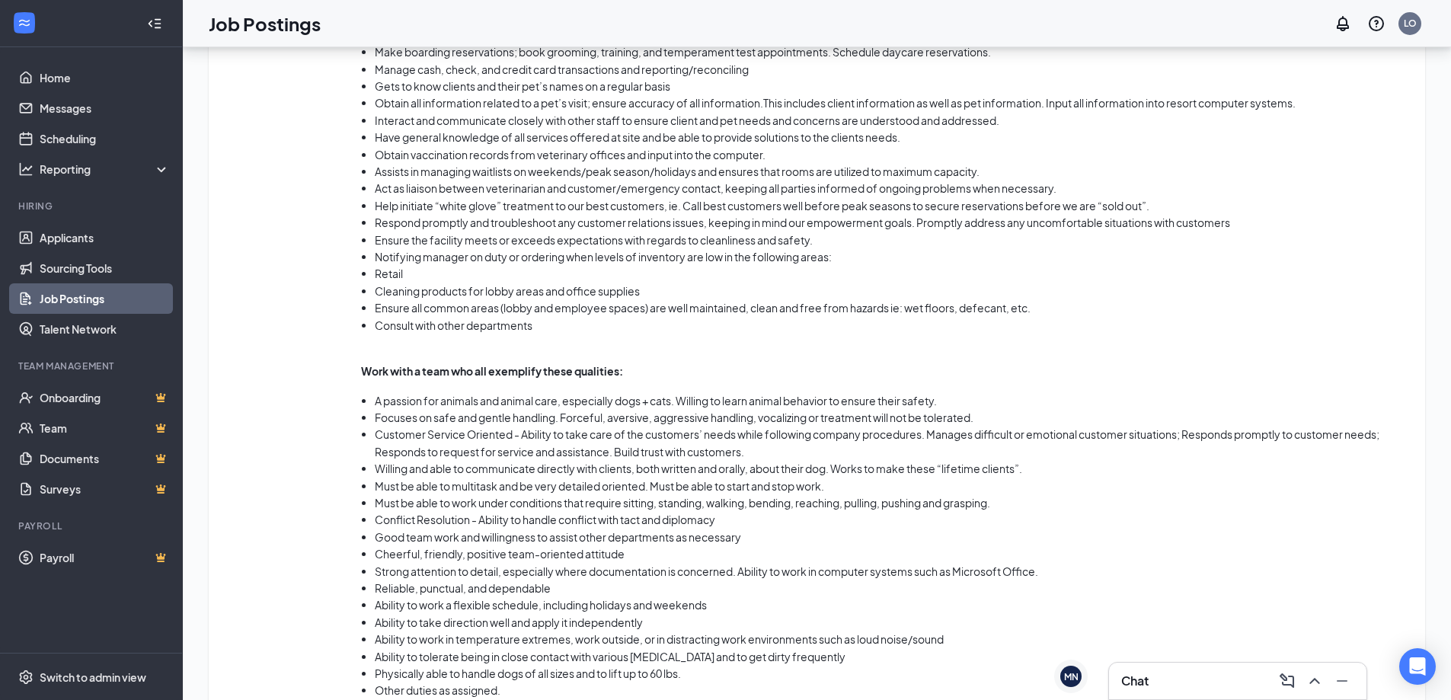
drag, startPoint x: 403, startPoint y: 292, endPoint x: 283, endPoint y: 449, distance: 197.7
click at [251, 407] on span "Job description" at bounding box center [292, 278] width 137 height 1038
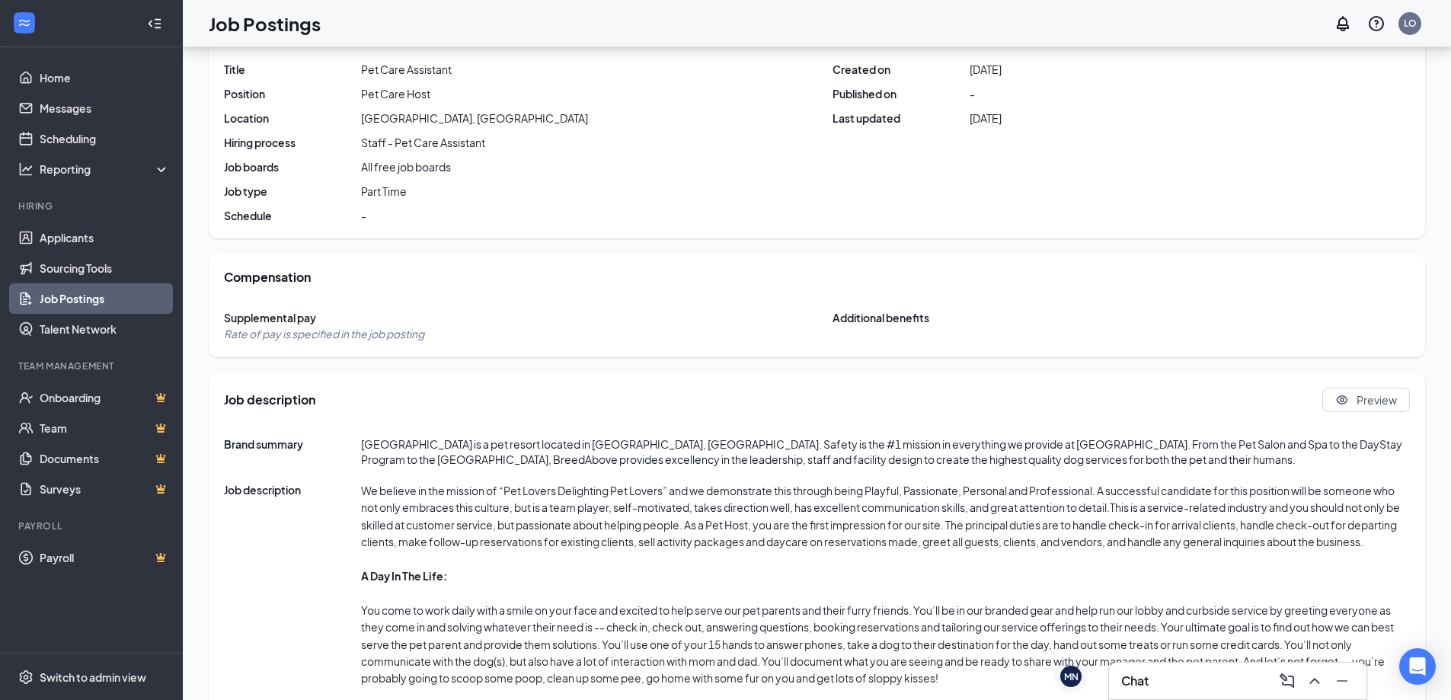
scroll to position [240, 0]
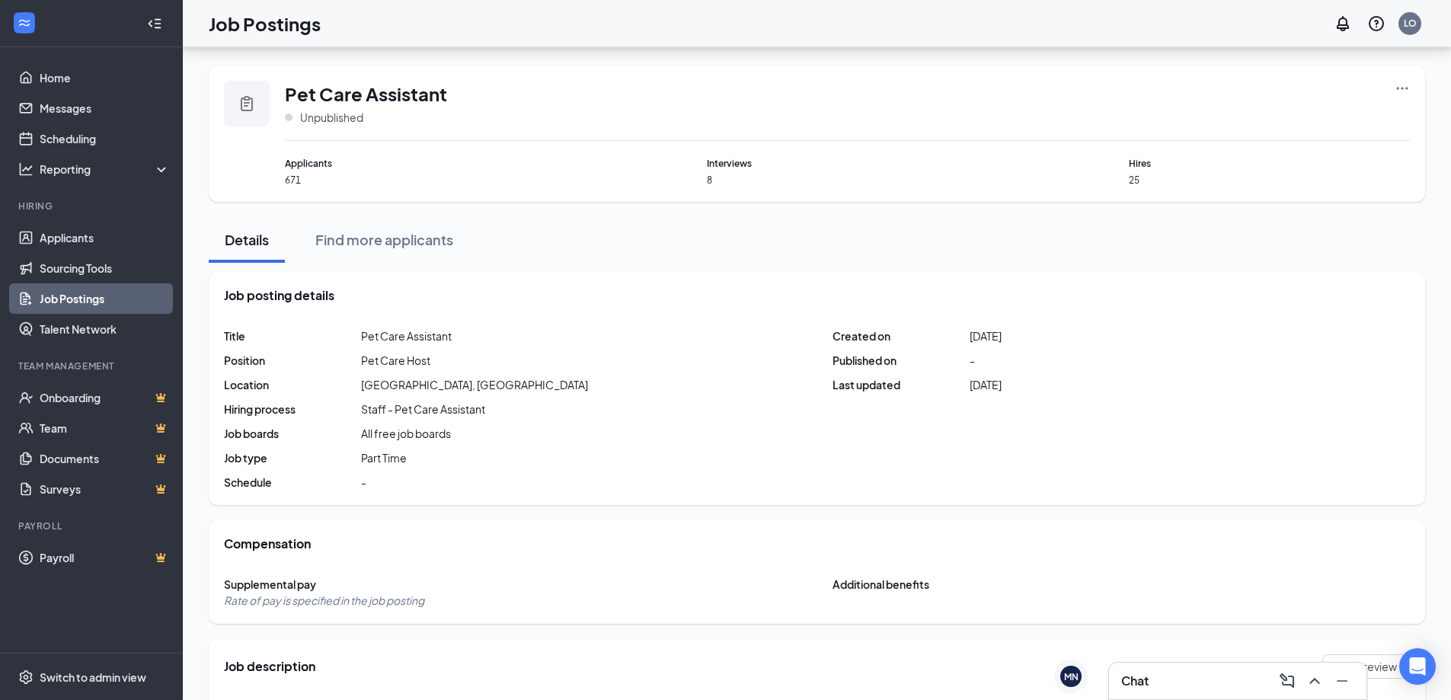
scroll to position [240, 0]
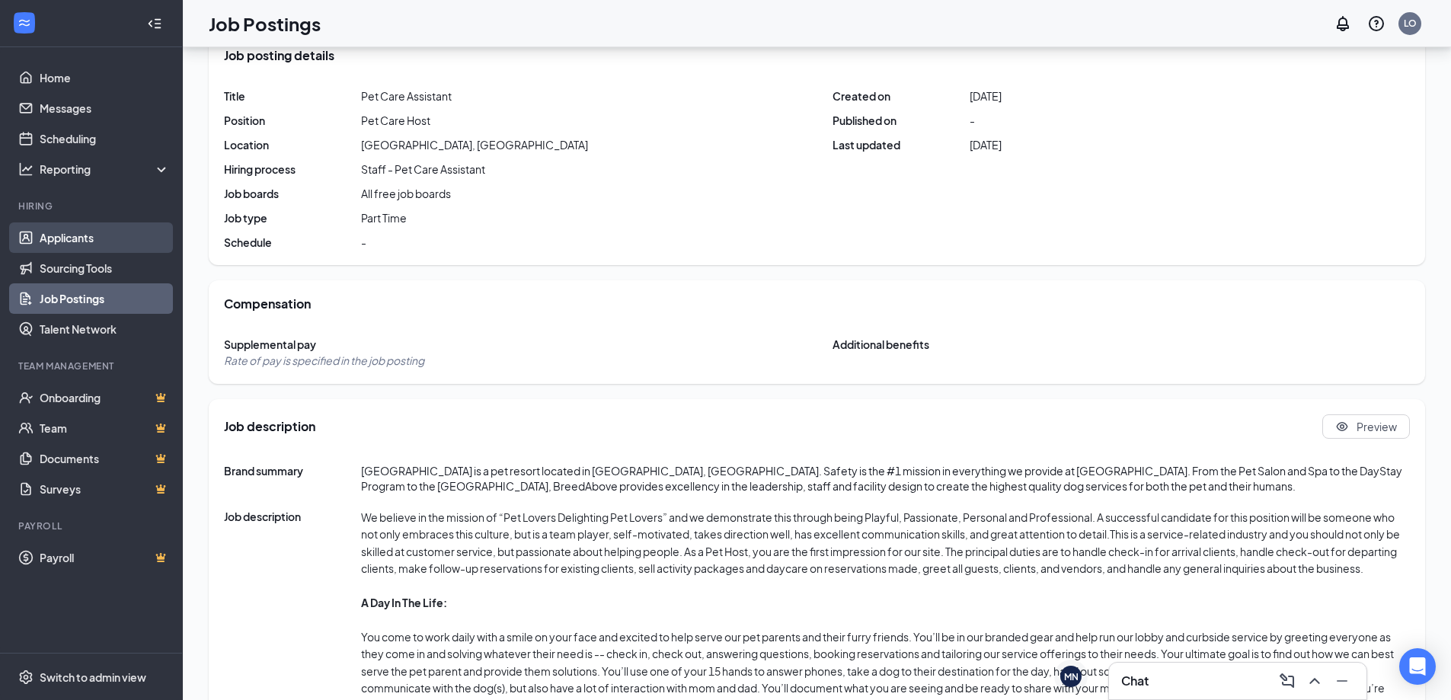
click at [73, 234] on link "Applicants" at bounding box center [105, 237] width 130 height 30
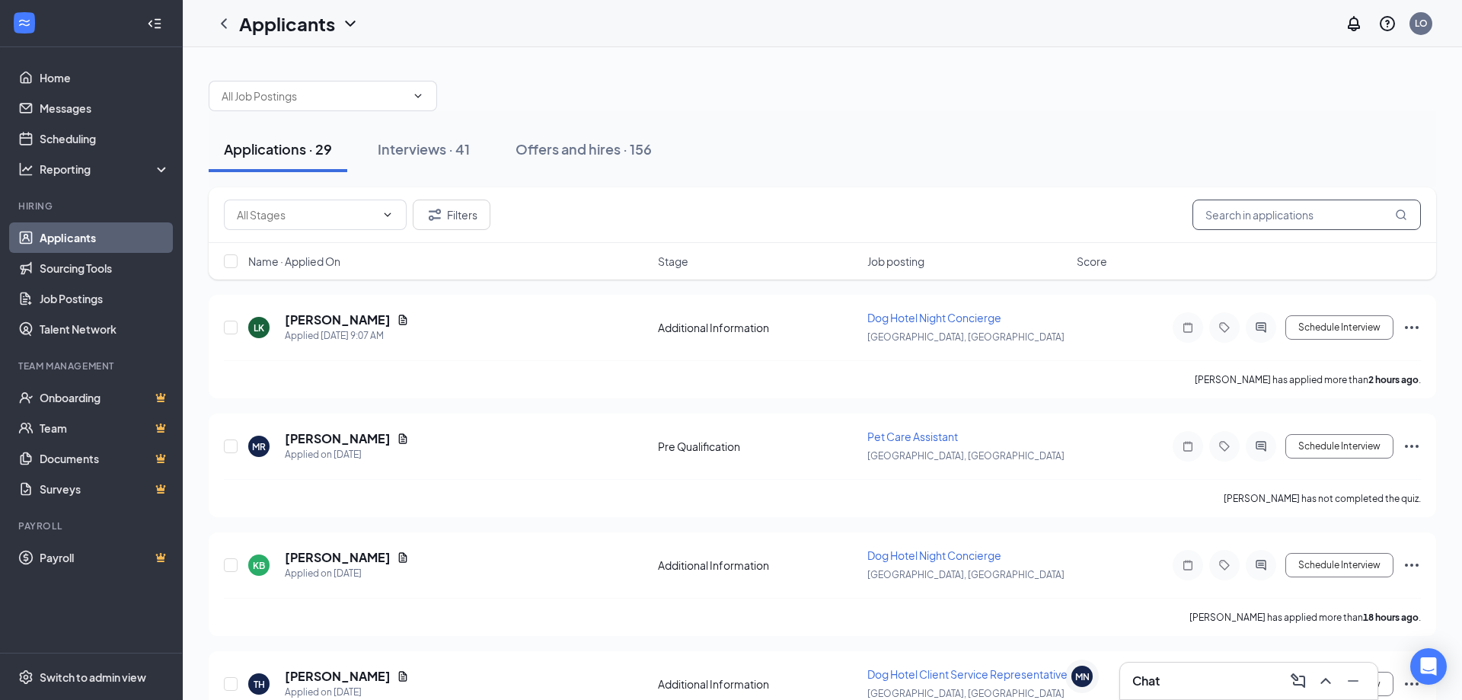
click at [1301, 207] on input "text" at bounding box center [1307, 215] width 228 height 30
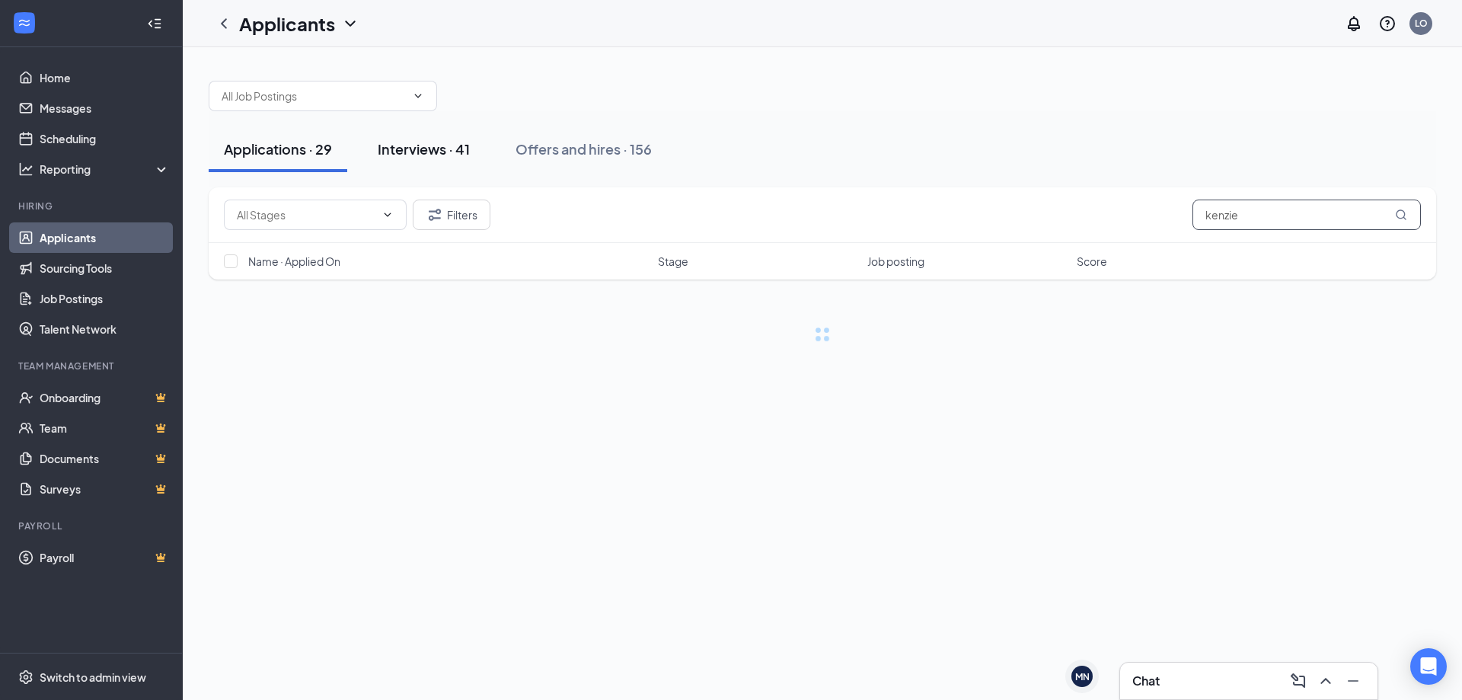
type input "kenzie"
click at [429, 154] on div "Interviews · 41" at bounding box center [424, 148] width 92 height 19
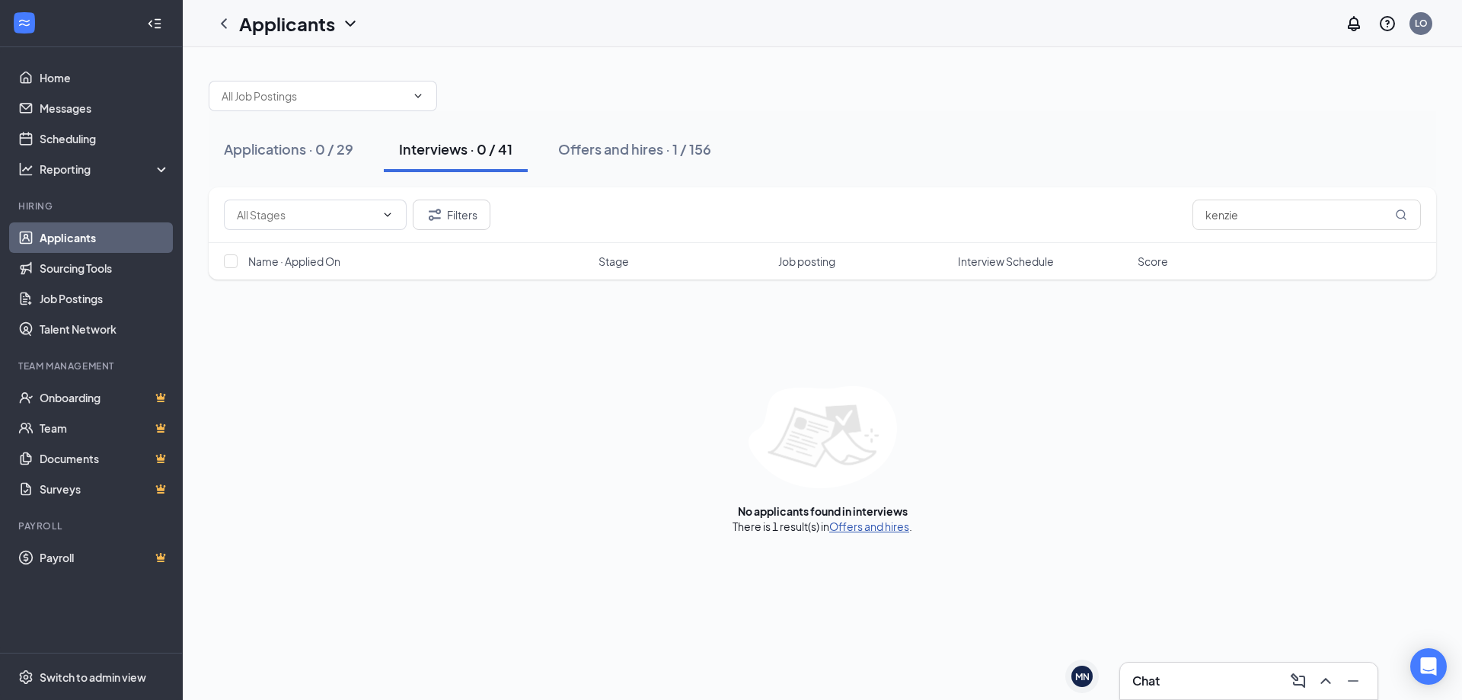
click at [880, 519] on link "Offers and hires" at bounding box center [869, 526] width 80 height 14
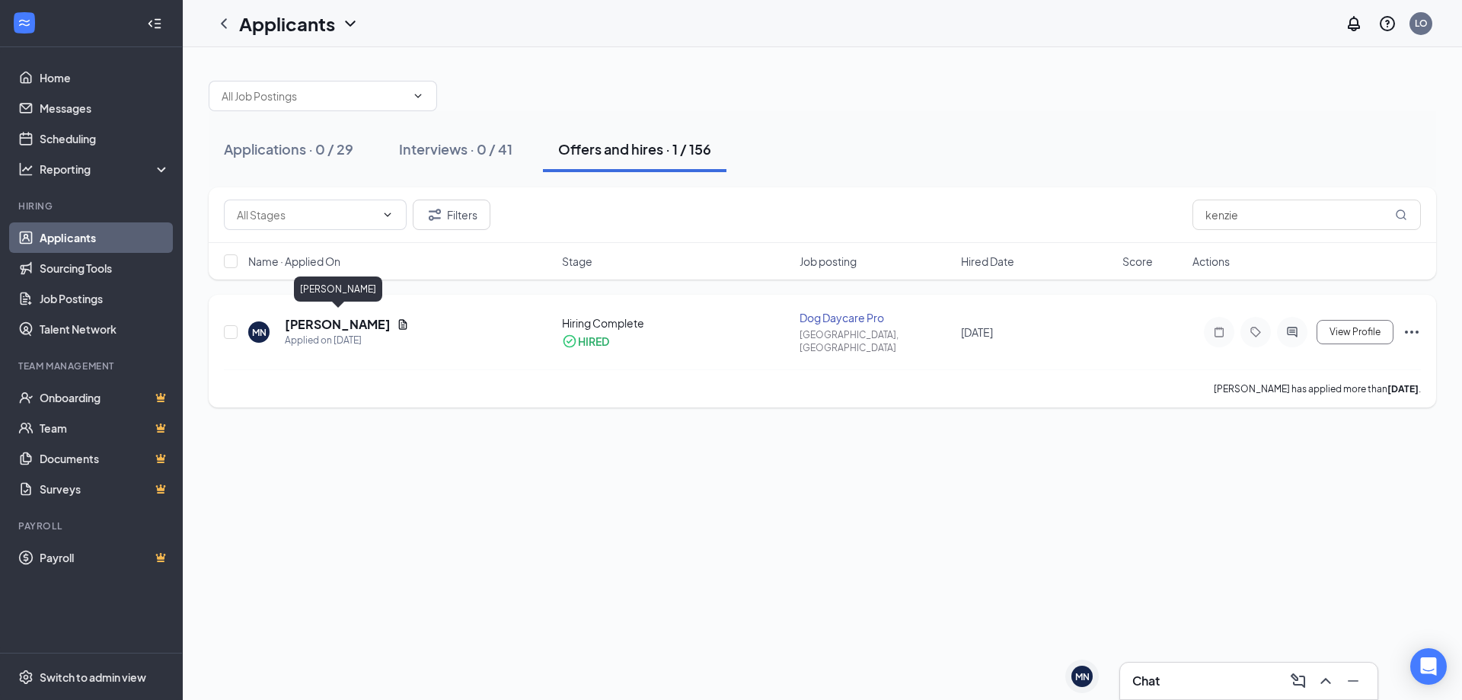
click at [366, 318] on h5 "[PERSON_NAME]" at bounding box center [338, 324] width 106 height 17
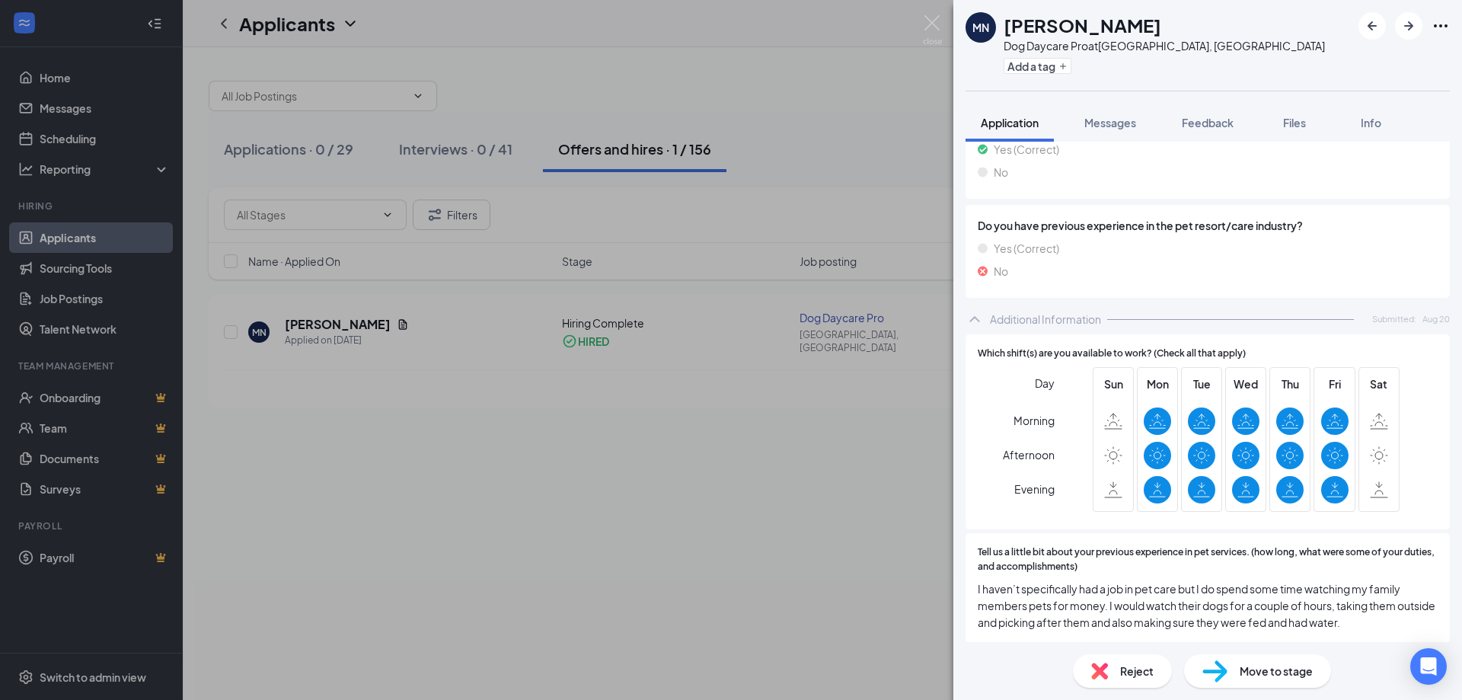
scroll to position [990, 0]
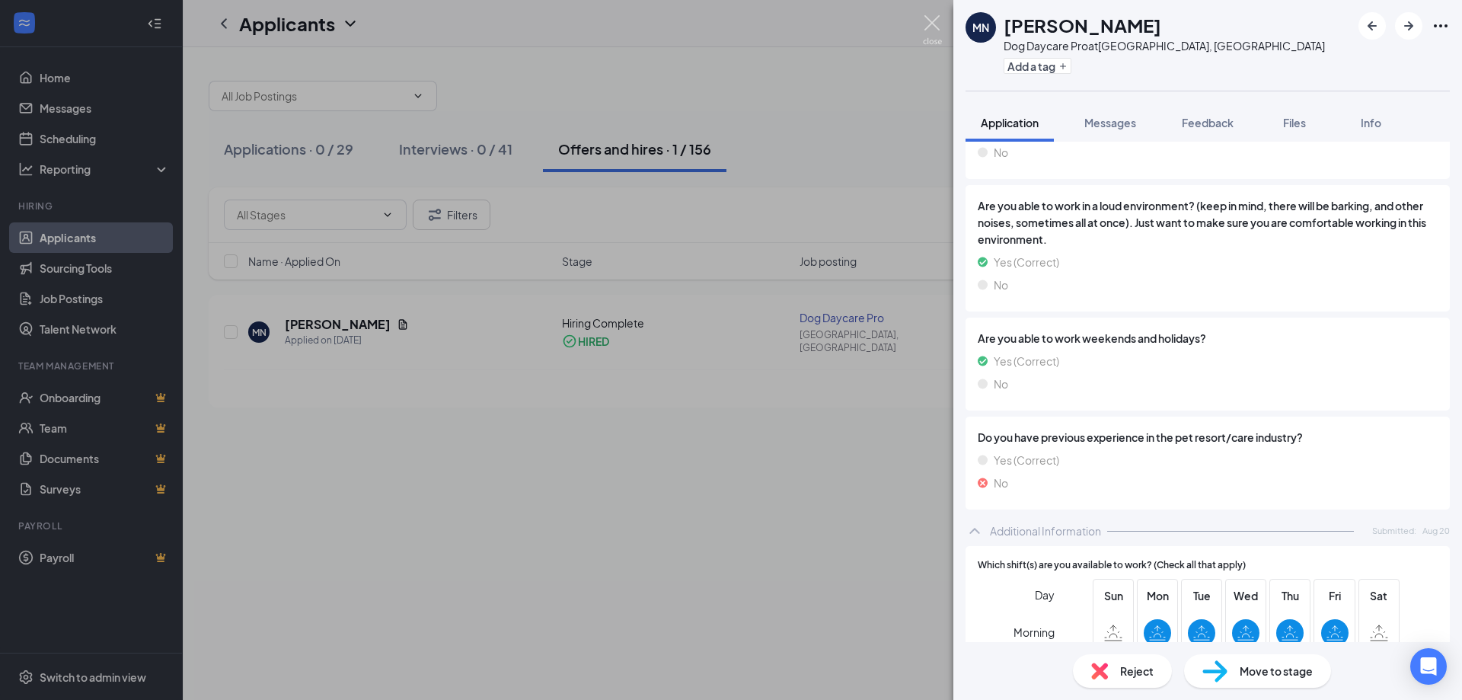
click at [925, 32] on img at bounding box center [932, 30] width 19 height 30
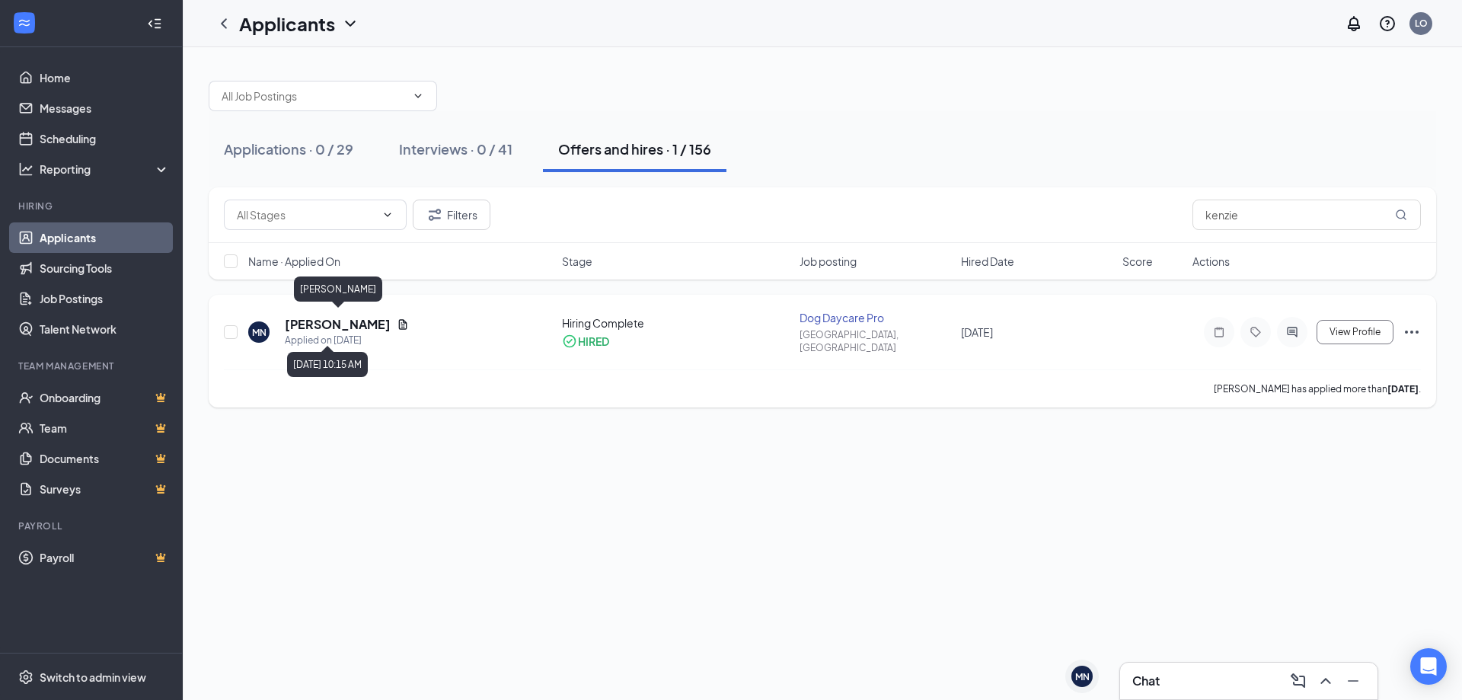
click at [336, 326] on h5 "[PERSON_NAME]" at bounding box center [338, 324] width 106 height 17
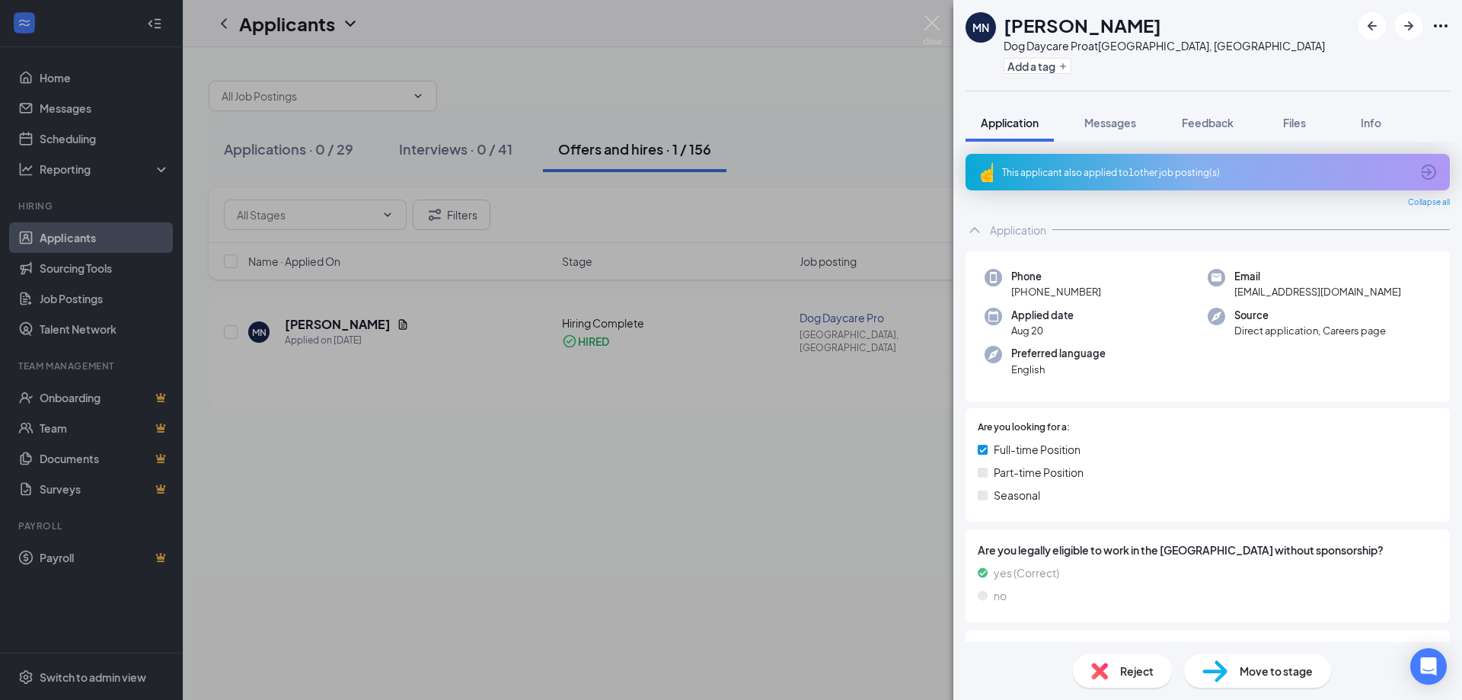
click at [1124, 20] on h1 "[PERSON_NAME]" at bounding box center [1083, 25] width 158 height 26
click at [1076, 172] on div "This applicant also applied to 1 other job posting(s)" at bounding box center [1206, 172] width 408 height 13
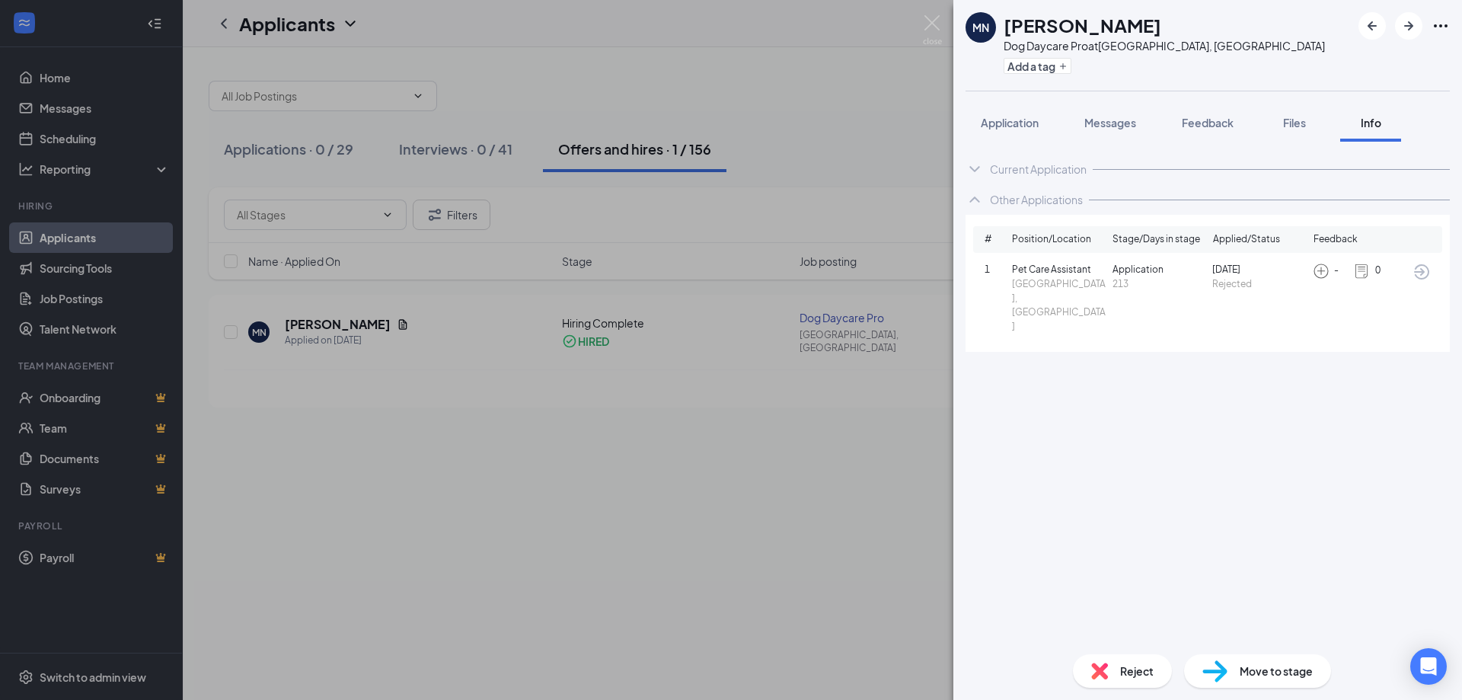
click at [1049, 31] on h1 "[PERSON_NAME]" at bounding box center [1083, 25] width 158 height 26
click at [999, 21] on div "MN [PERSON_NAME] Dog Daycare Pro at [GEOGRAPHIC_DATA], [GEOGRAPHIC_DATA] Add a …" at bounding box center [1145, 45] width 359 height 66
drag, startPoint x: 1186, startPoint y: 33, endPoint x: 1004, endPoint y: 27, distance: 182.1
click at [1003, 27] on div "MN [PERSON_NAME] Dog Daycare Pro at [GEOGRAPHIC_DATA], [GEOGRAPHIC_DATA] Add a …" at bounding box center [1207, 45] width 509 height 91
copy h1 "[PERSON_NAME]"
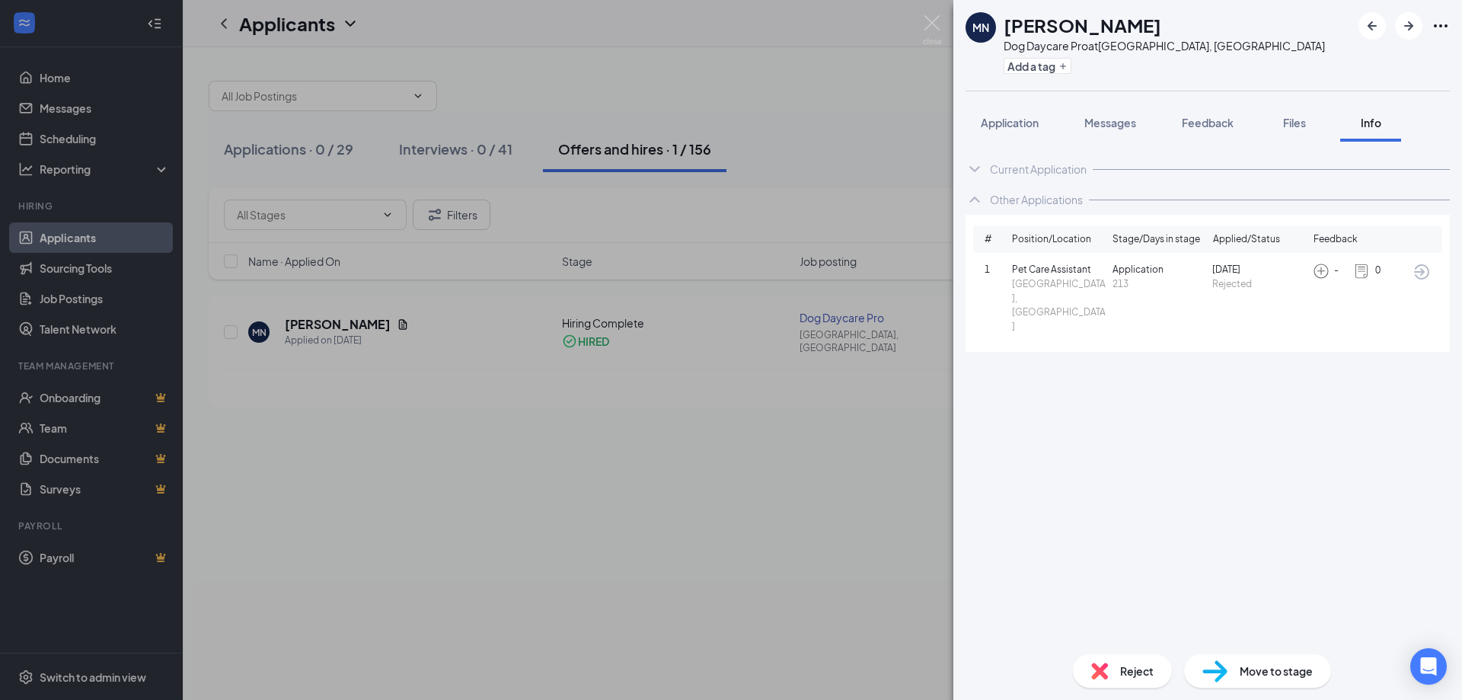
click at [1272, 541] on div "Current Application Phone [PHONE_NUMBER] Email [EMAIL_ADDRESS][DOMAIN_NAME] App…" at bounding box center [1207, 392] width 509 height 500
click at [942, 20] on div "MN [PERSON_NAME] Dog Daycare Pro at [GEOGRAPHIC_DATA], [GEOGRAPHIC_DATA] Add a …" at bounding box center [731, 350] width 1462 height 700
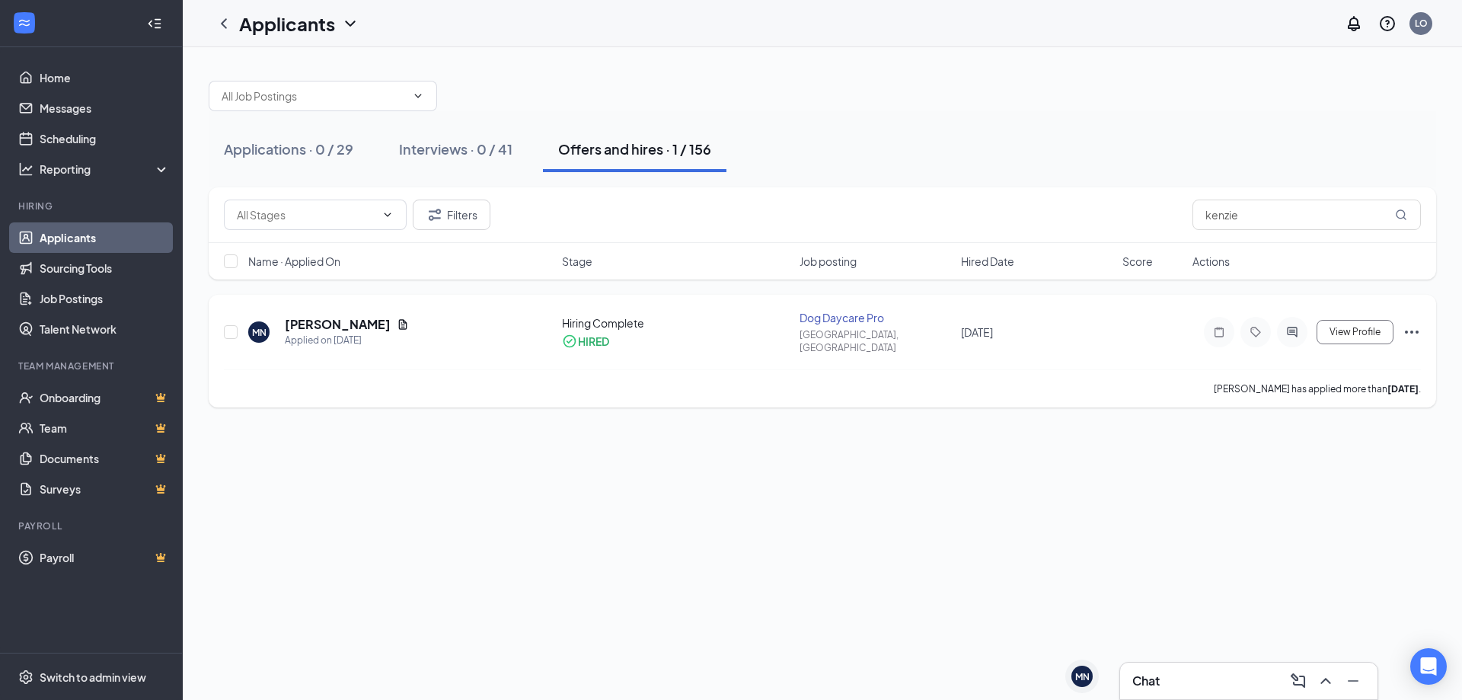
click at [405, 318] on icon "Document" at bounding box center [403, 324] width 12 height 12
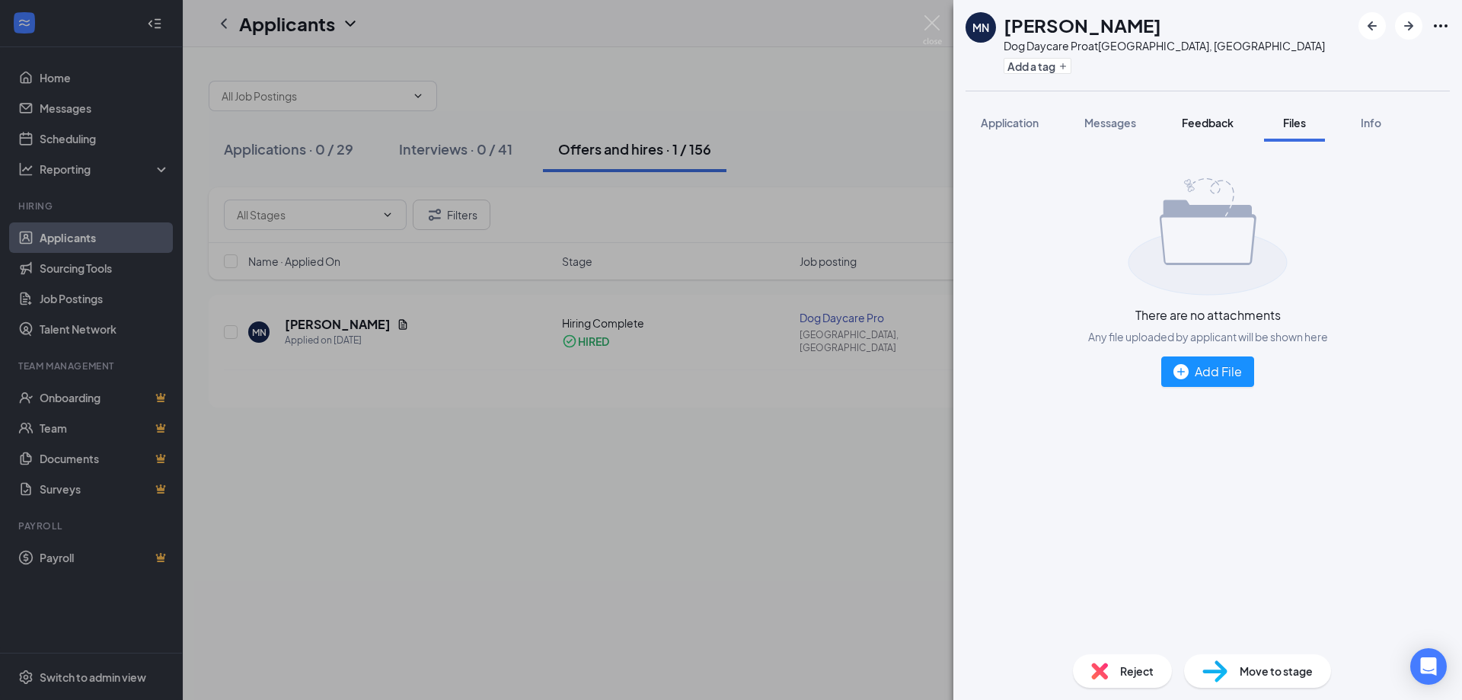
click at [1020, 125] on span "Application" at bounding box center [1010, 123] width 58 height 14
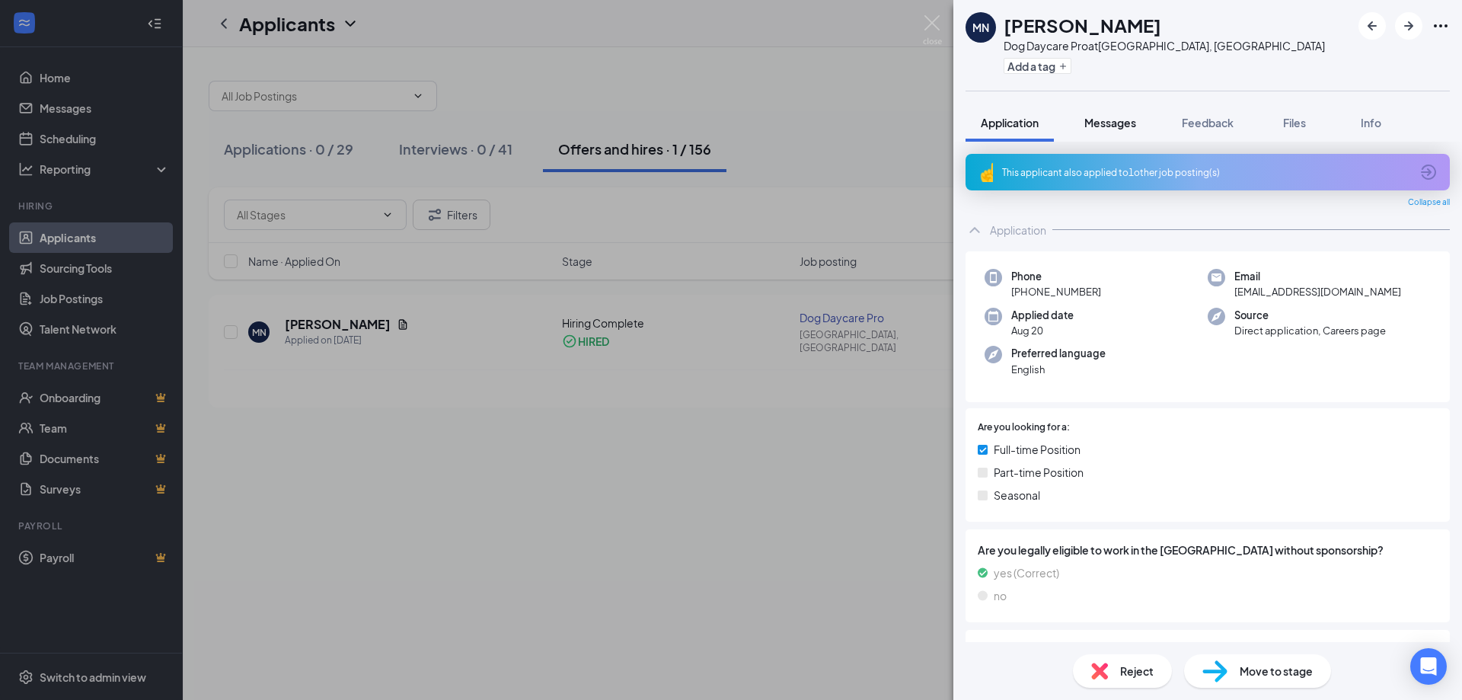
click at [1113, 116] on span "Messages" at bounding box center [1110, 123] width 52 height 14
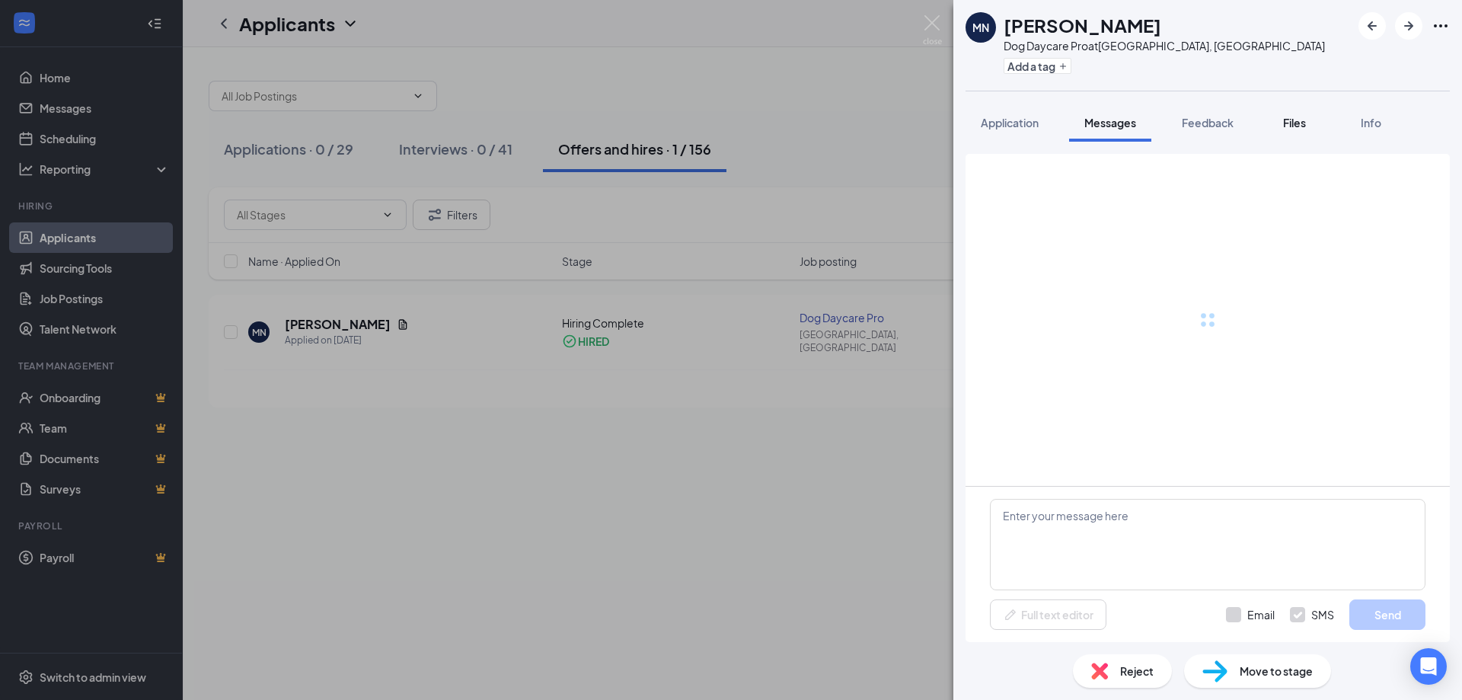
click at [1286, 122] on span "Files" at bounding box center [1294, 123] width 23 height 14
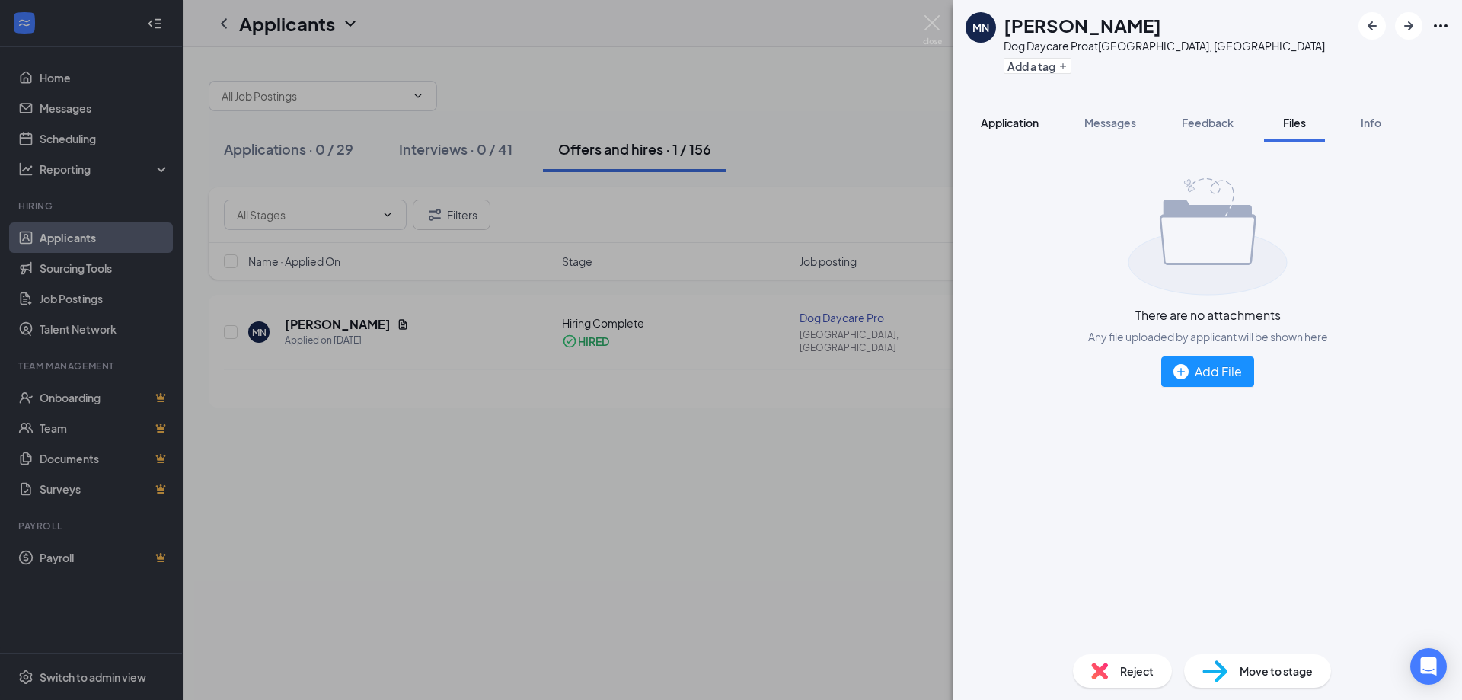
click at [1001, 120] on span "Application" at bounding box center [1010, 123] width 58 height 14
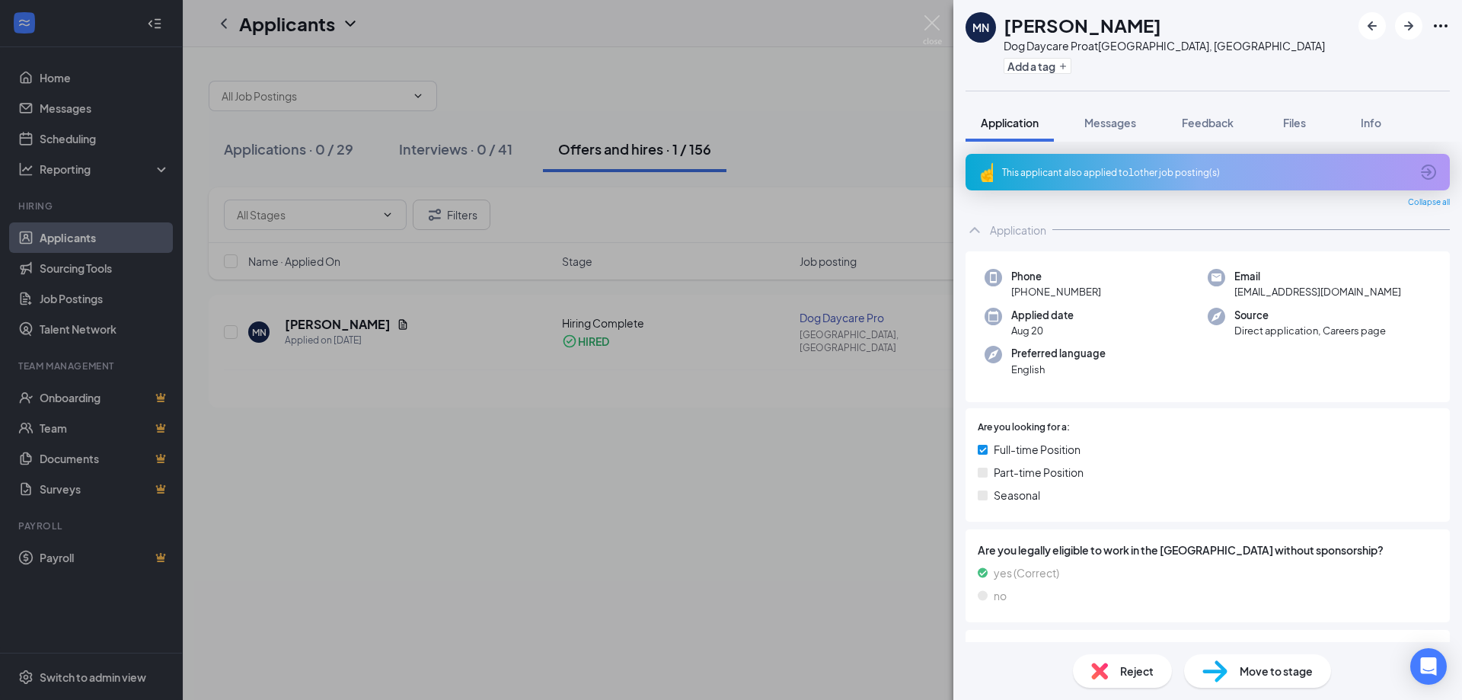
click at [1060, 161] on div "This applicant also applied to 1 other job posting(s)" at bounding box center [1208, 172] width 484 height 37
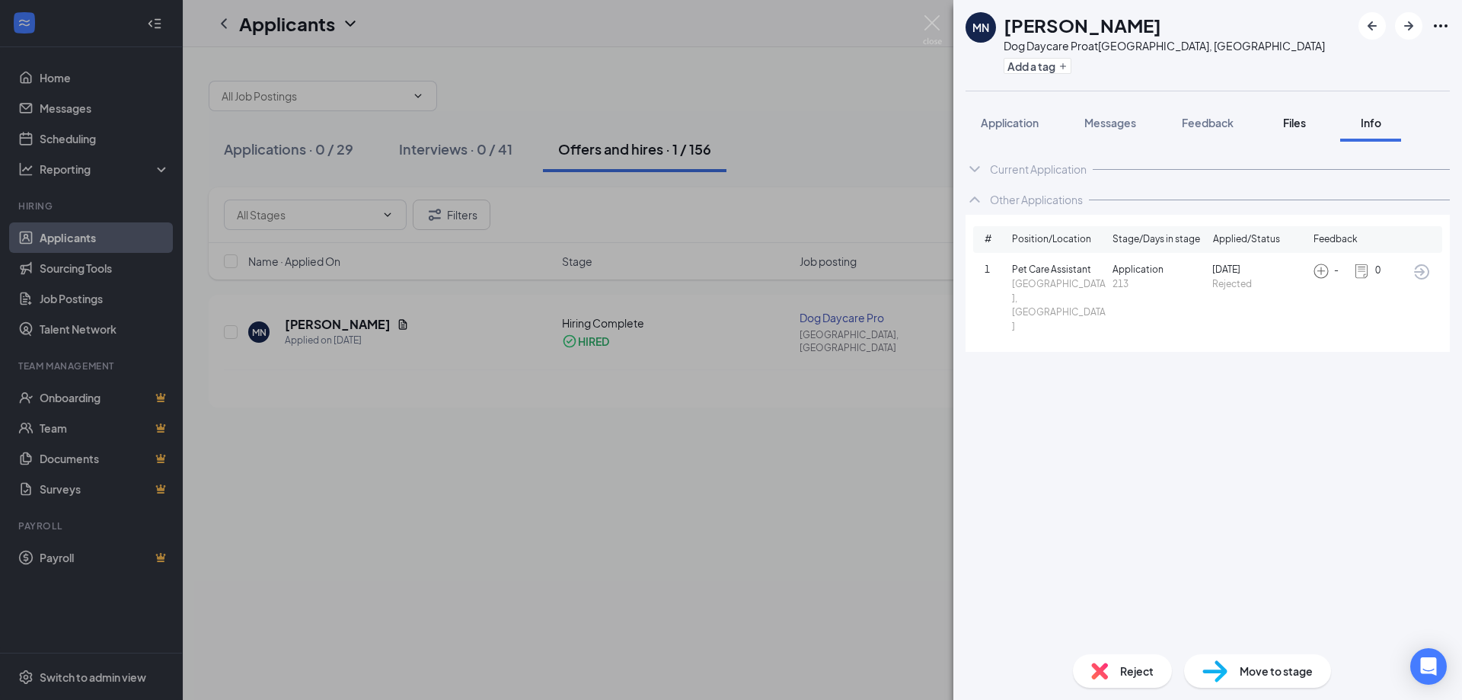
click at [1270, 120] on button "Files" at bounding box center [1294, 123] width 61 height 38
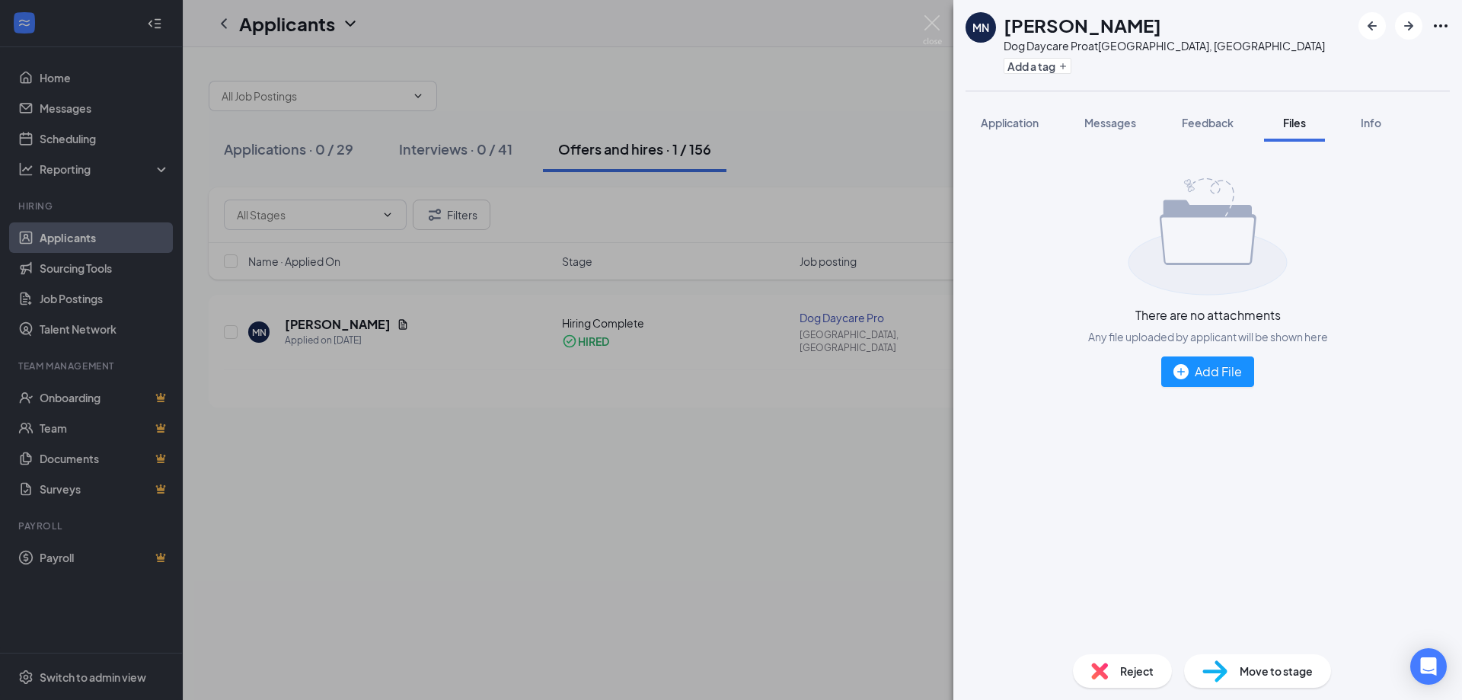
drag, startPoint x: 616, startPoint y: 385, endPoint x: 583, endPoint y: 414, distance: 44.8
click at [615, 385] on div "MN [PERSON_NAME] Dog Daycare Pro at [GEOGRAPHIC_DATA], [GEOGRAPHIC_DATA] Add a …" at bounding box center [731, 350] width 1462 height 700
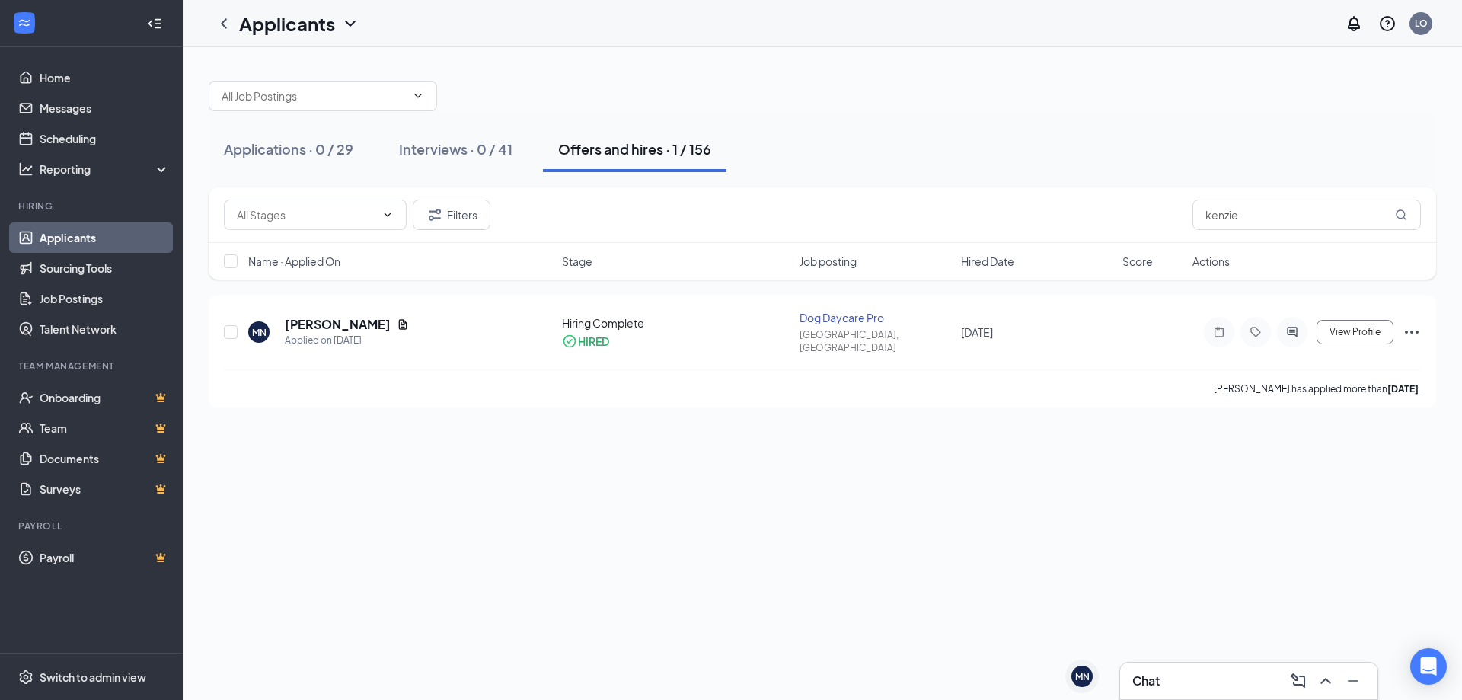
click at [1205, 675] on div "Chat" at bounding box center [1248, 681] width 233 height 24
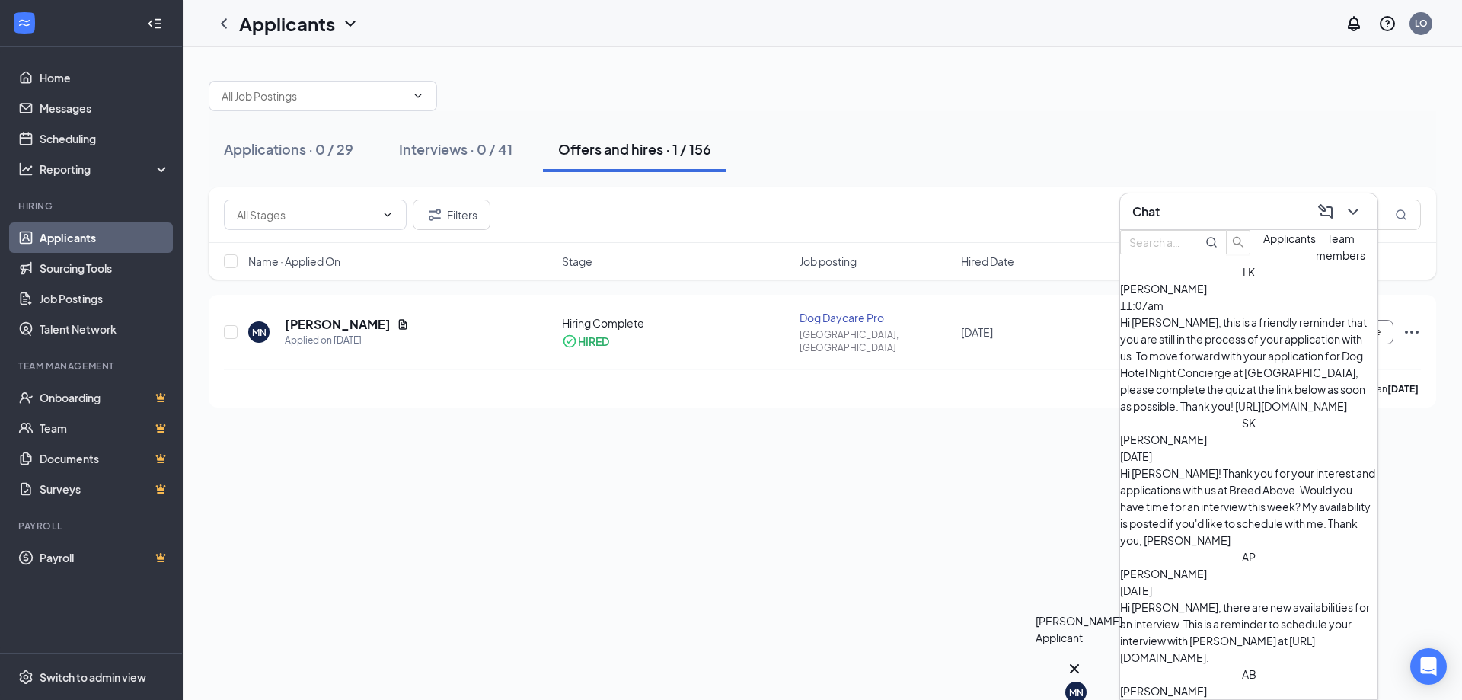
click at [1086, 682] on div "MN" at bounding box center [1075, 692] width 21 height 21
click at [990, 673] on textarea at bounding box center [918, 655] width 144 height 37
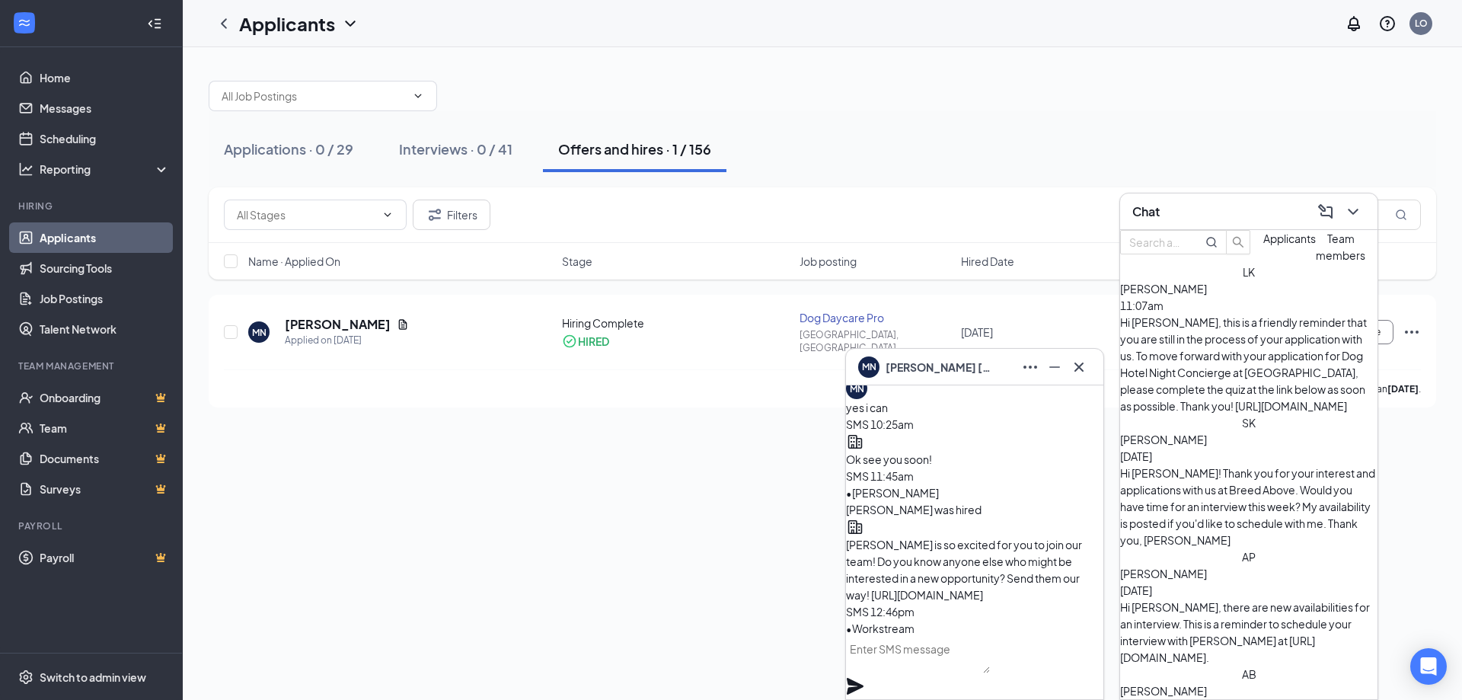
click at [990, 671] on textarea at bounding box center [918, 655] width 144 height 37
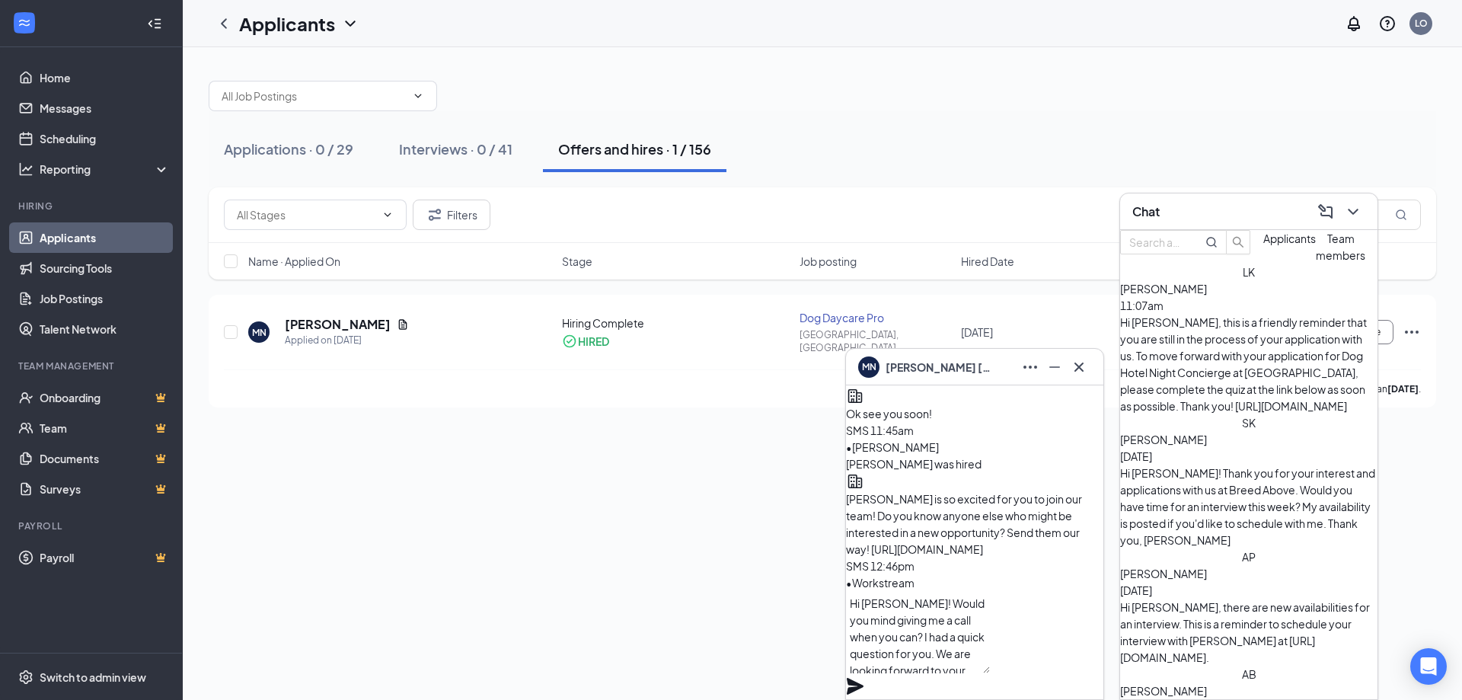
drag, startPoint x: 960, startPoint y: 669, endPoint x: 838, endPoint y: 595, distance: 143.1
click at [838, 595] on div "MN [PERSON_NAME] MN [PERSON_NAME] Applicant Dog Daycare Pro • [GEOGRAPHIC_DATA]…" at bounding box center [822, 373] width 1279 height 653
paste textarea ", Would you mind giving me a call when you can? I just had a quick question for…"
click at [988, 653] on textarea "Hi [PERSON_NAME], Would you mind giving me a call when you can? I just had a qu…" at bounding box center [918, 632] width 144 height 82
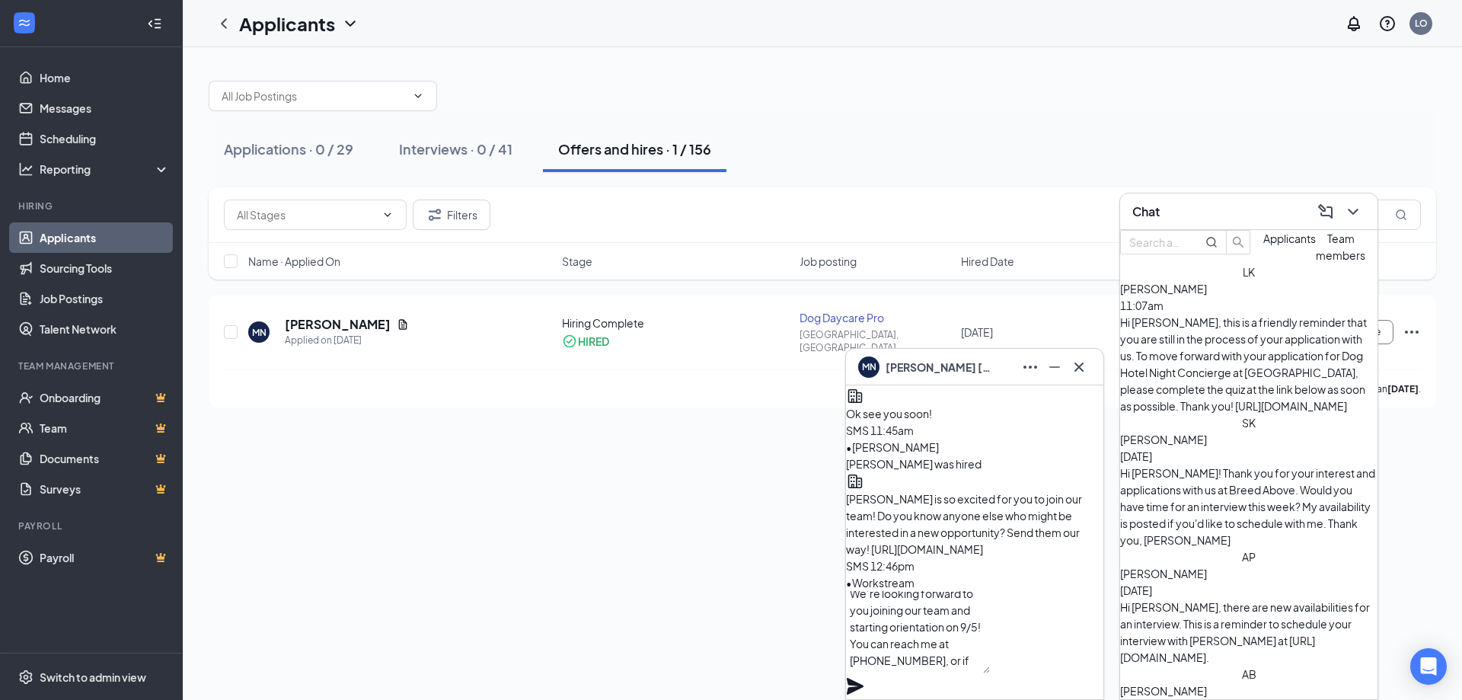
drag, startPoint x: 1002, startPoint y: 640, endPoint x: 1016, endPoint y: 643, distance: 14.0
click at [990, 643] on textarea "Hi [PERSON_NAME], Would you mind giving me a call when you can? I just had a qu…" at bounding box center [918, 632] width 144 height 82
click at [882, 642] on textarea "Hi [PERSON_NAME], Would you mind giving me a call when you can? I just had a qu…" at bounding box center [918, 632] width 144 height 82
type textarea "Hi [PERSON_NAME], Would you mind giving me a call when you can? I just had a qu…"
click at [864, 678] on icon "Plane" at bounding box center [855, 686] width 17 height 17
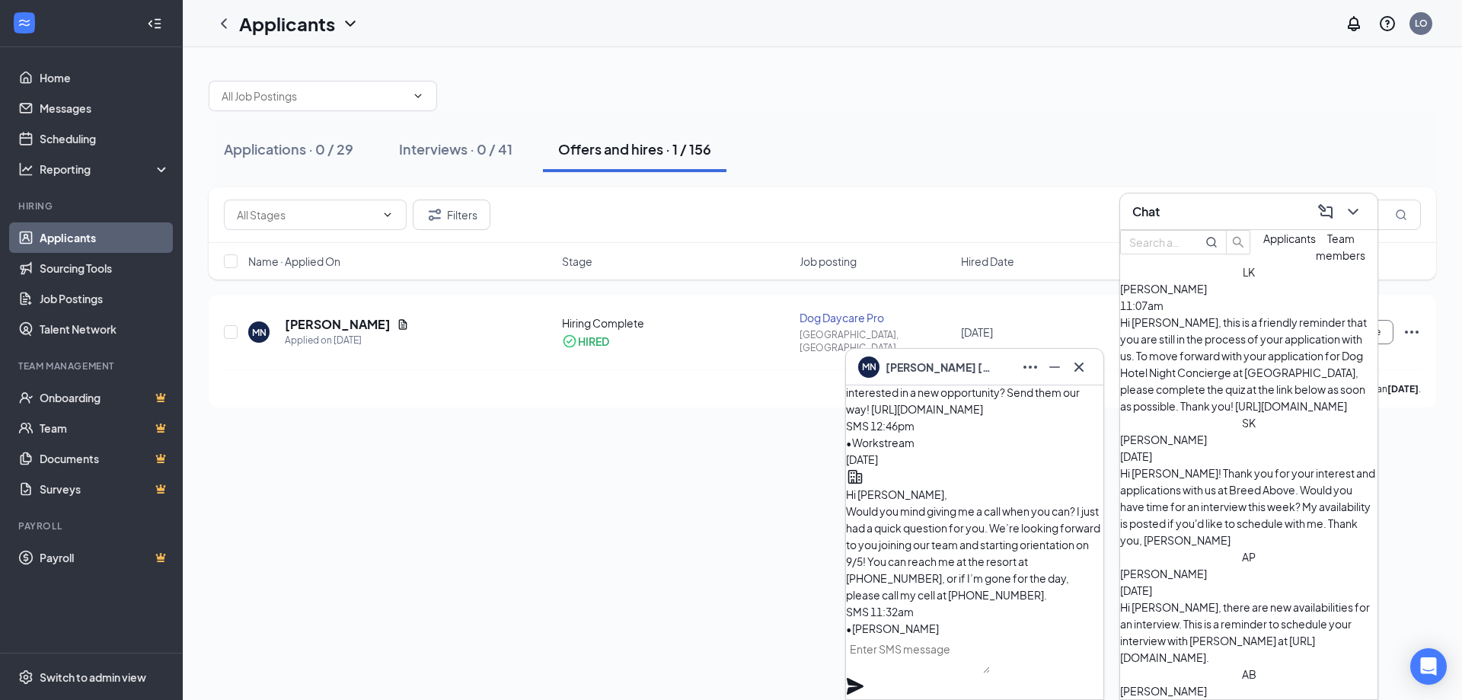
scroll to position [0, 0]
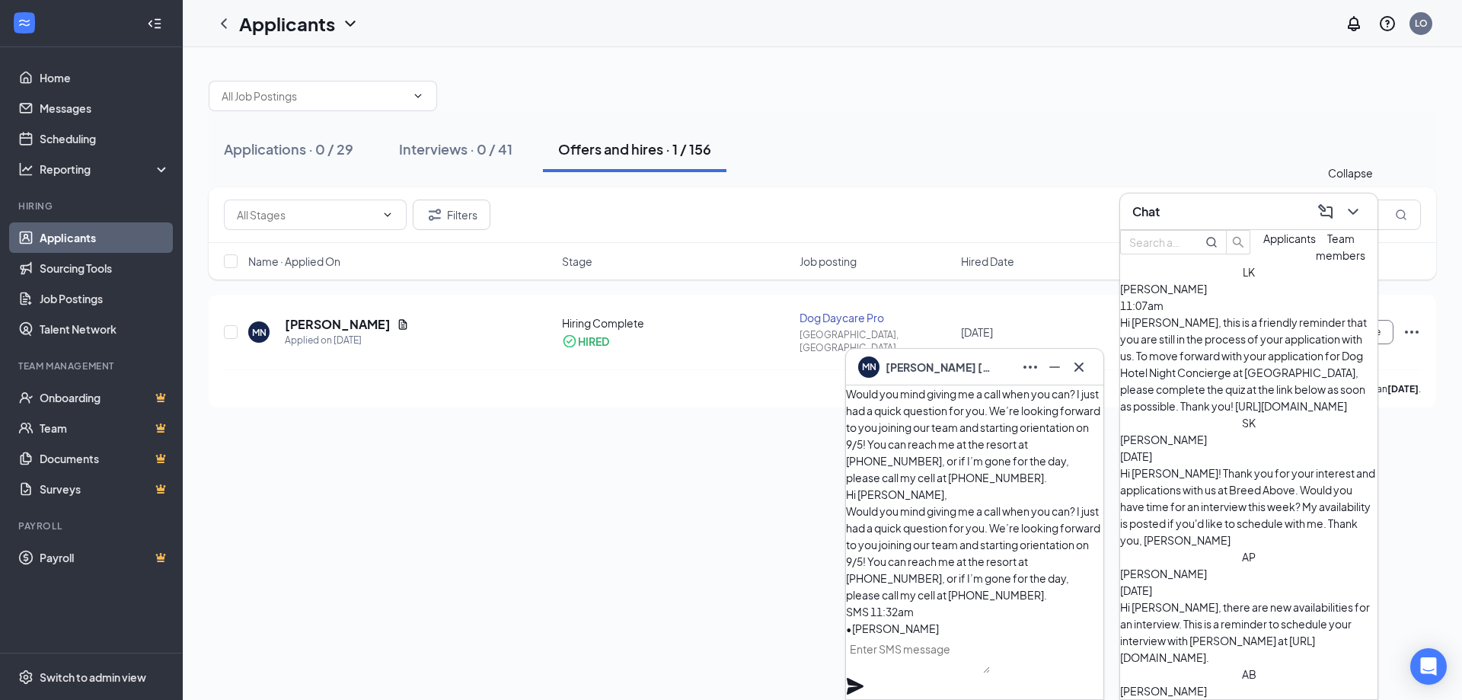
drag, startPoint x: 1355, startPoint y: 211, endPoint x: 1345, endPoint y: 249, distance: 39.3
click at [1355, 212] on icon "ChevronDown" at bounding box center [1353, 212] width 10 height 6
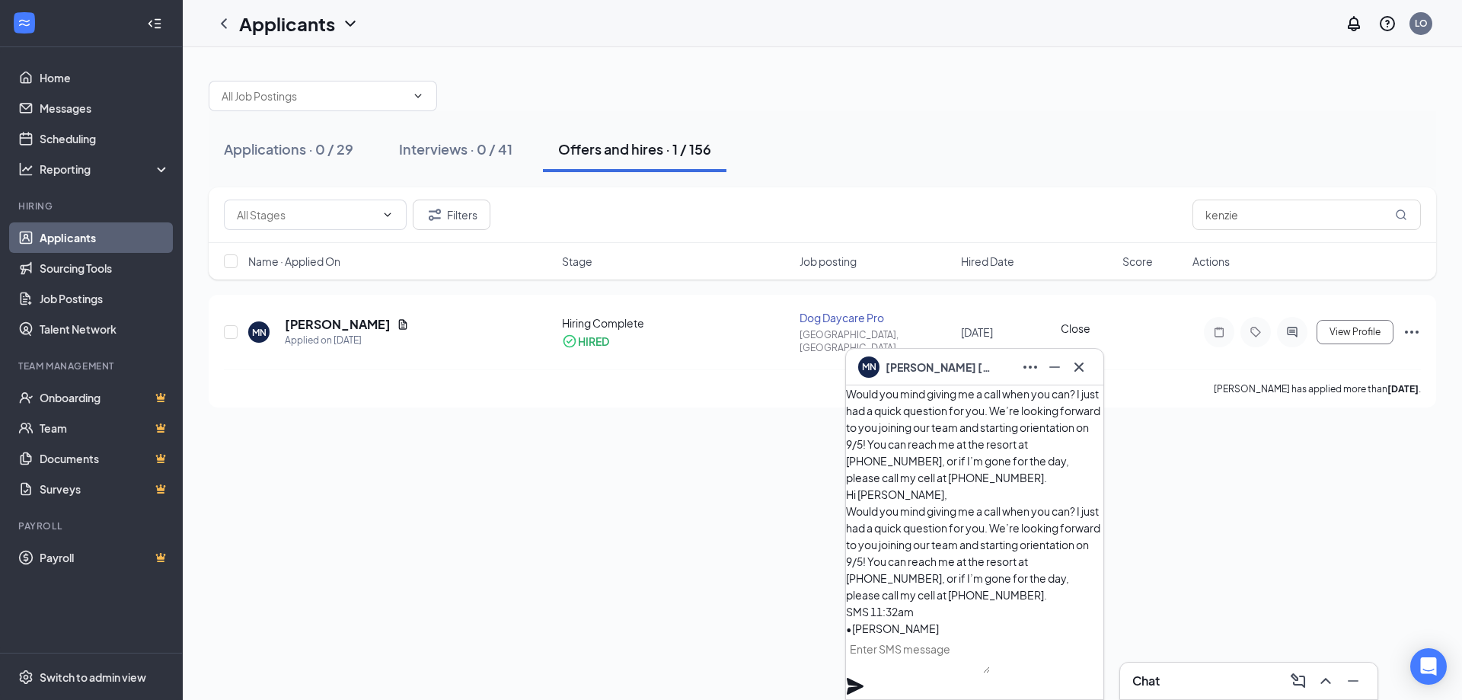
click at [1078, 360] on icon "Cross" at bounding box center [1079, 367] width 18 height 18
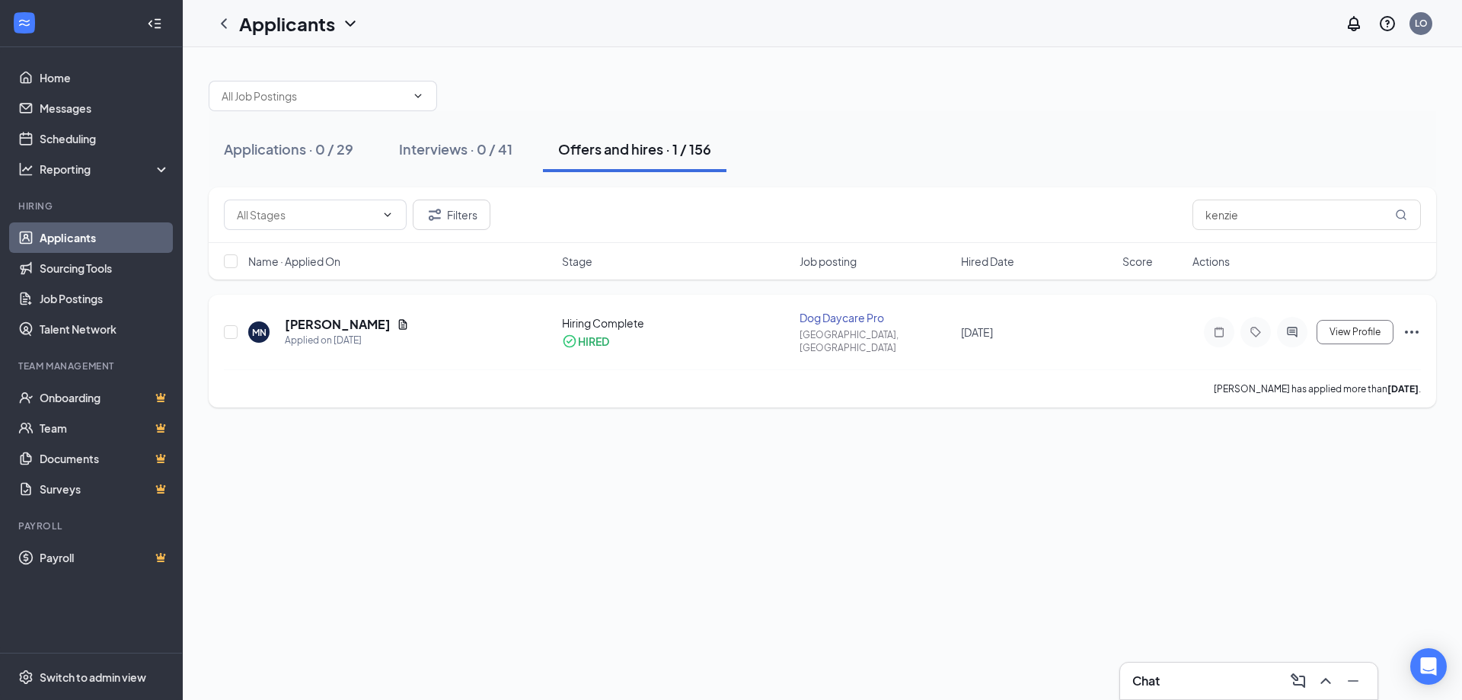
click at [851, 320] on div "Dog Daycare Pro" at bounding box center [876, 317] width 152 height 15
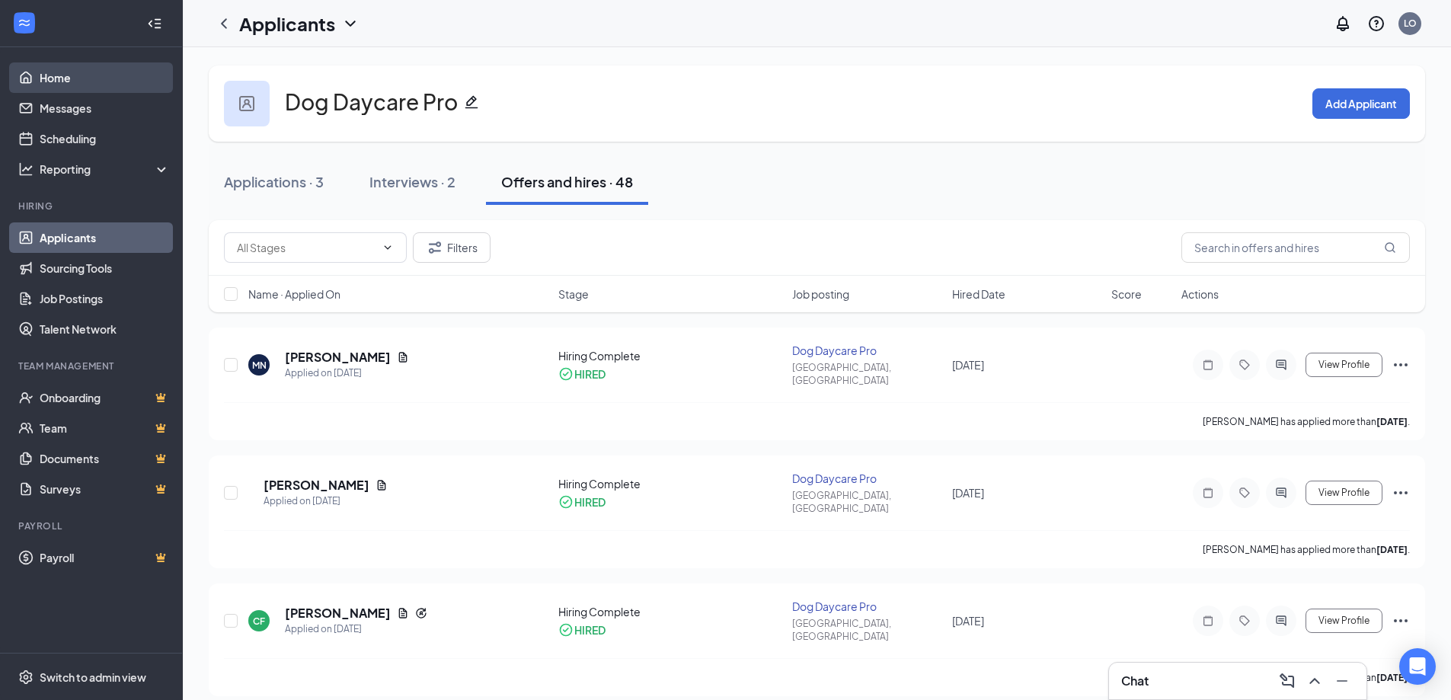
click at [126, 79] on link "Home" at bounding box center [105, 77] width 130 height 30
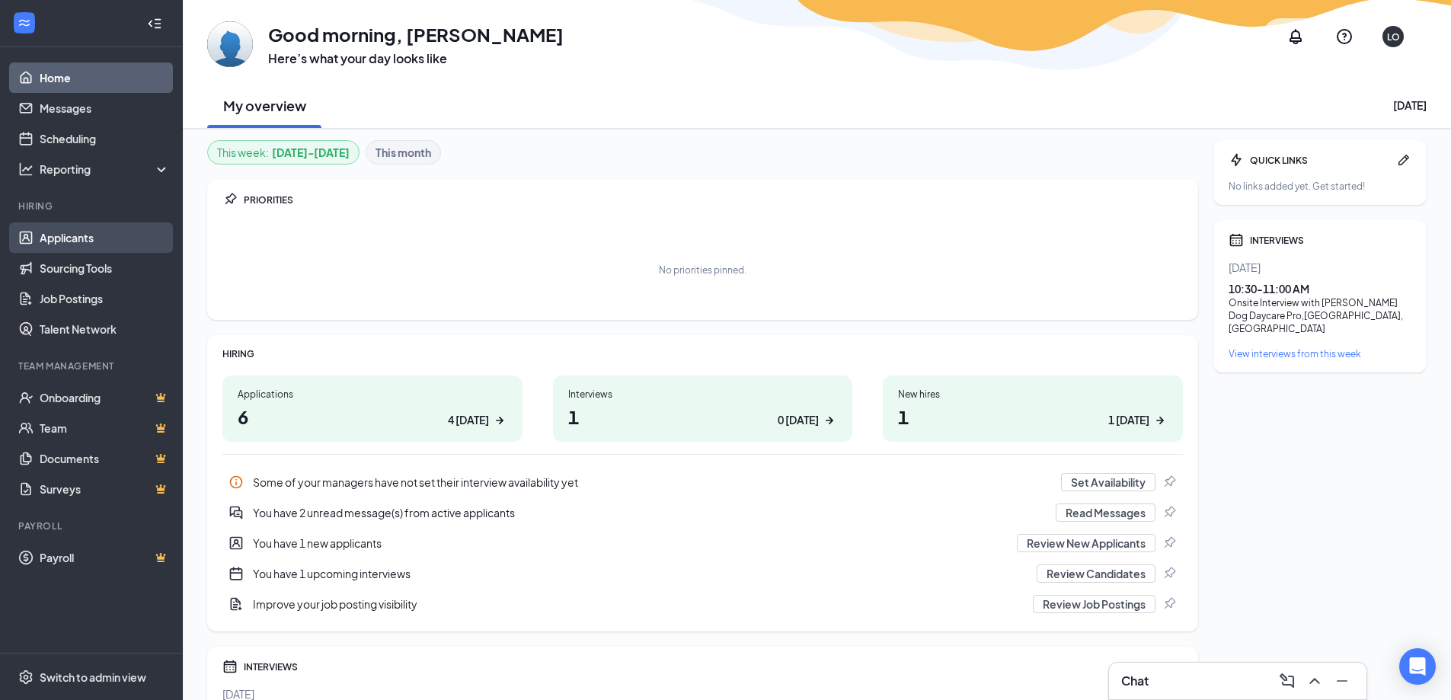
click at [99, 234] on link "Applicants" at bounding box center [105, 237] width 130 height 30
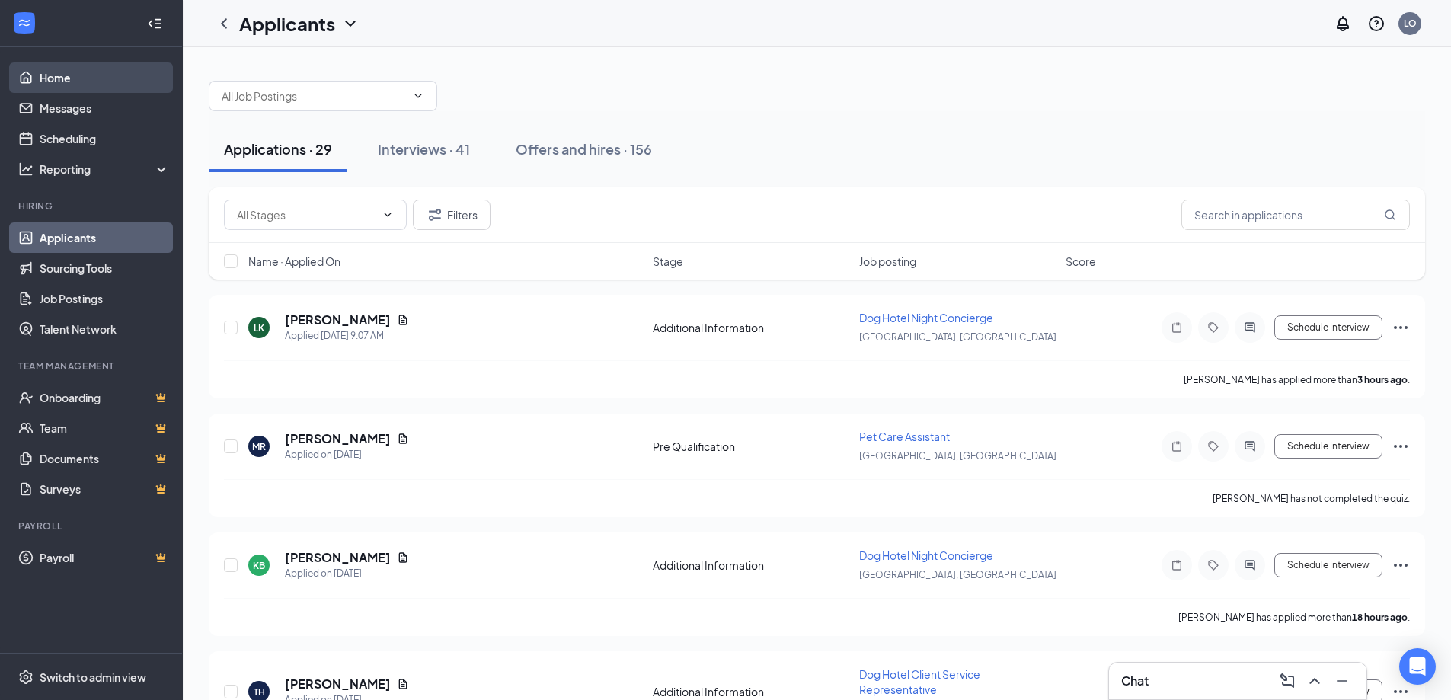
click at [93, 69] on link "Home" at bounding box center [105, 77] width 130 height 30
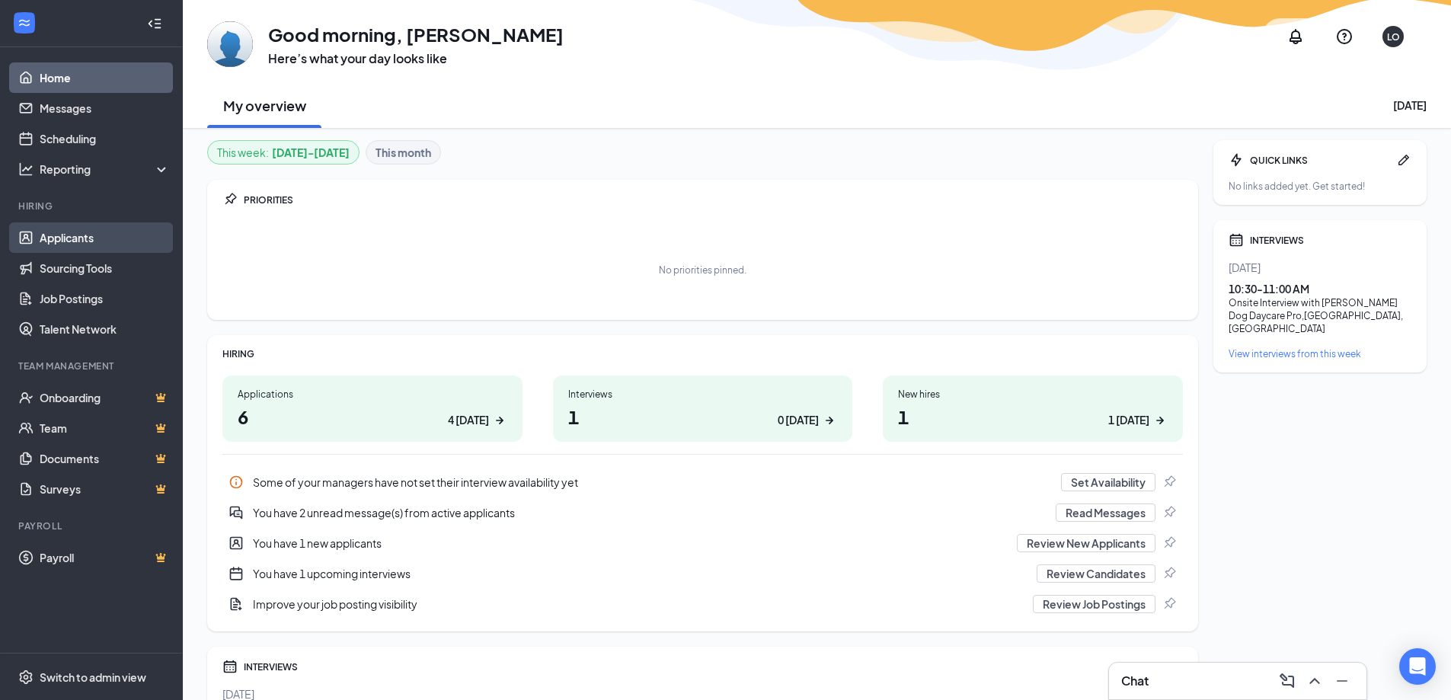
click at [67, 244] on link "Applicants" at bounding box center [105, 237] width 130 height 30
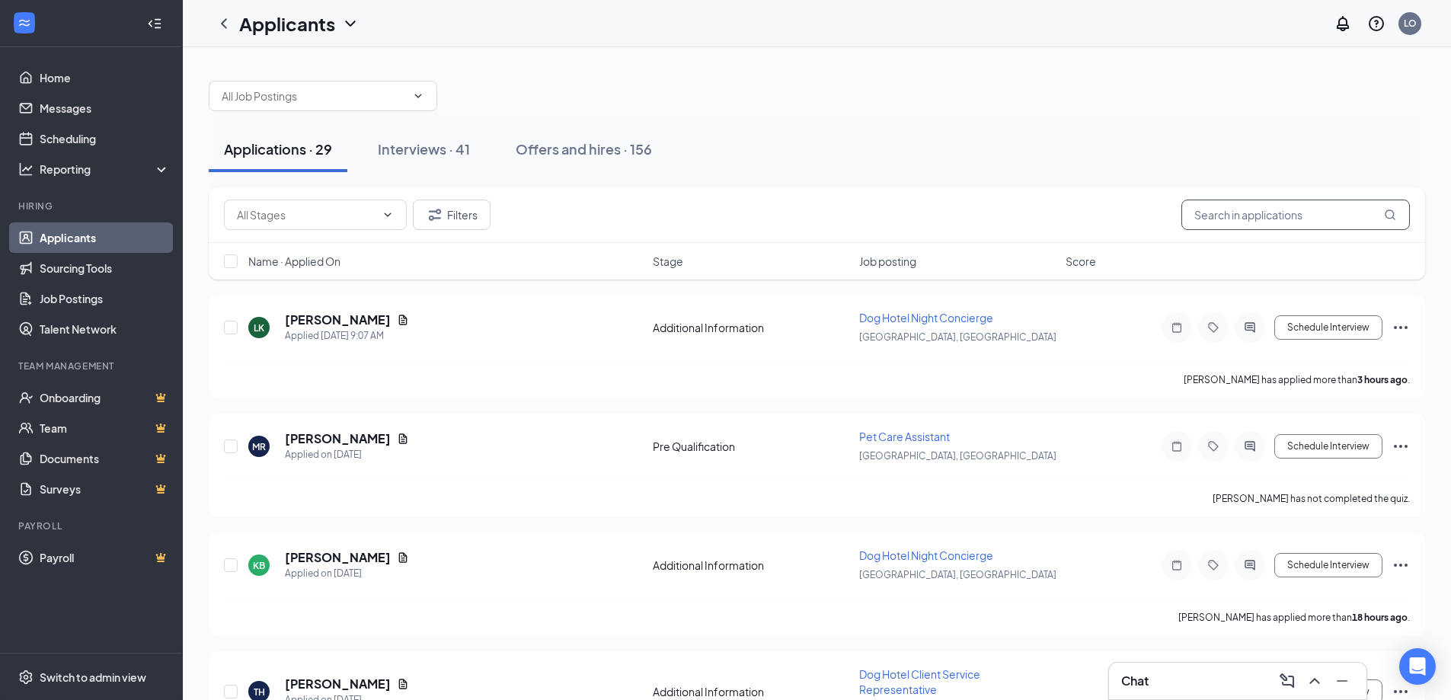
click at [1298, 207] on input "text" at bounding box center [1295, 215] width 228 height 30
type input "m"
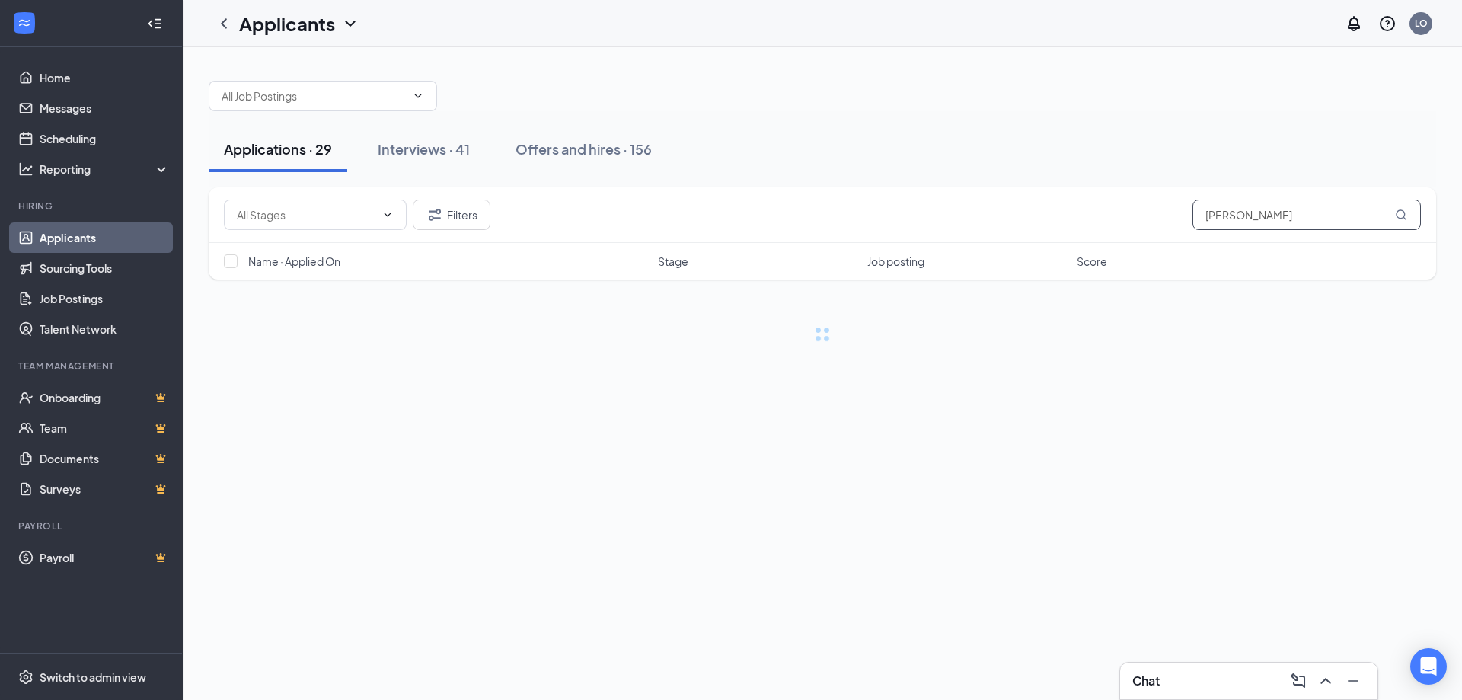
click at [1234, 214] on input "[PERSON_NAME]" at bounding box center [1307, 215] width 228 height 30
type input "[PERSON_NAME]"
click at [449, 145] on div "Interviews · 0 / 41" at bounding box center [455, 148] width 113 height 19
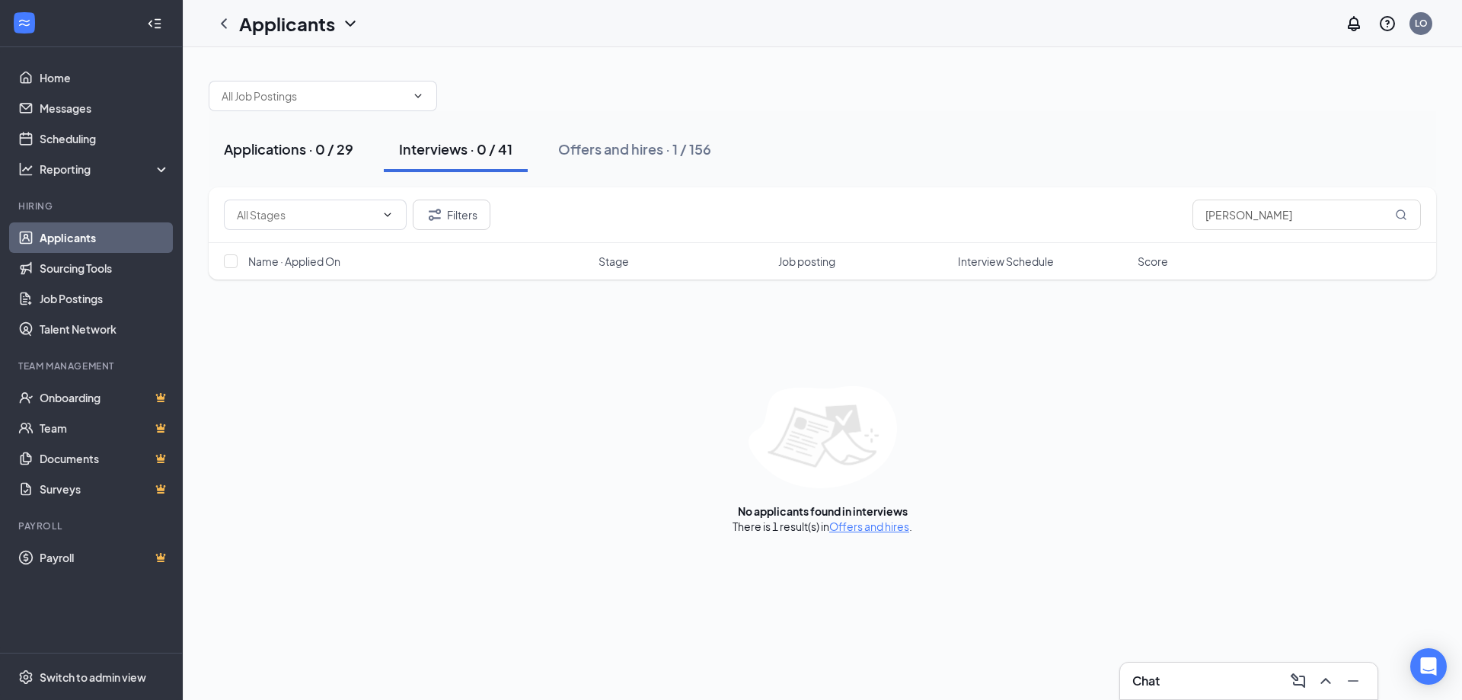
click at [340, 139] on button "Applications · 0 / 29" at bounding box center [289, 149] width 160 height 46
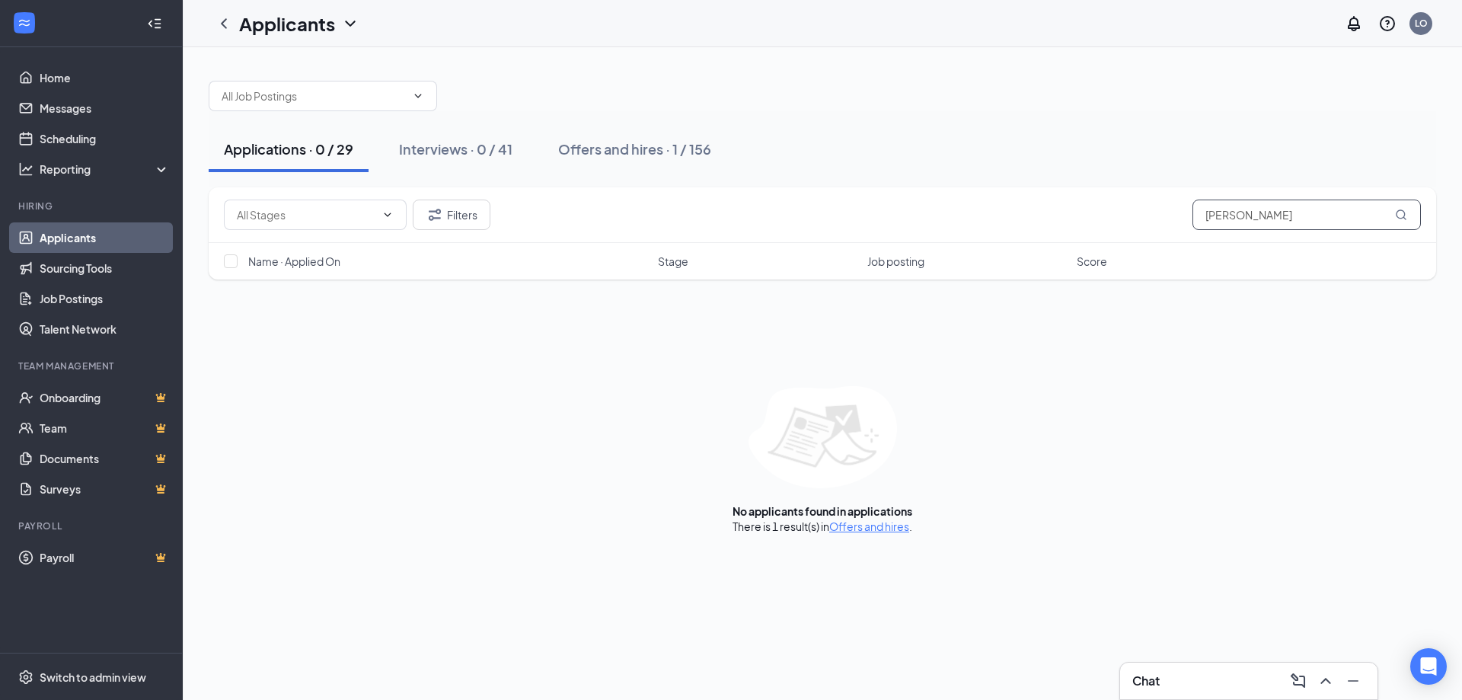
click at [1291, 217] on input "[PERSON_NAME]" at bounding box center [1307, 215] width 228 height 30
type input "[PERSON_NAME]"
click at [883, 529] on link "Offers and hires" at bounding box center [869, 526] width 80 height 14
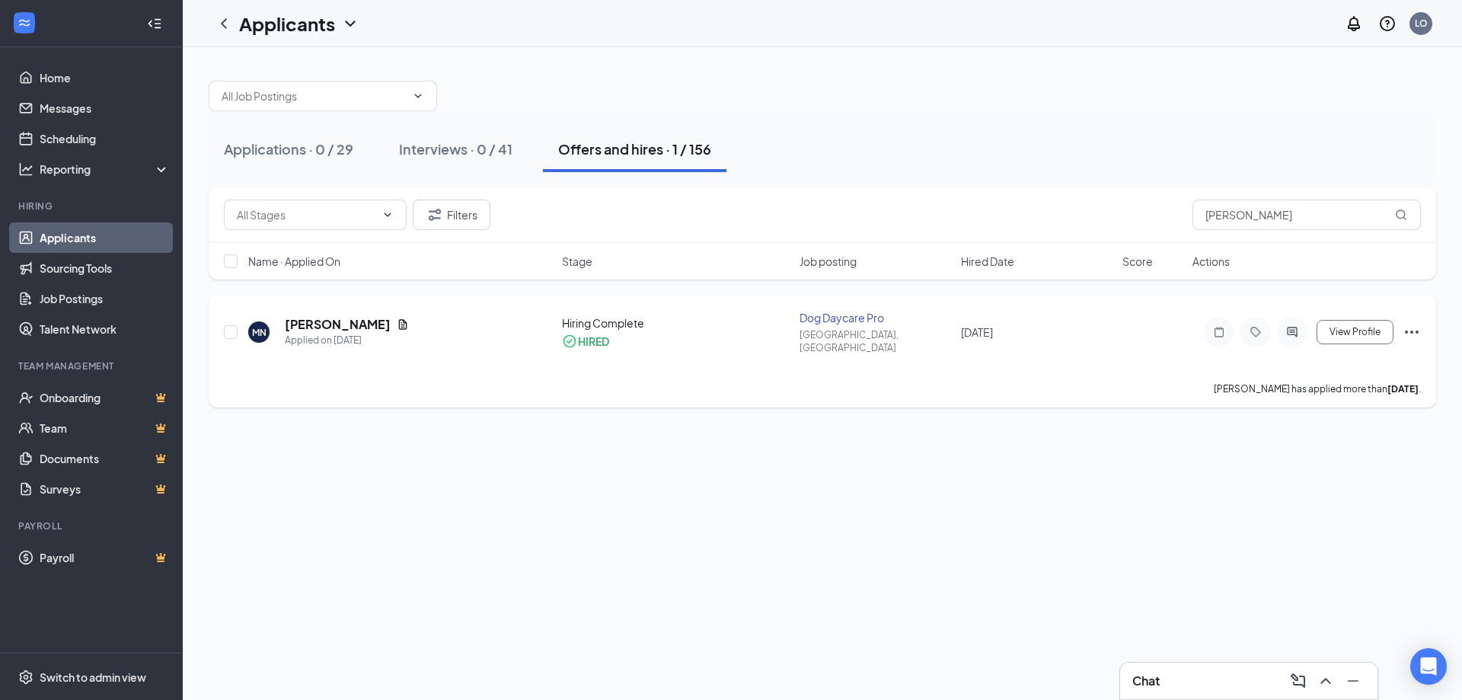
click at [399, 322] on icon "Document" at bounding box center [403, 324] width 12 height 12
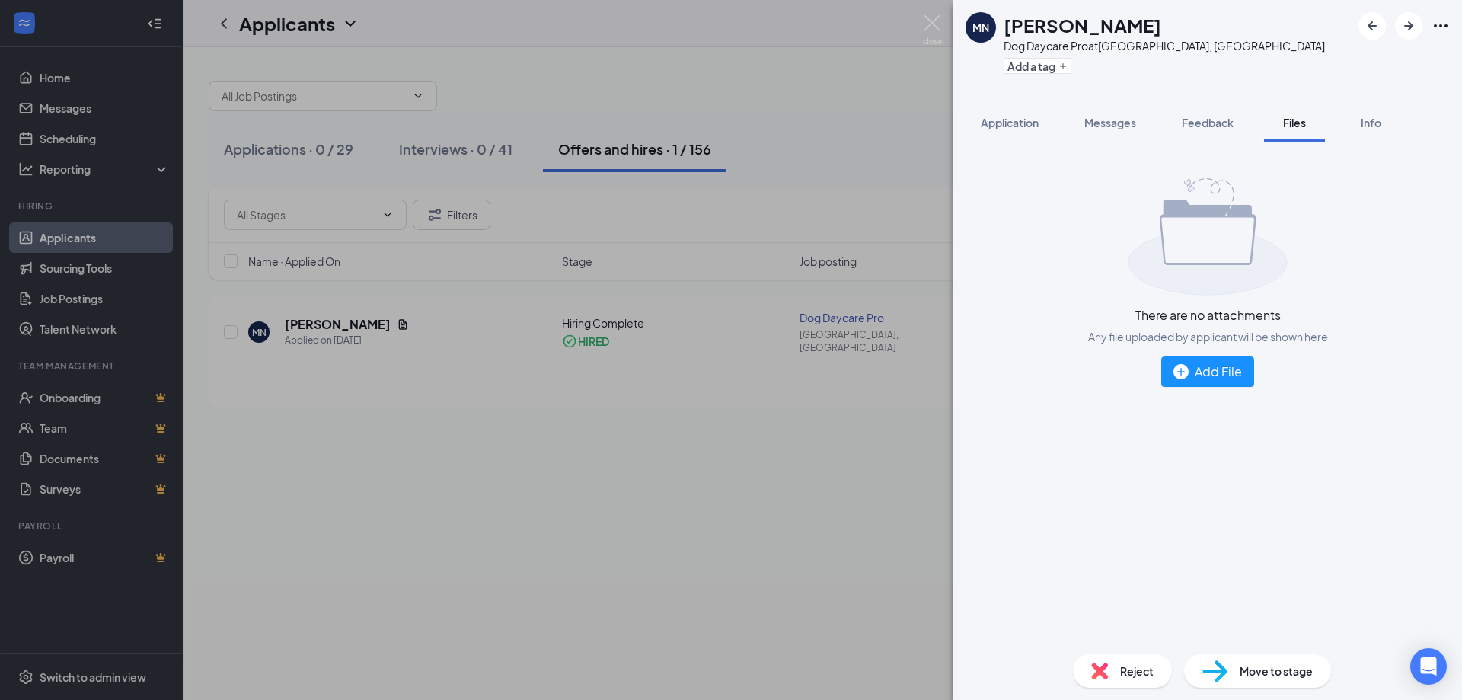
click at [1295, 349] on div "There are no attachments Any file uploaded by applicant will be shown here Add …" at bounding box center [1208, 282] width 484 height 257
click at [935, 30] on img at bounding box center [932, 30] width 19 height 30
